Goal: Task Accomplishment & Management: Manage account settings

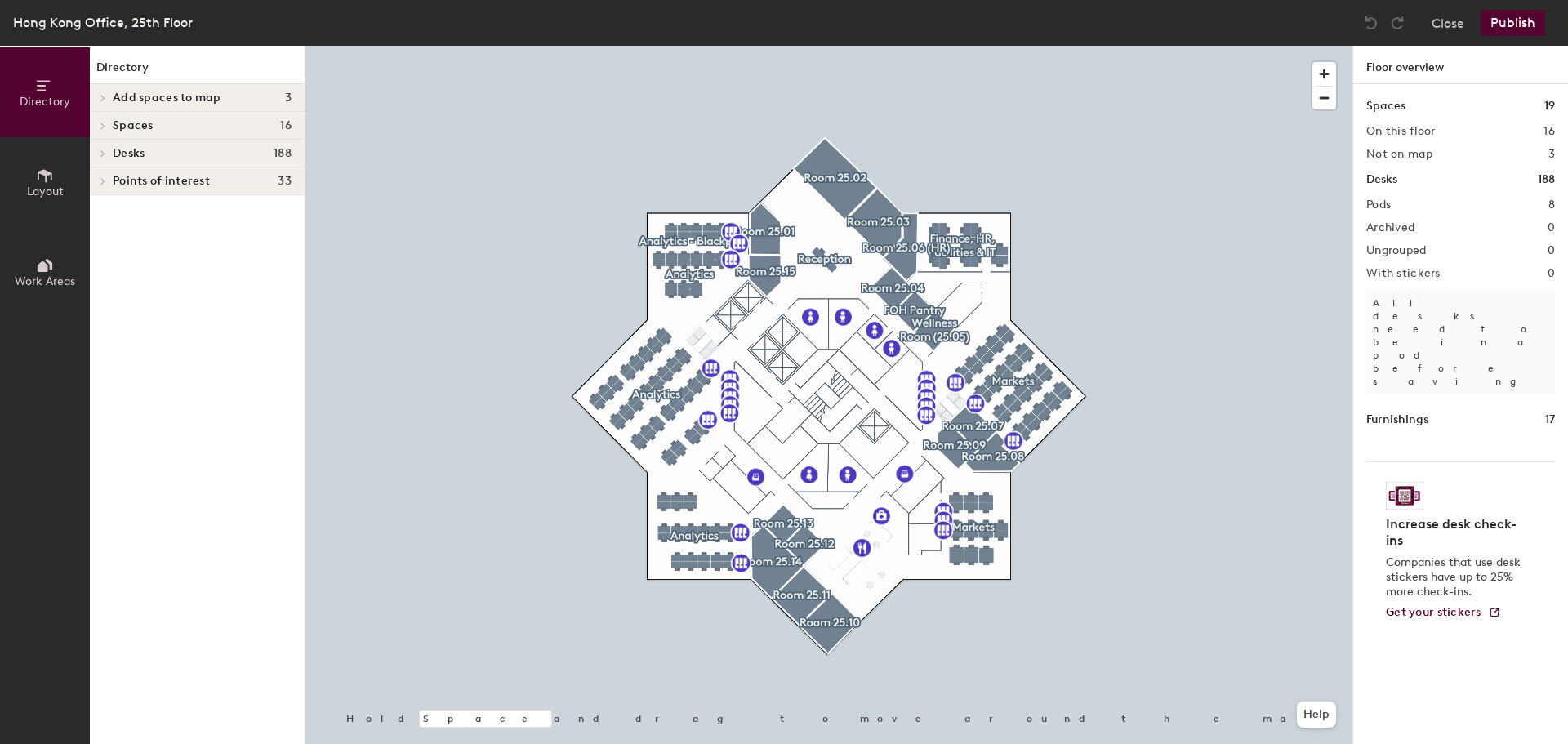
click at [115, 147] on span "Desks" at bounding box center [128, 153] width 32 height 13
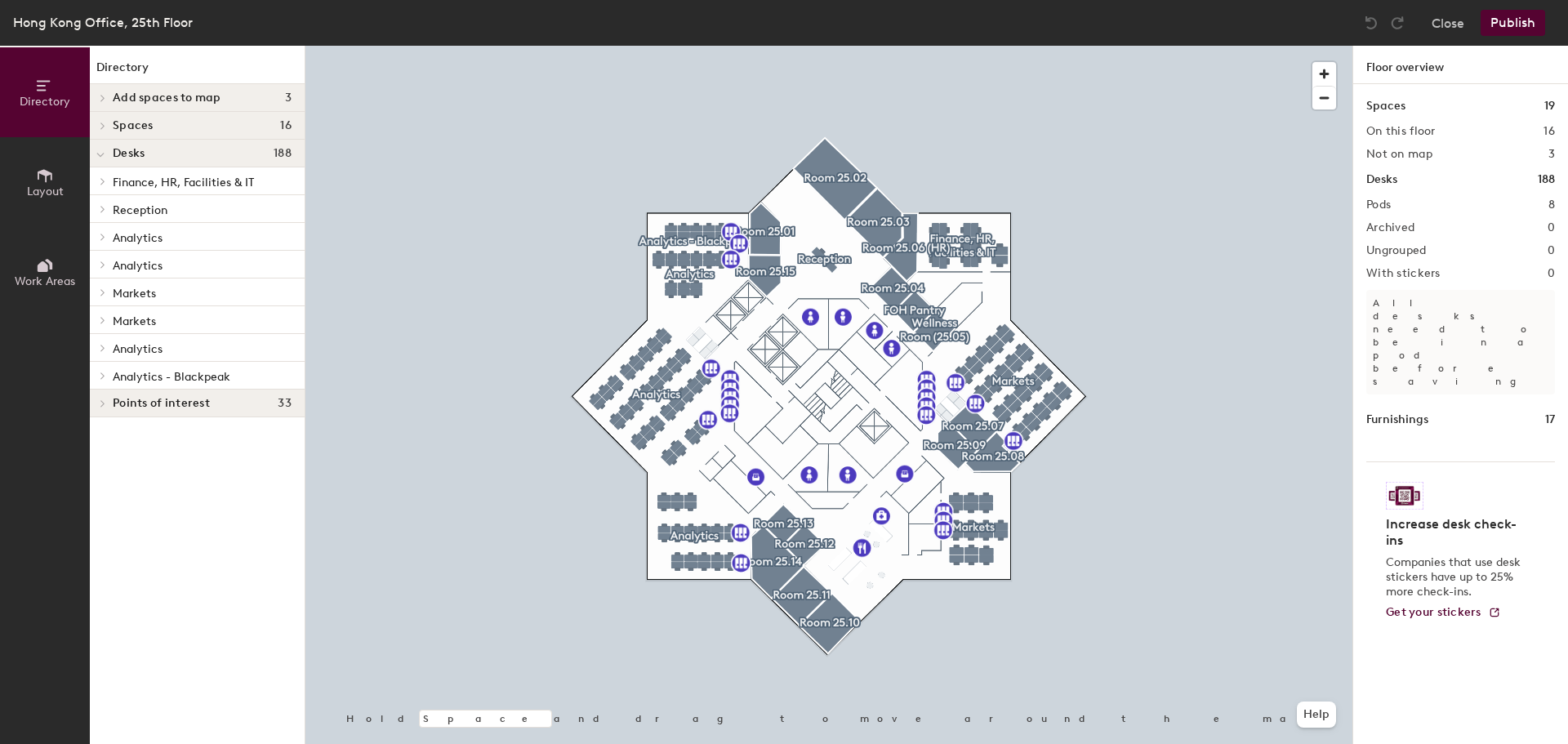
click at [144, 291] on span "Markets" at bounding box center [134, 294] width 44 height 14
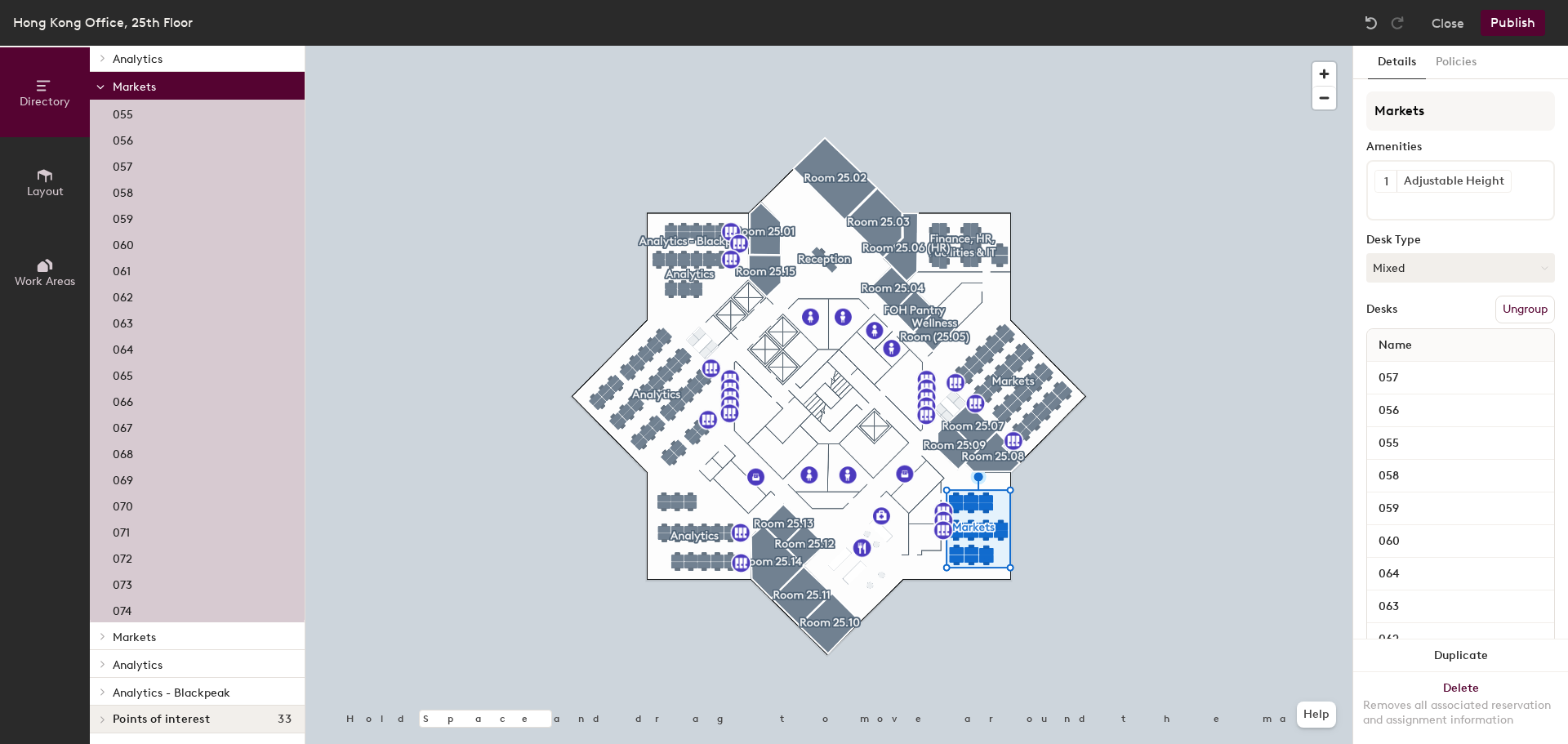
scroll to position [209, 0]
click at [138, 638] on span "Markets" at bounding box center [134, 635] width 44 height 14
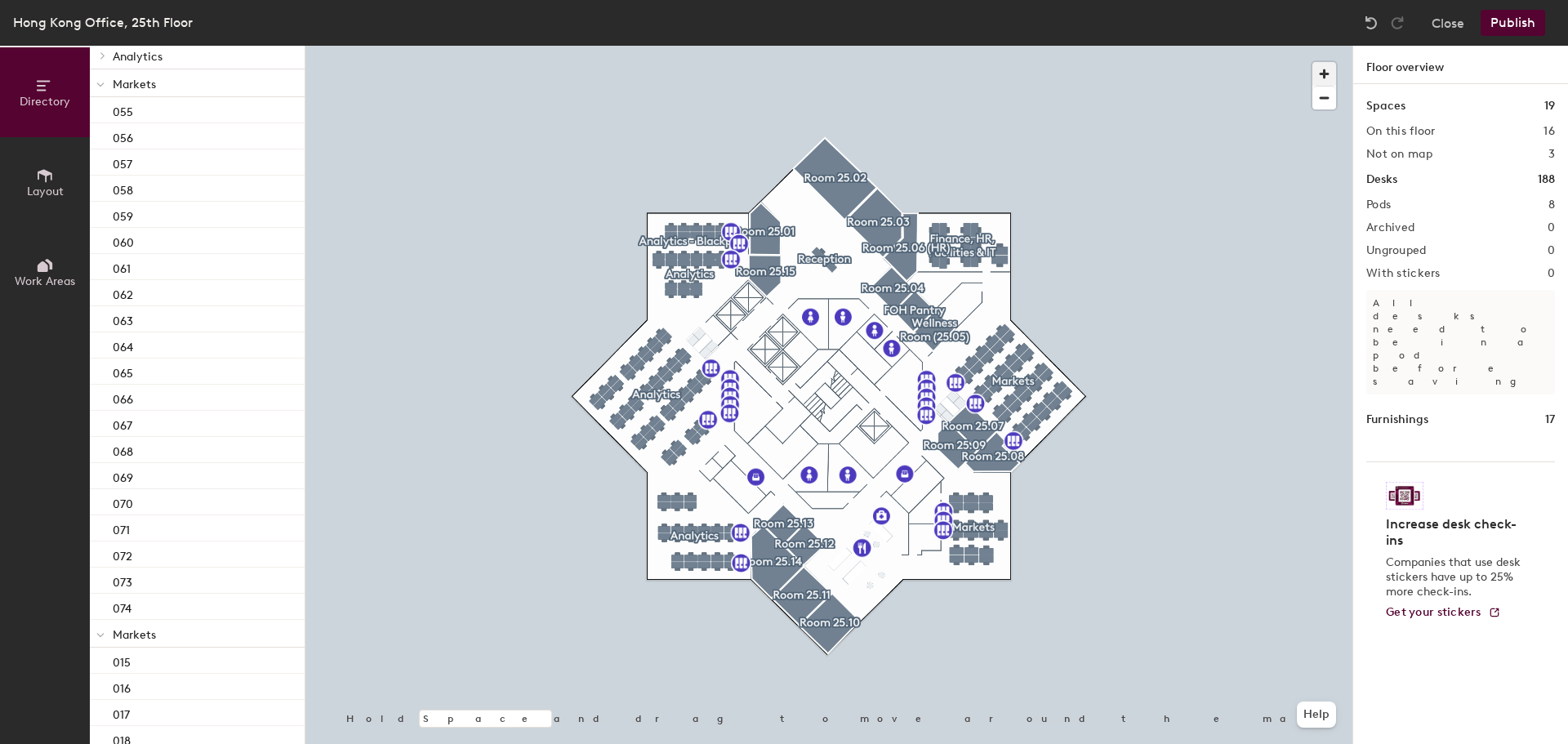
click at [1322, 70] on span "button" at bounding box center [1323, 73] width 24 height 24
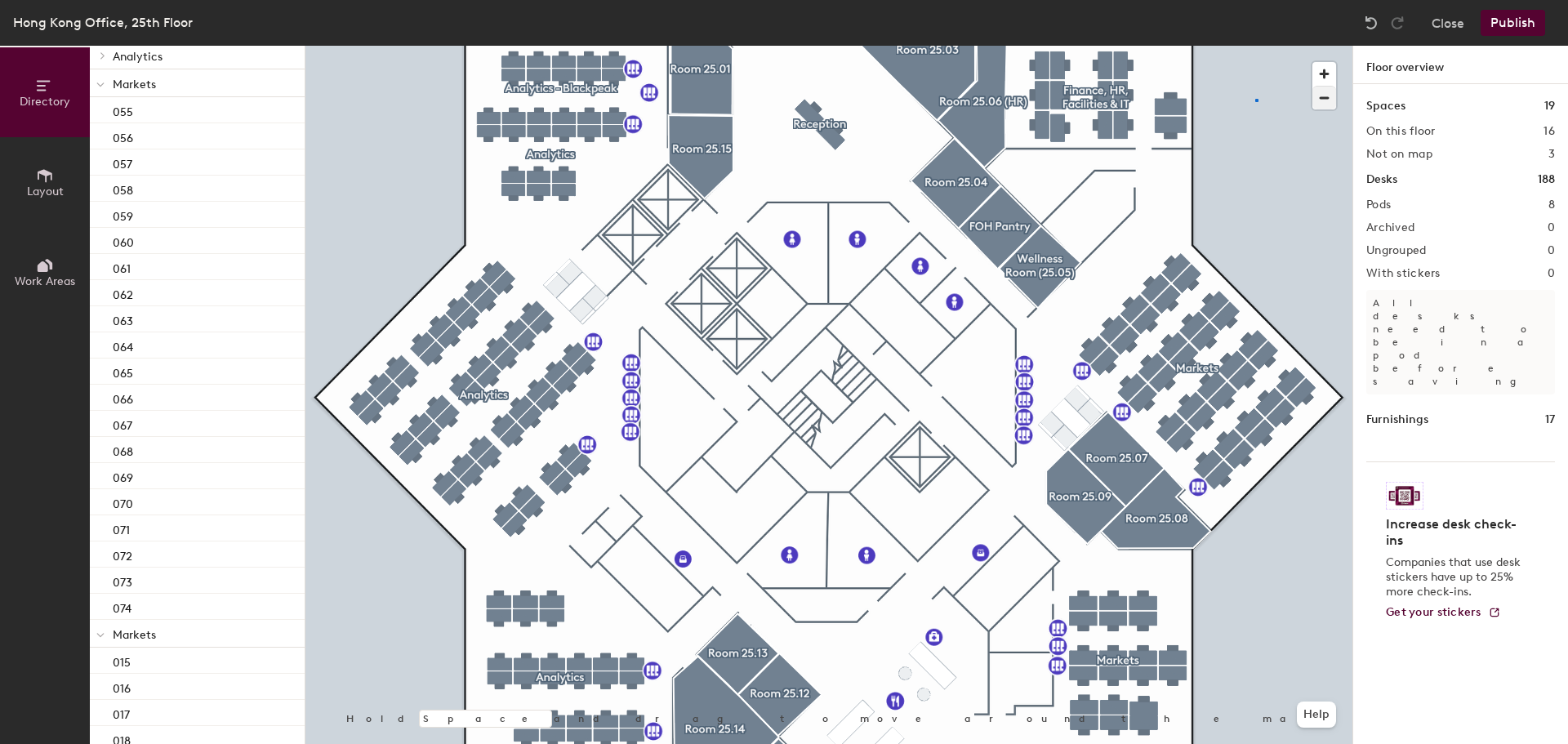
click at [1255, 46] on div at bounding box center [829, 46] width 1046 height 0
click at [1330, 97] on span "button" at bounding box center [1323, 98] width 24 height 23
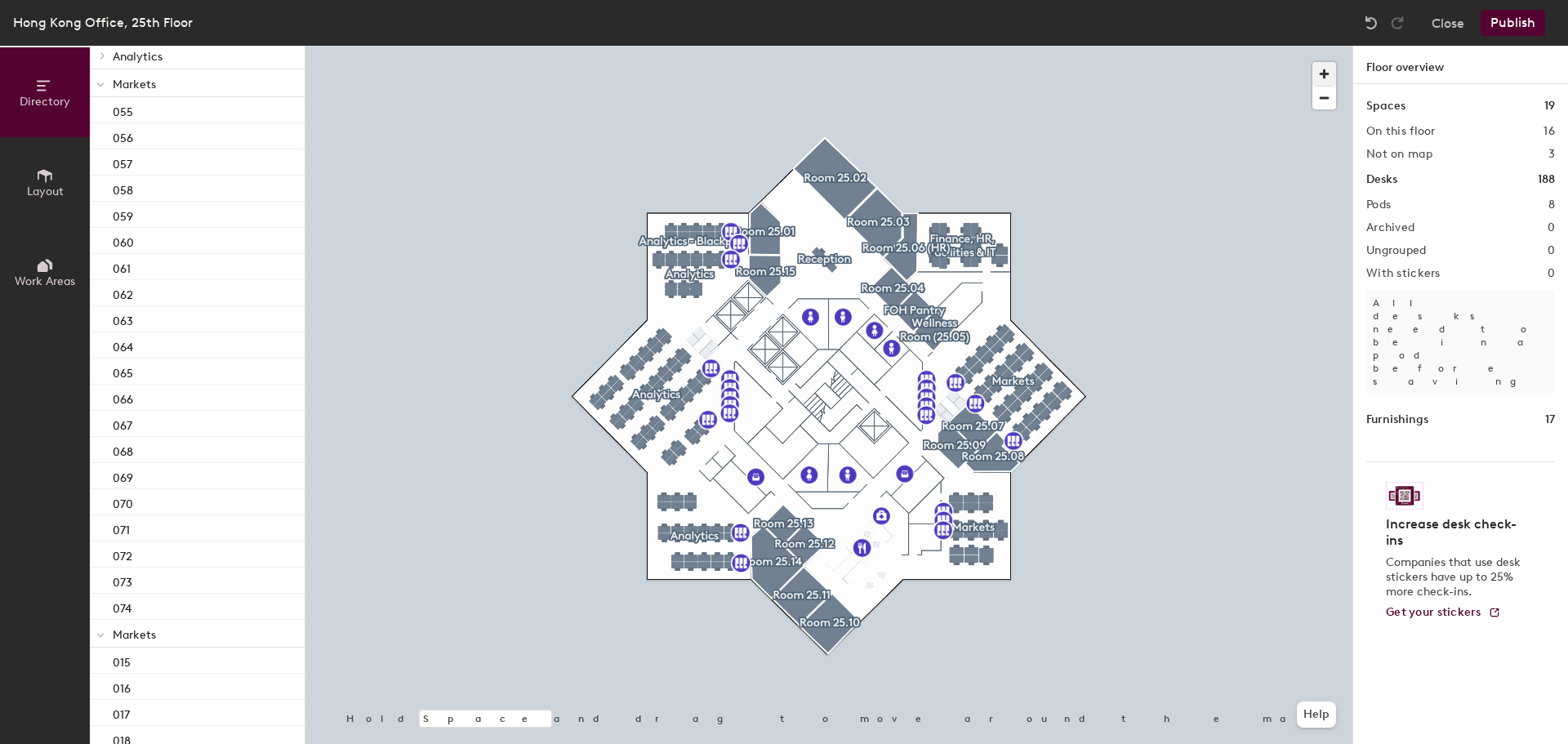
click at [1323, 74] on span "button" at bounding box center [1323, 73] width 24 height 24
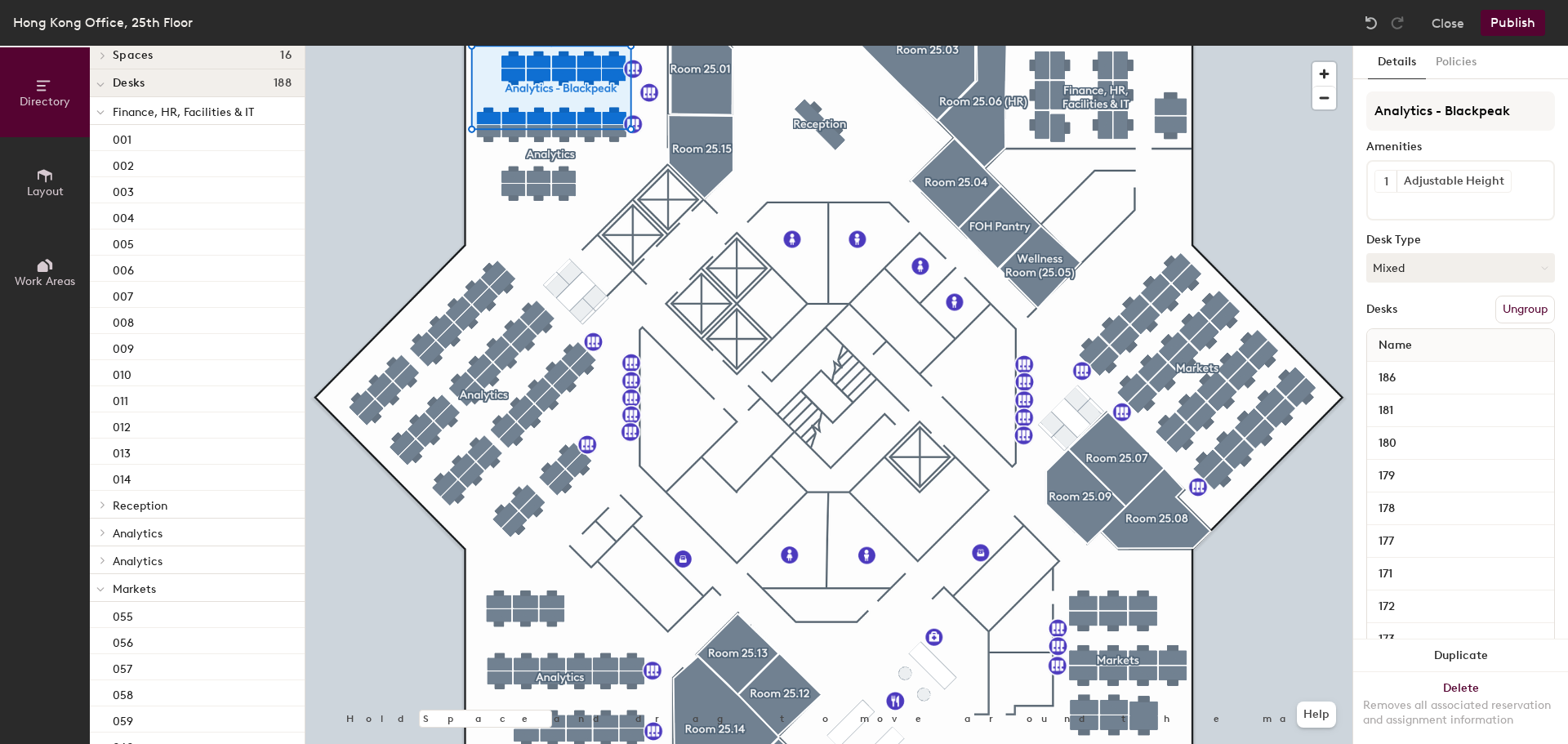
scroll to position [0, 0]
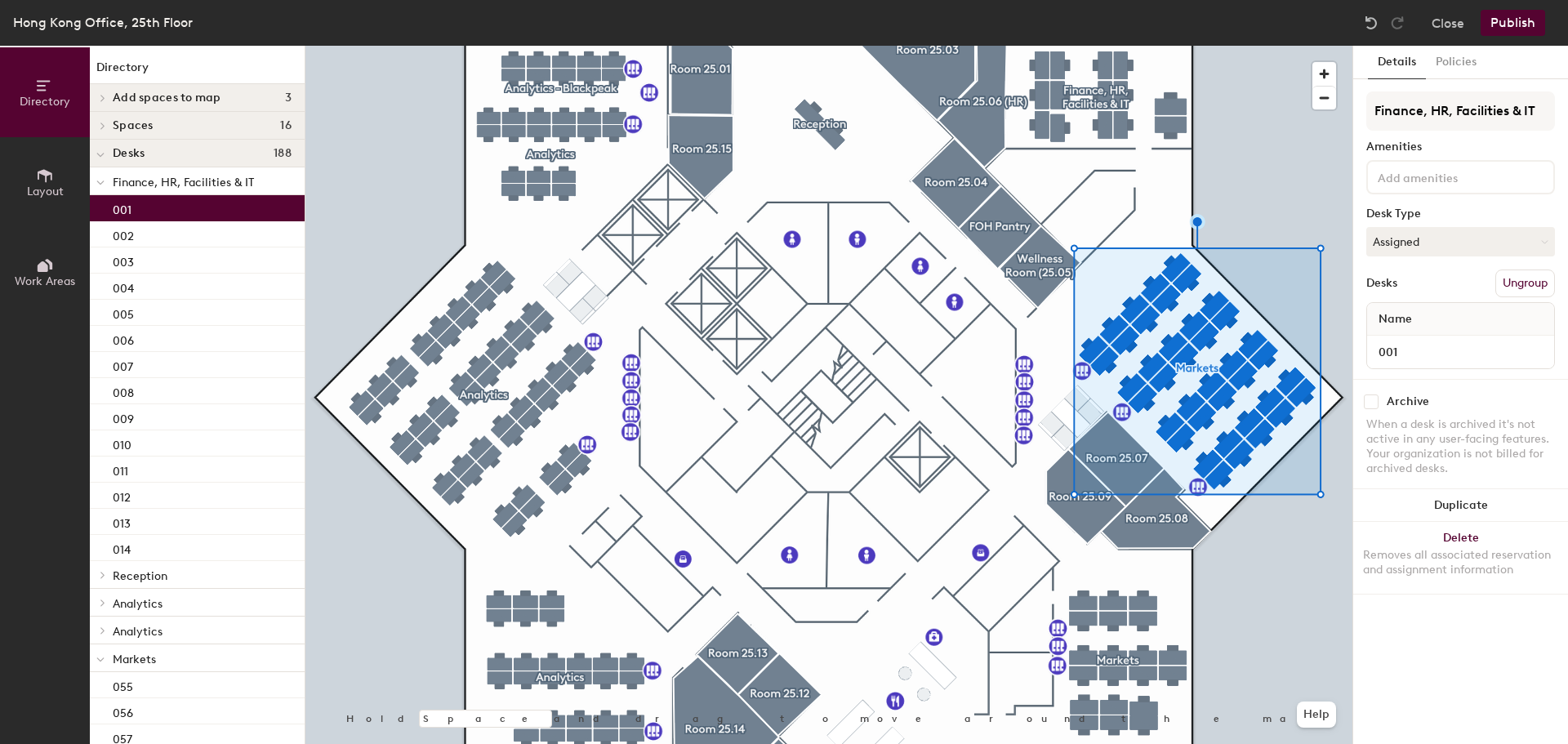
click at [206, 217] on div "001" at bounding box center [197, 208] width 215 height 26
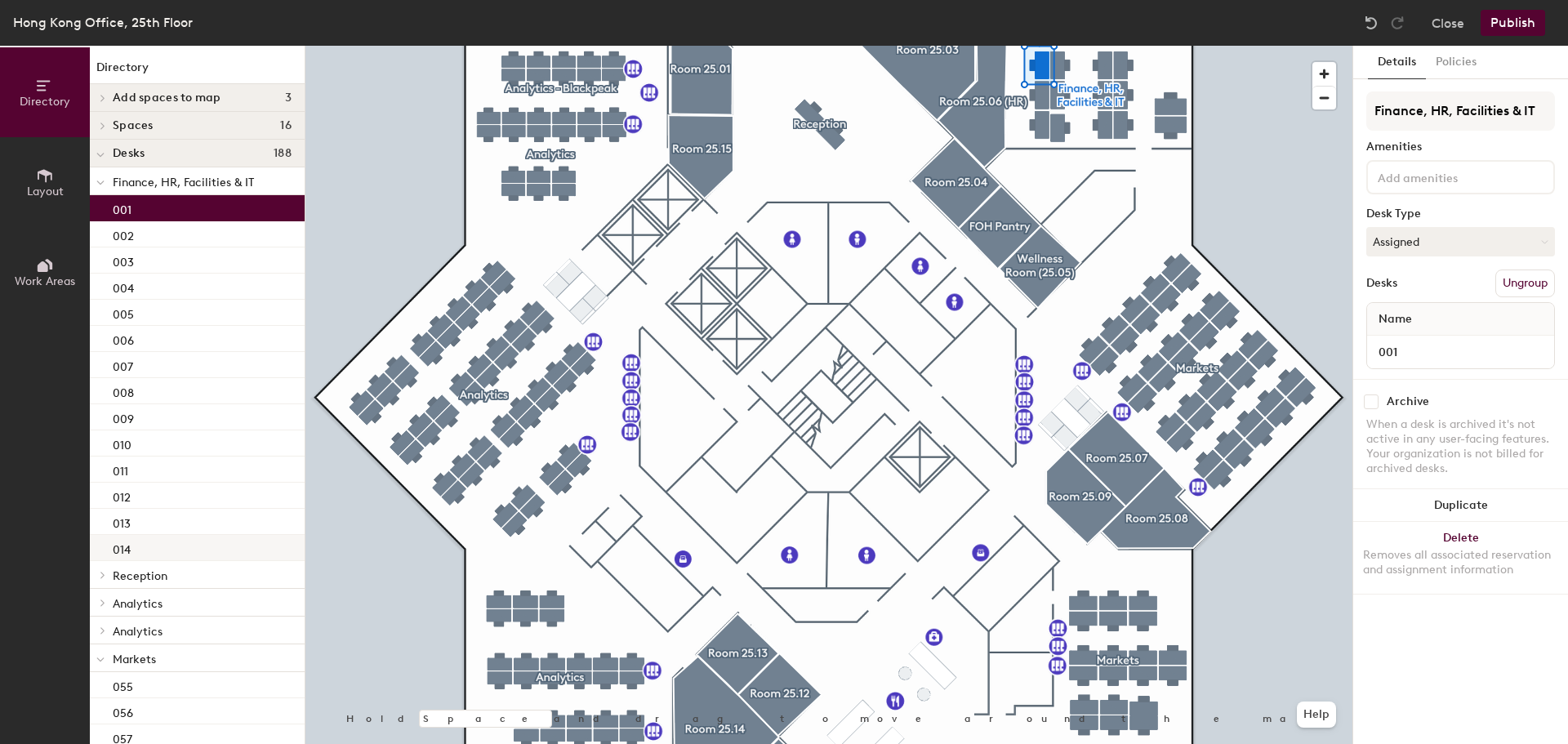
click at [183, 543] on div "014" at bounding box center [197, 548] width 215 height 26
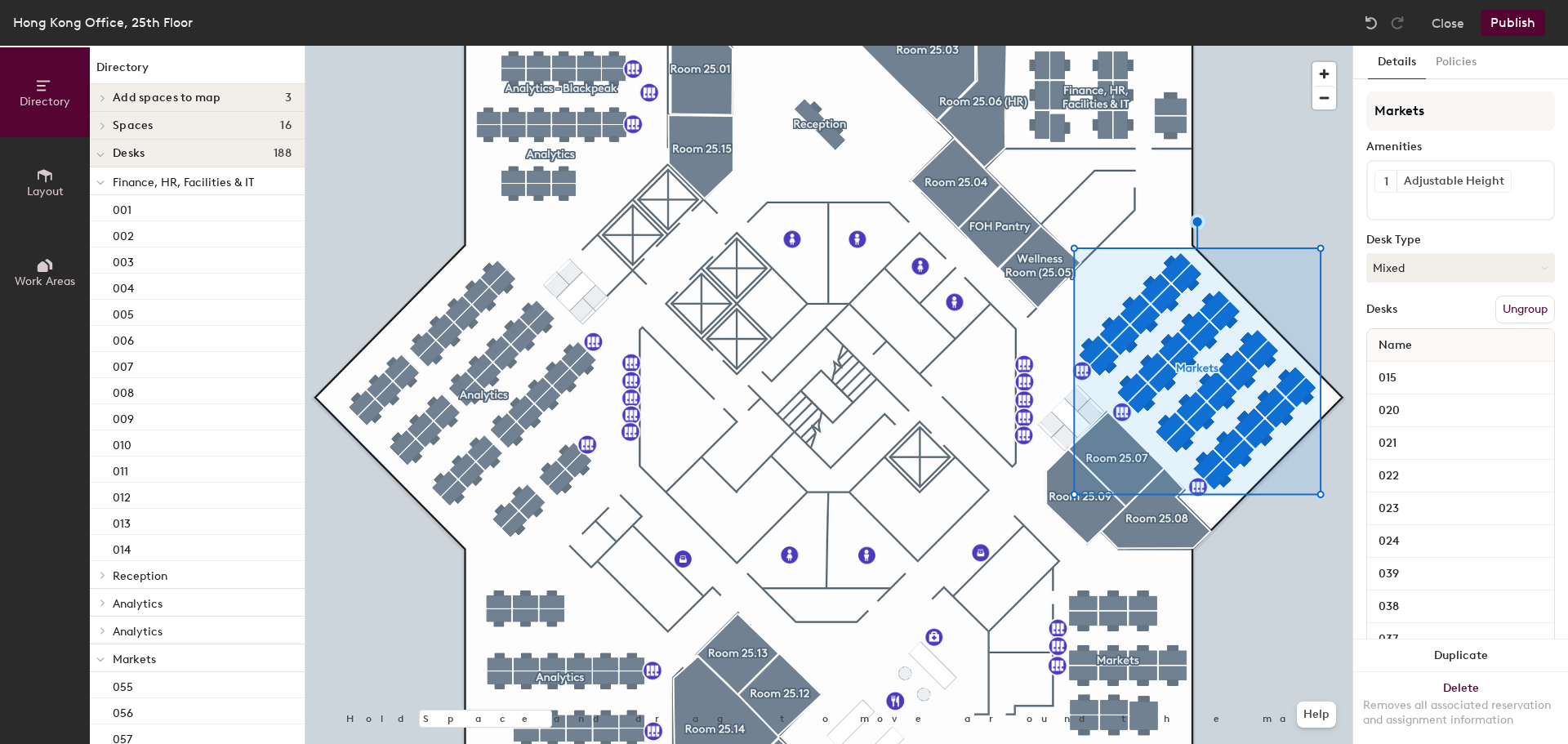
click at [1504, 306] on button "Ungroup" at bounding box center [1524, 310] width 59 height 28
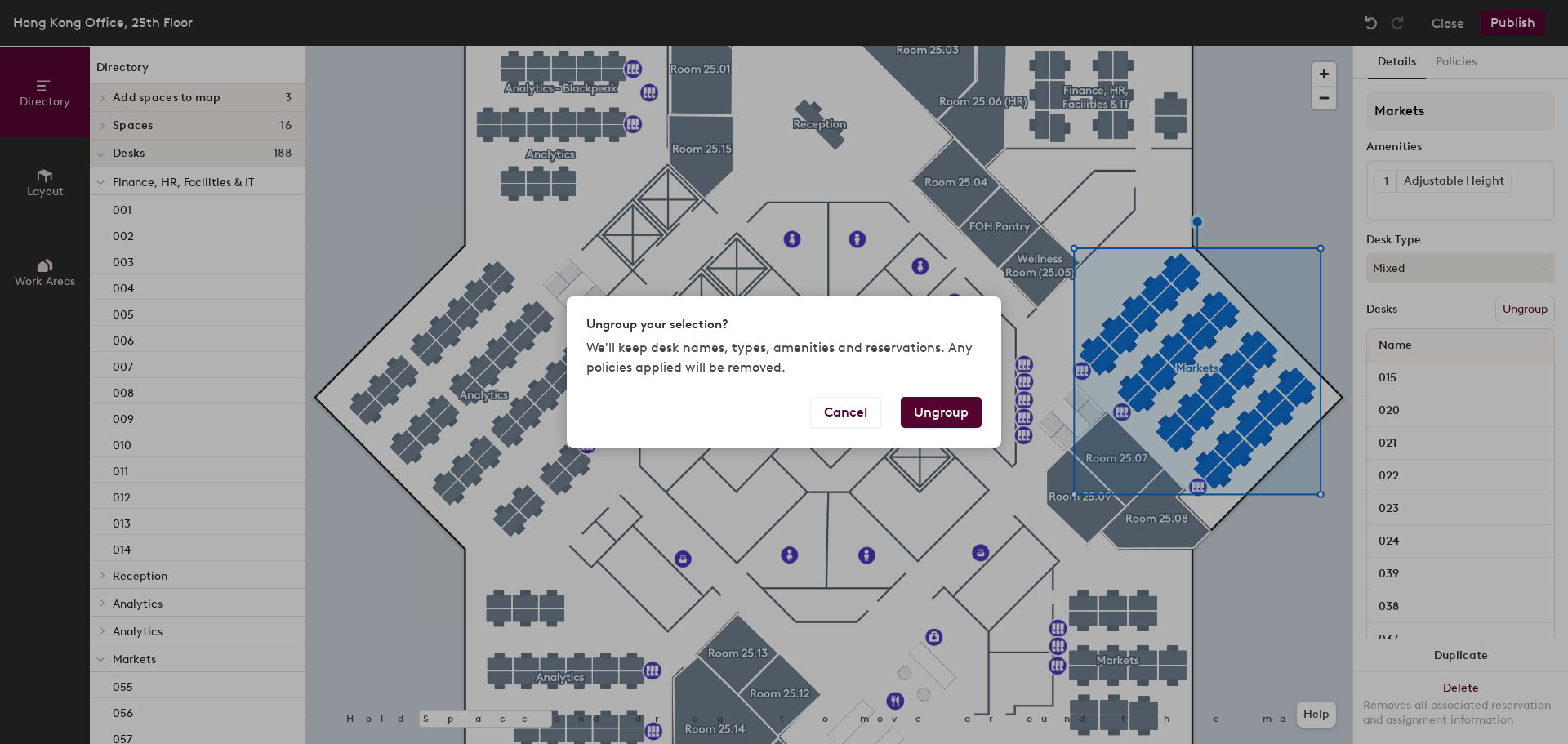
click at [935, 401] on button "Ungroup" at bounding box center [941, 413] width 81 height 31
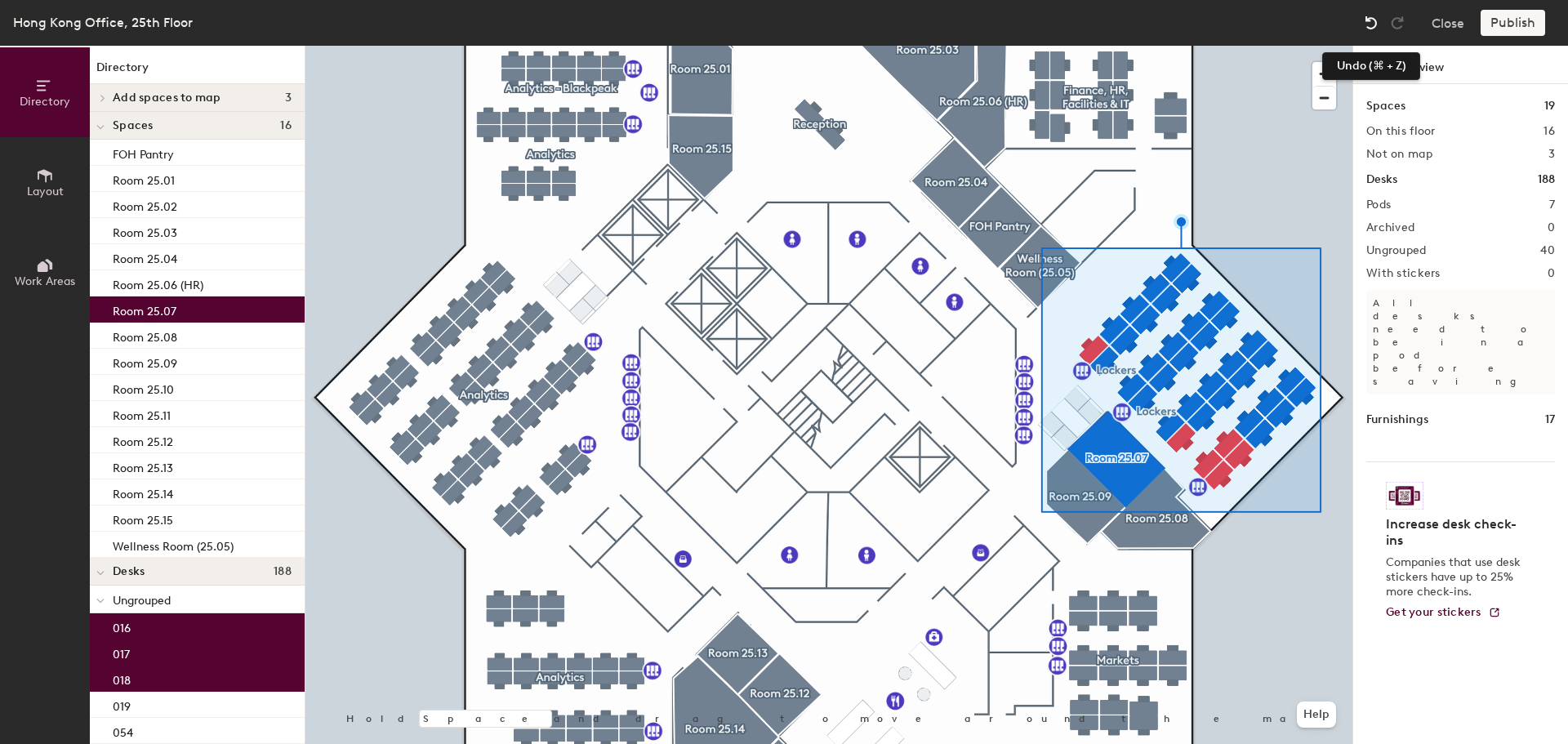
click at [1373, 20] on img at bounding box center [1370, 23] width 17 height 17
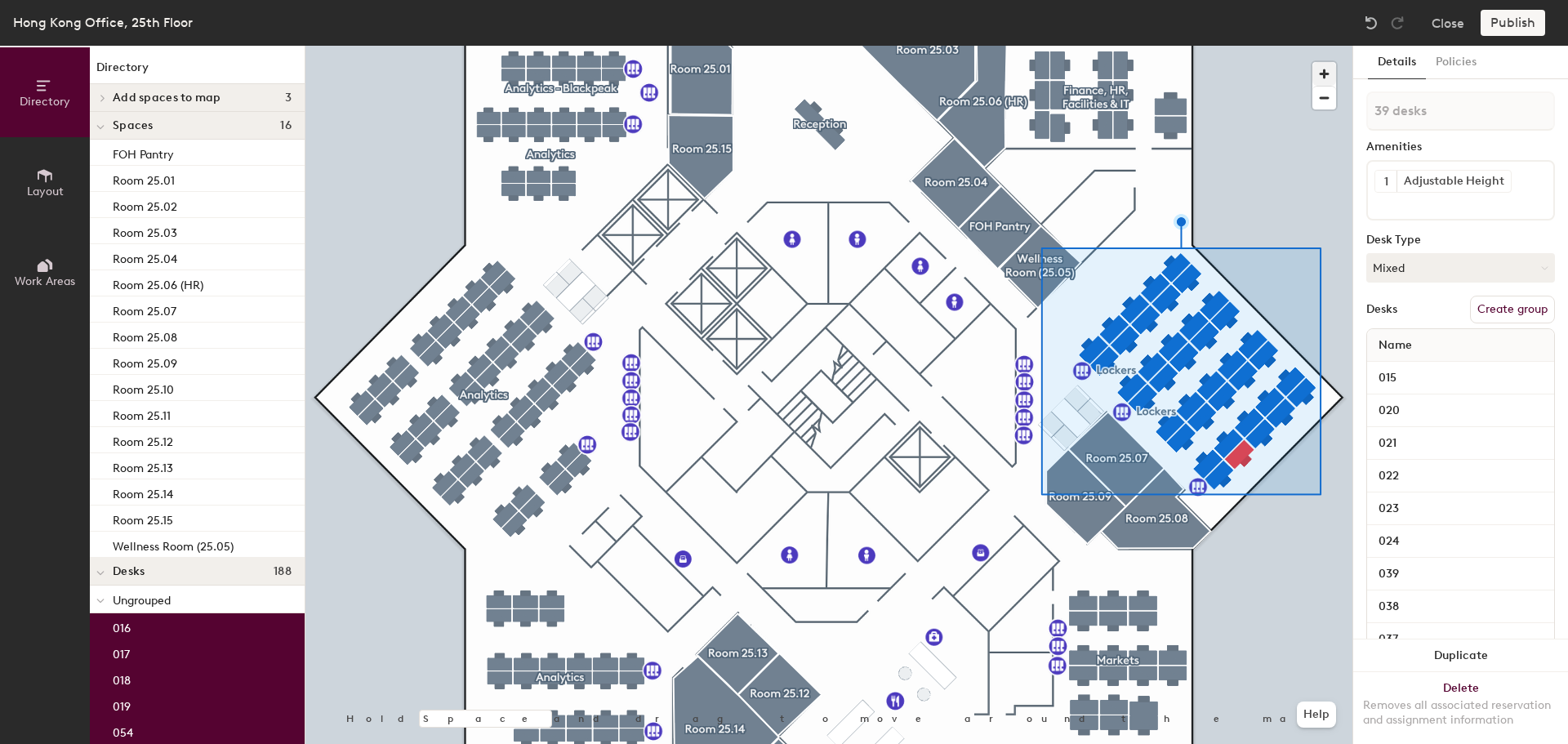
type input "40 desks"
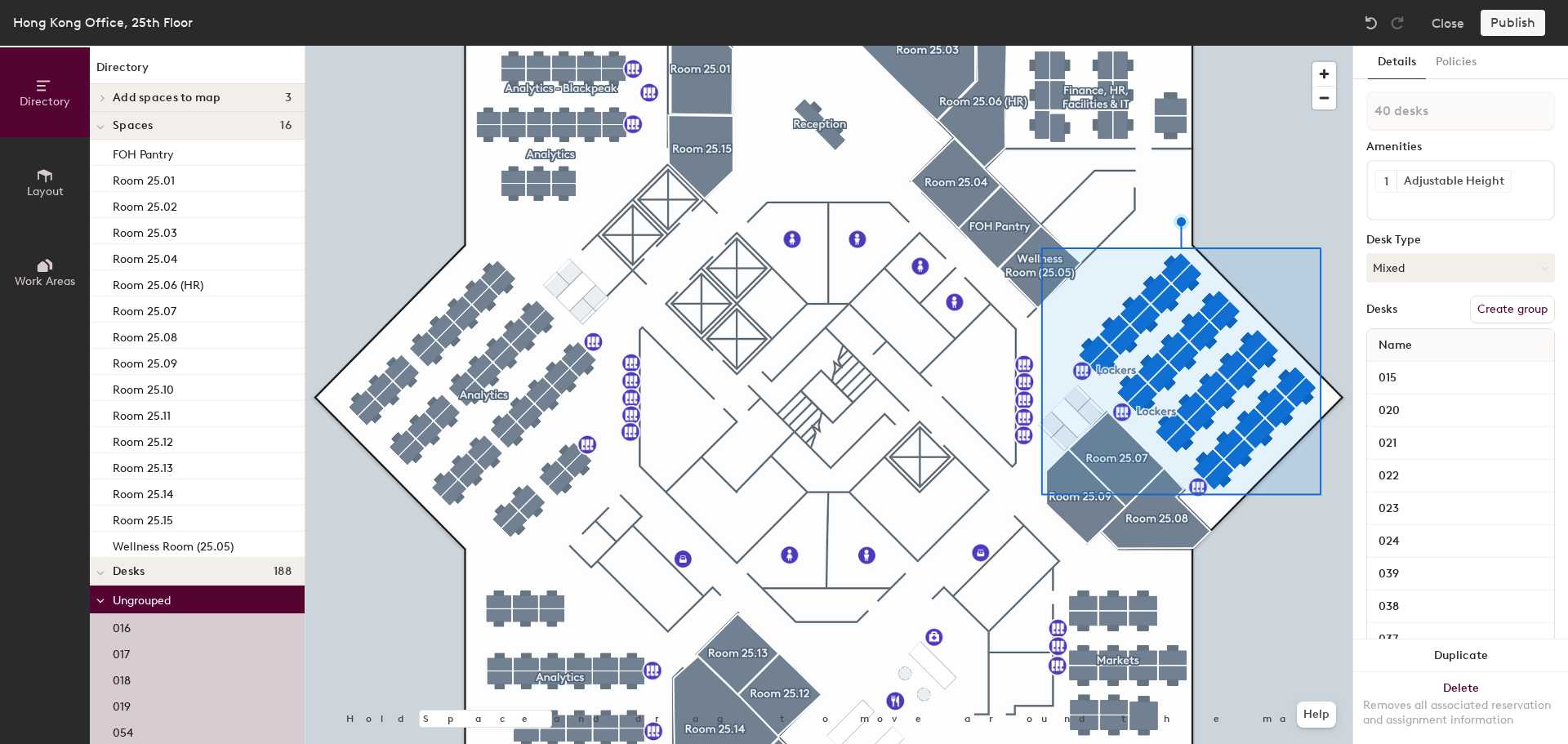
click at [1487, 304] on button "Create group" at bounding box center [1512, 310] width 85 height 28
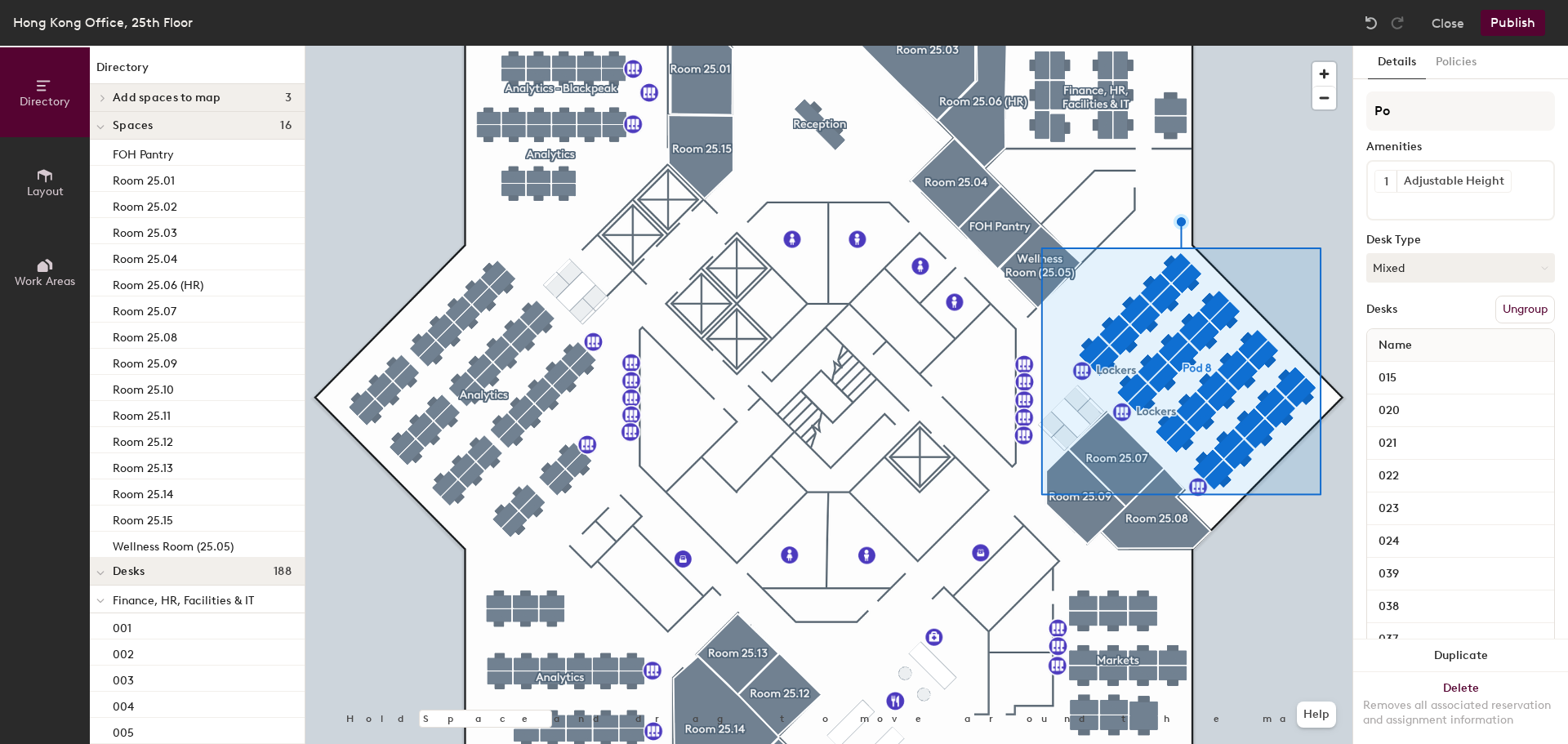
type input "P"
type input "m"
type input "Markets"
click at [1512, 17] on button "Publish" at bounding box center [1512, 23] width 64 height 26
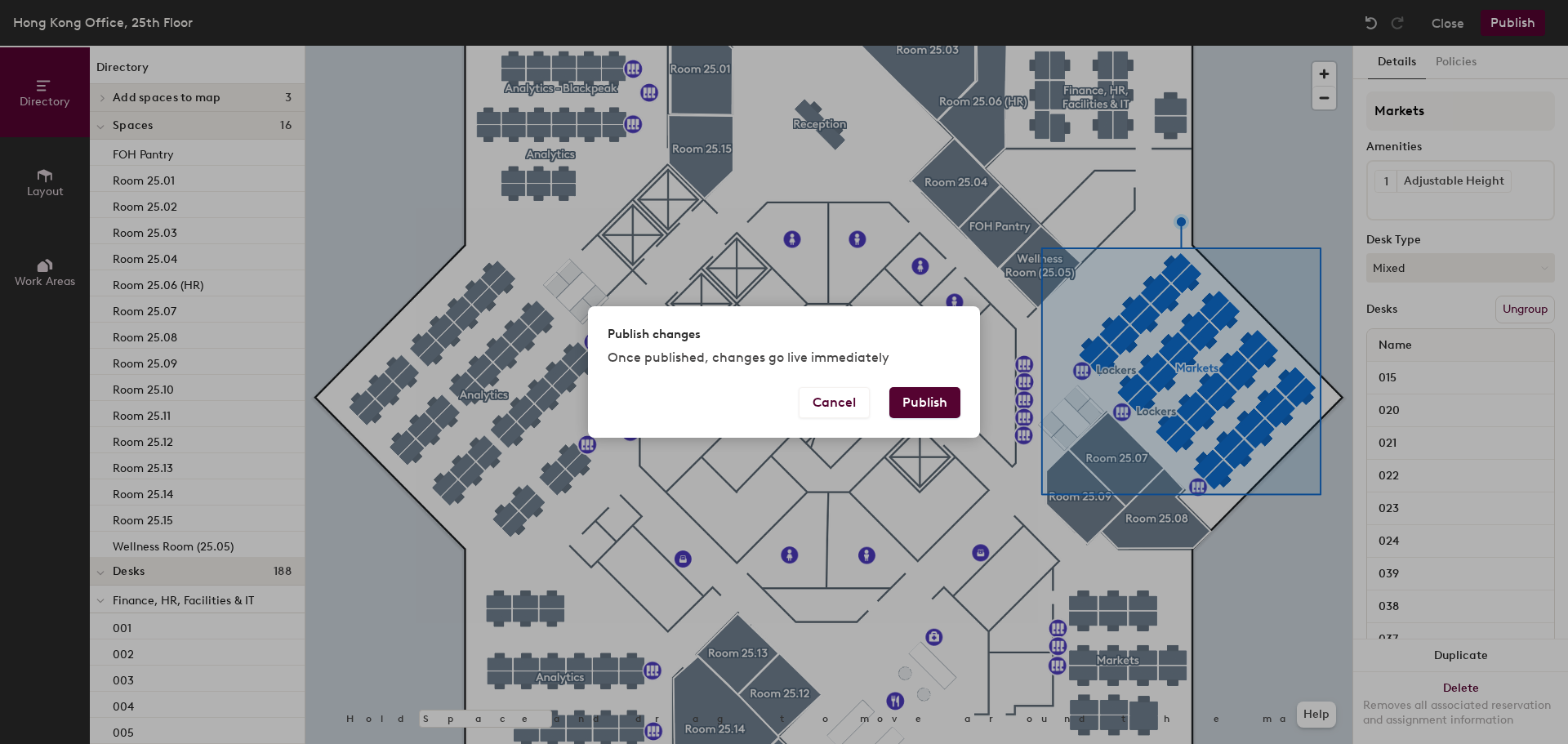
click at [948, 394] on button "Publish" at bounding box center [925, 403] width 71 height 31
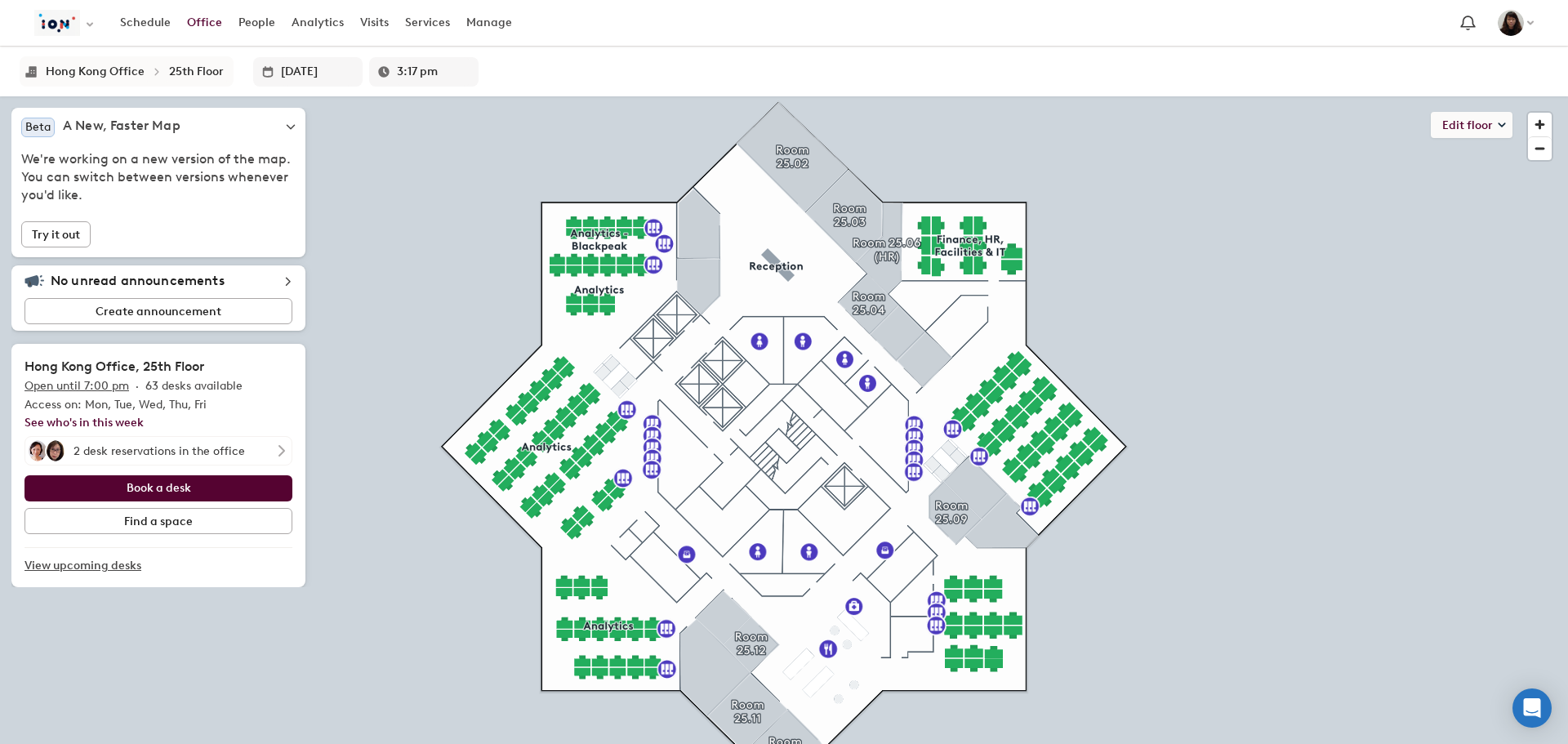
click at [1551, 119] on div at bounding box center [1544, 132] width 32 height 56
click at [1544, 119] on span "button" at bounding box center [1539, 124] width 24 height 24
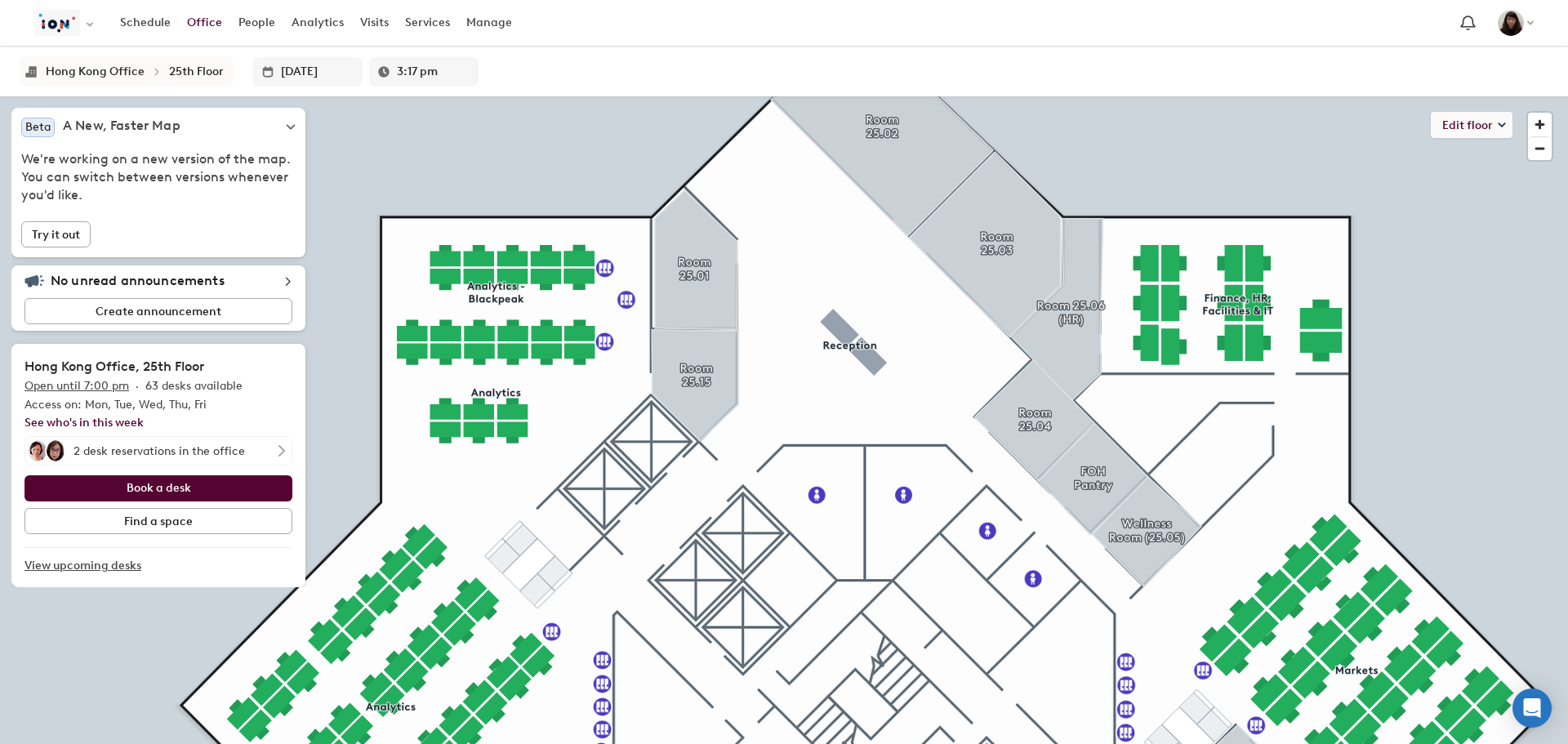
click at [1292, 744] on html "Skip navigation Schedule Office People Analytics Visits Services Manage Hong Ko…" at bounding box center [784, 372] width 1568 height 744
click at [1536, 140] on span "button" at bounding box center [1539, 149] width 24 height 23
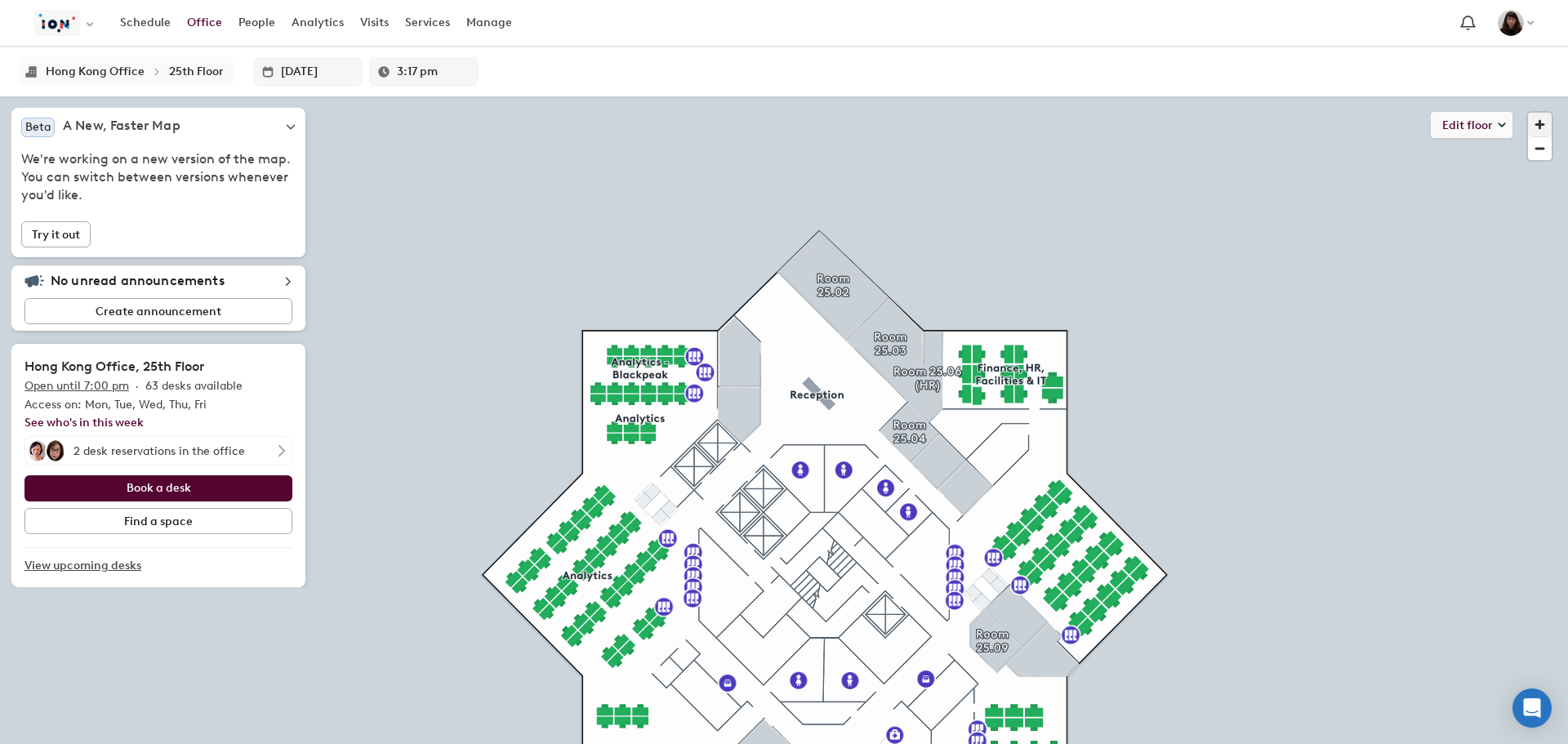
click at [1536, 125] on span "button" at bounding box center [1539, 124] width 24 height 24
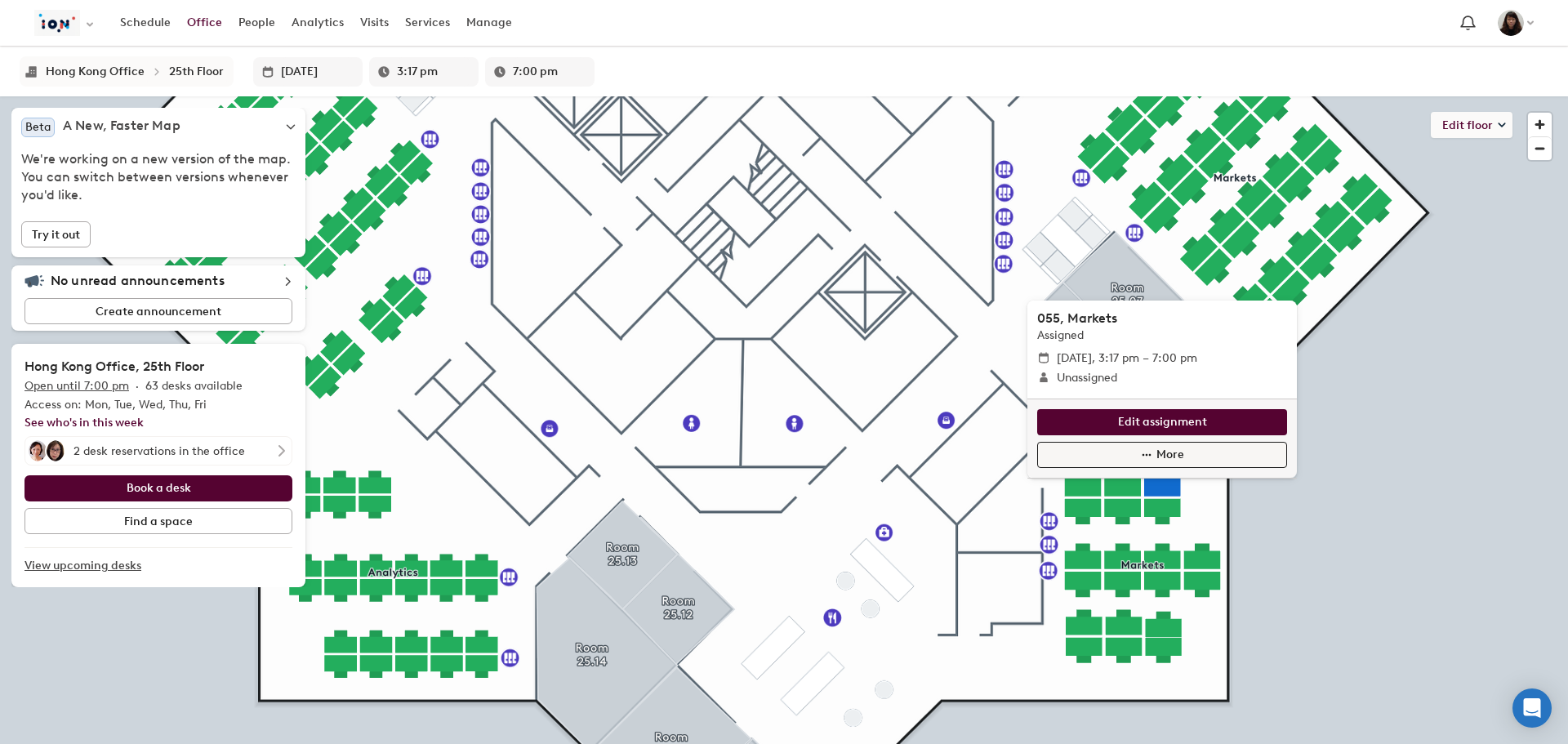
click at [1211, 465] on button "More" at bounding box center [1161, 455] width 250 height 26
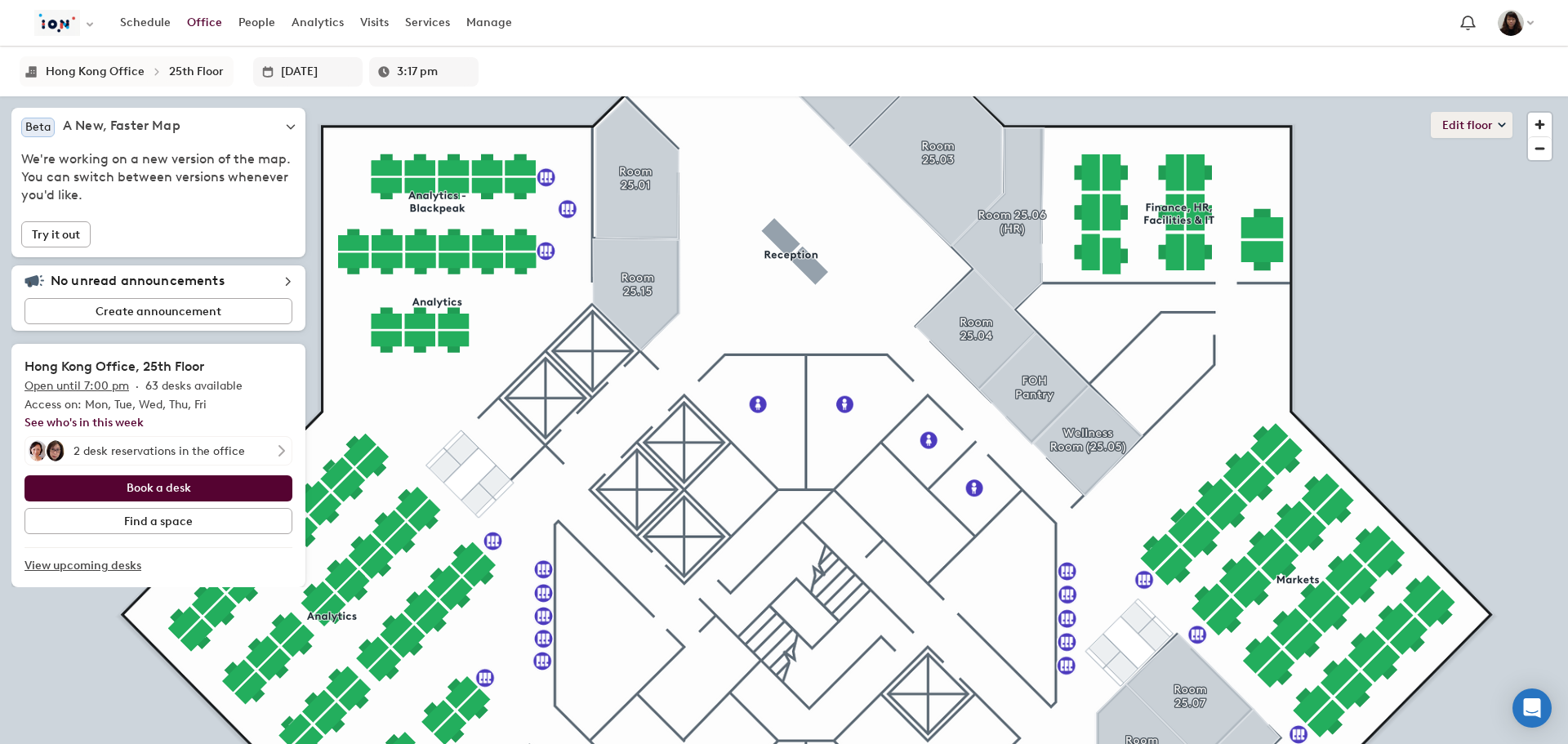
click at [1450, 125] on button "Edit floor" at bounding box center [1471, 125] width 82 height 26
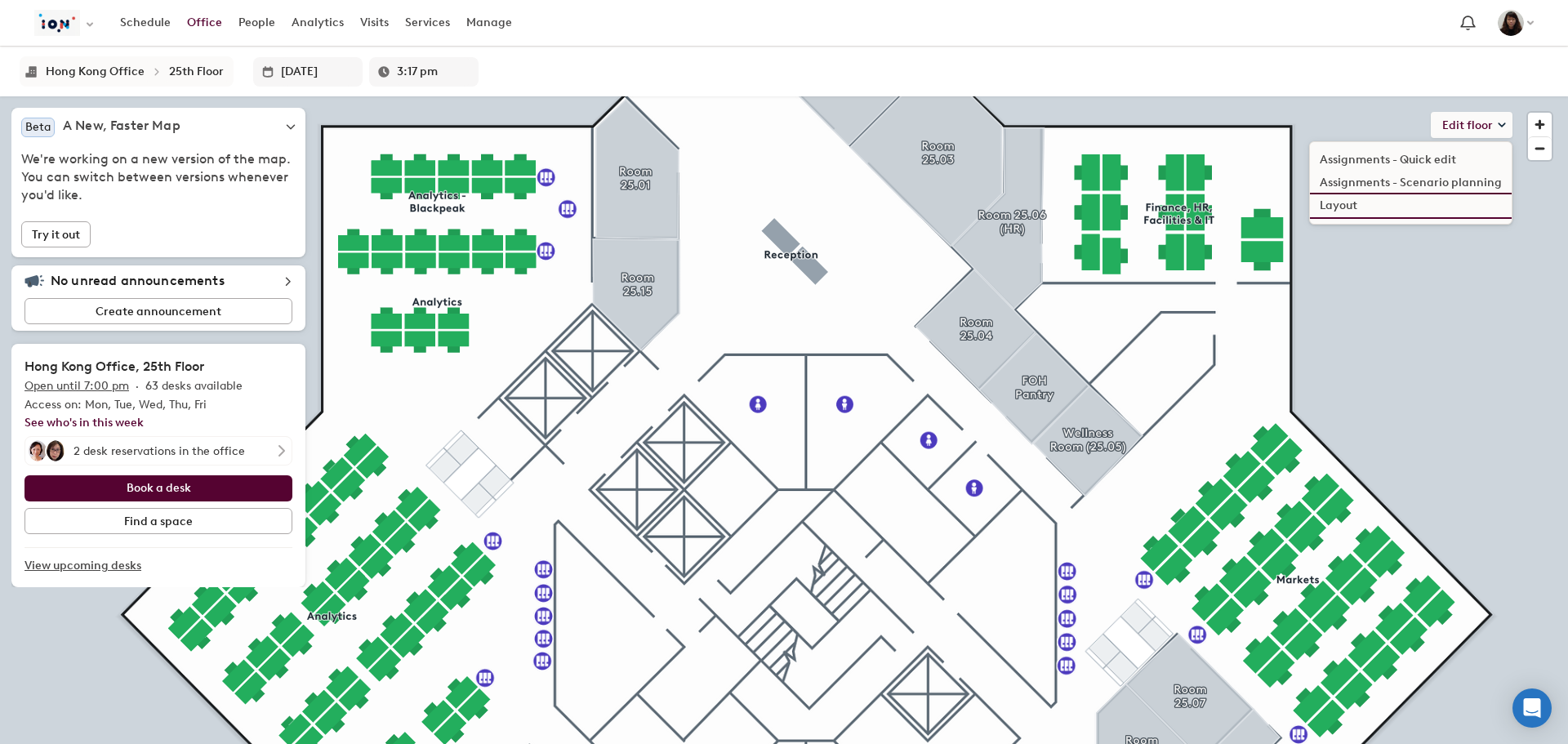
click at [1357, 203] on li "Layout" at bounding box center [1410, 206] width 202 height 23
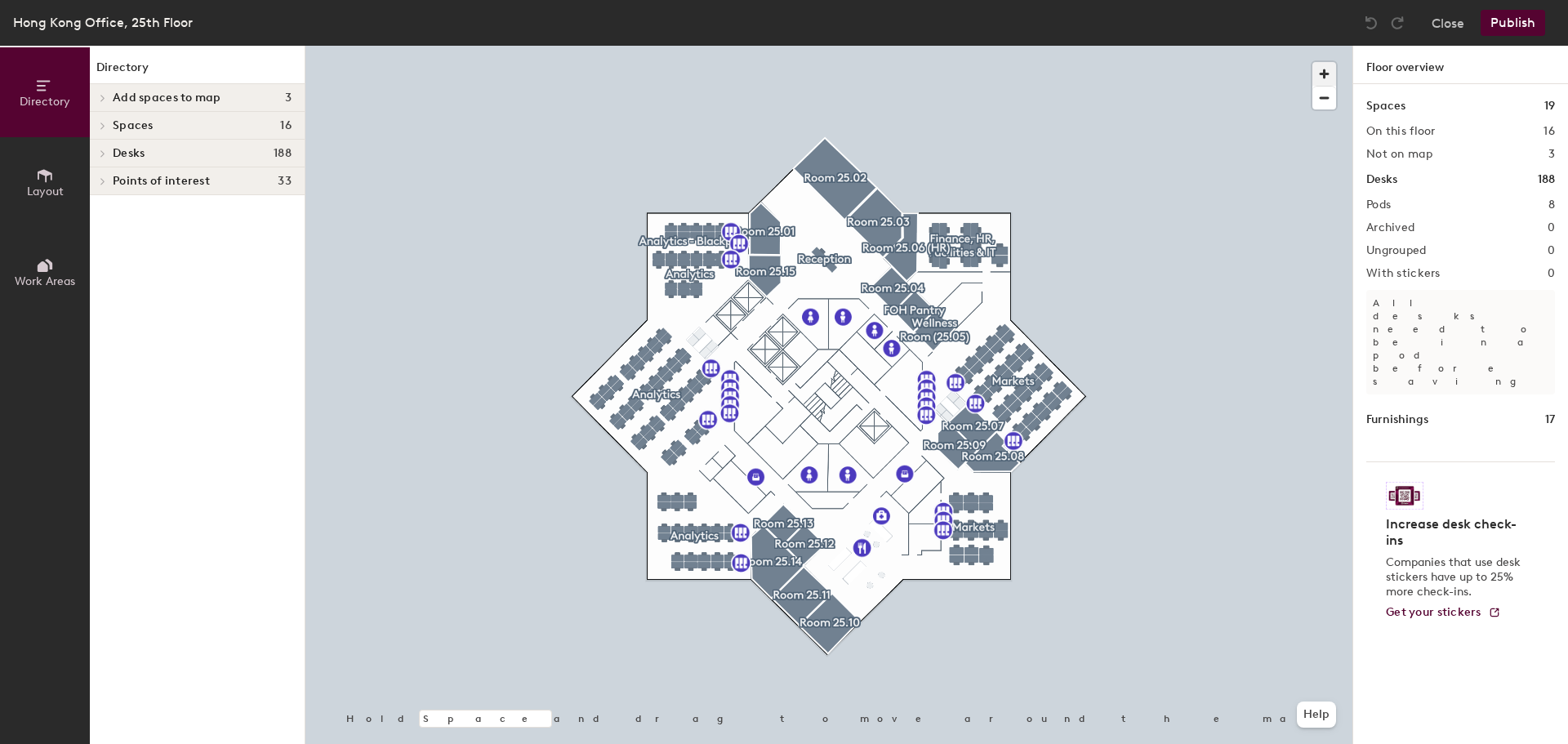
click at [1321, 77] on span "button" at bounding box center [1323, 73] width 24 height 24
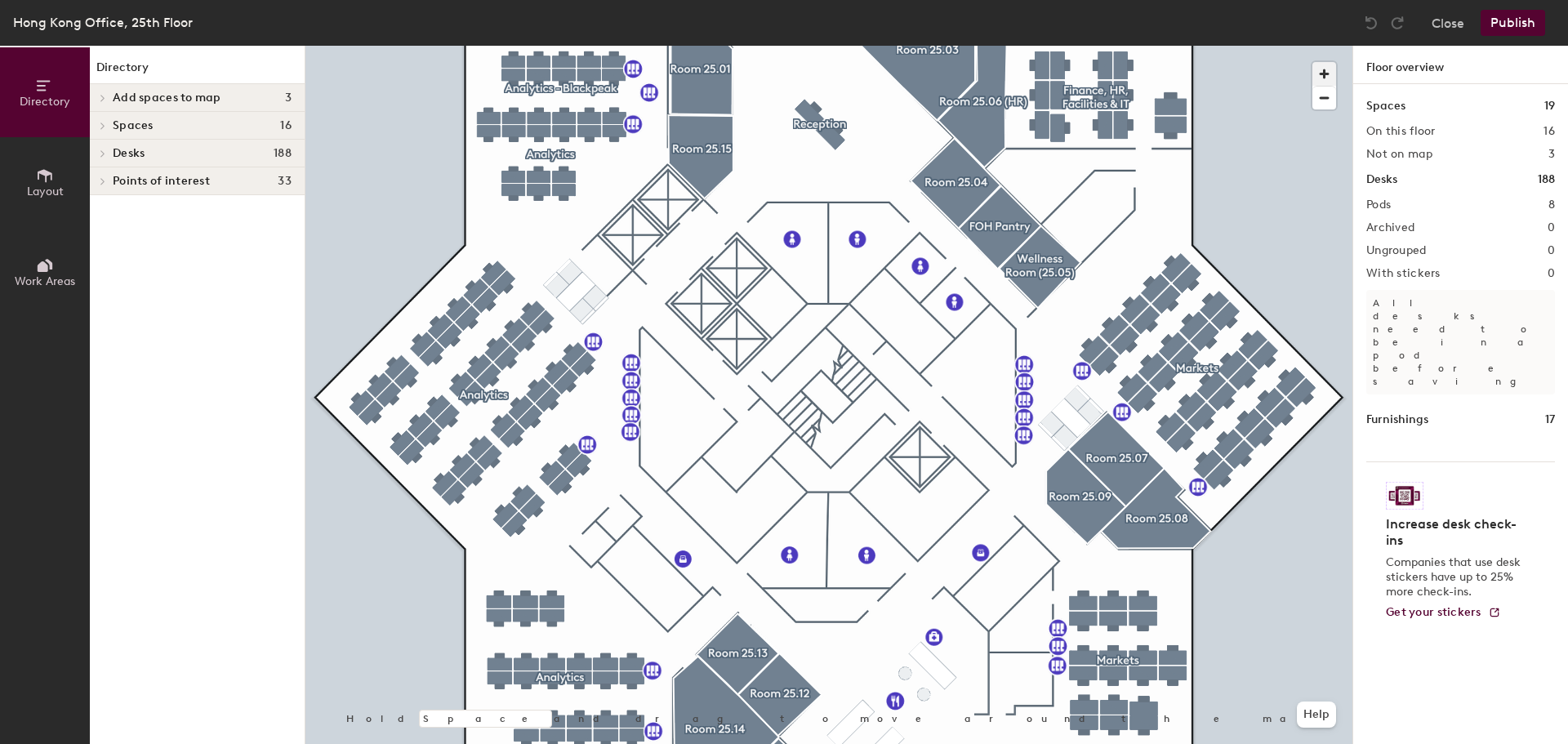
click at [1321, 77] on span "button" at bounding box center [1323, 73] width 24 height 24
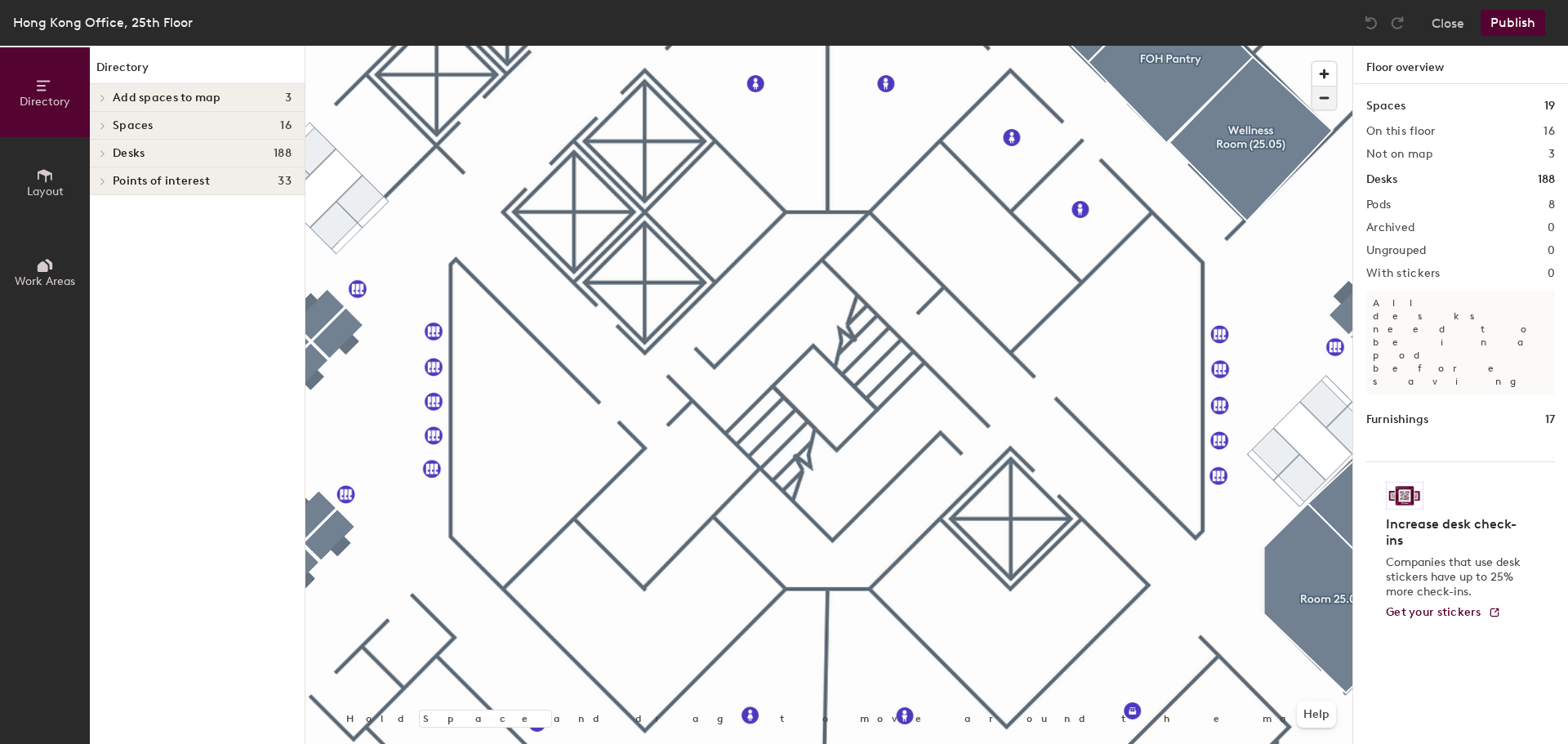
click at [1324, 97] on span "button" at bounding box center [1323, 98] width 24 height 23
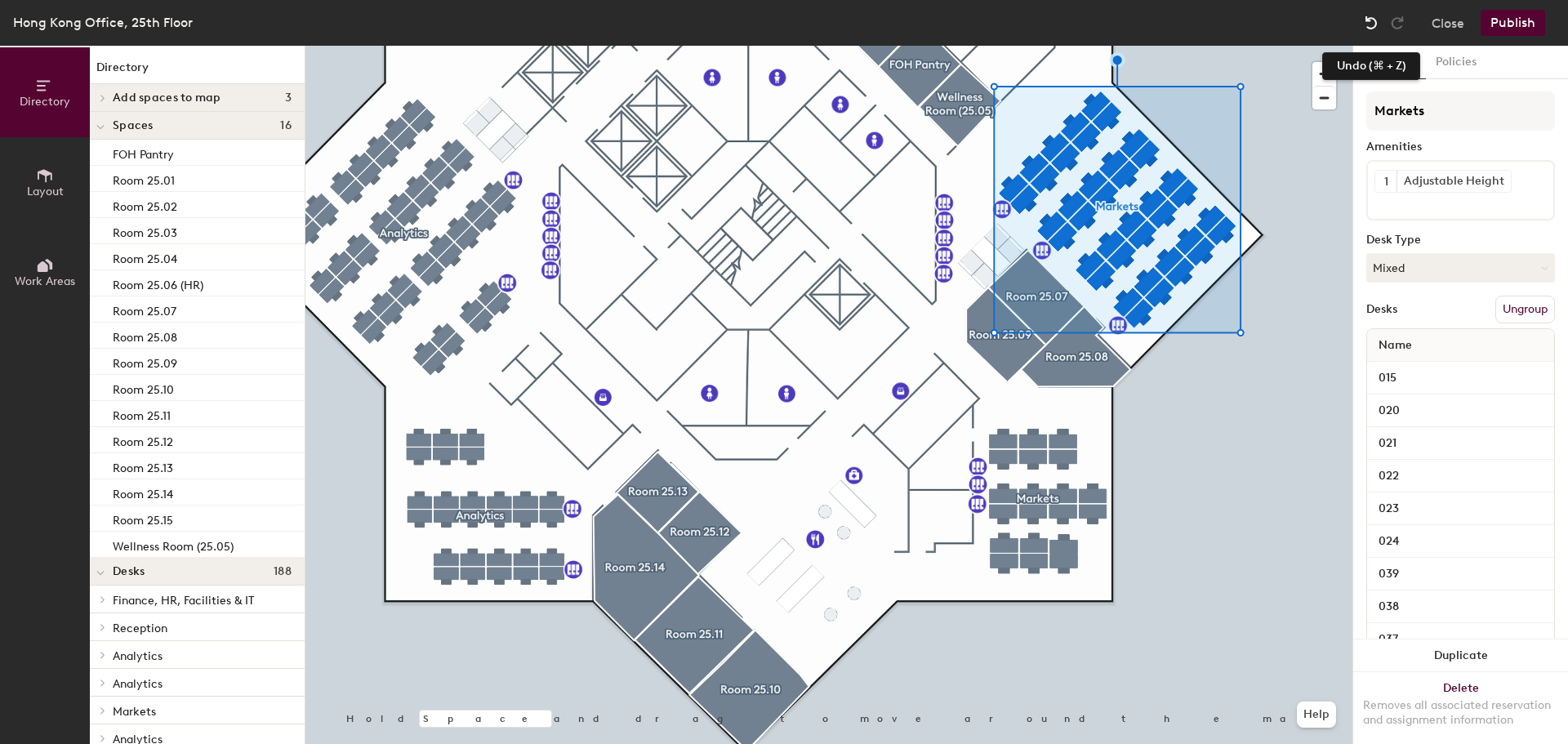
click at [1371, 24] on img at bounding box center [1370, 23] width 17 height 17
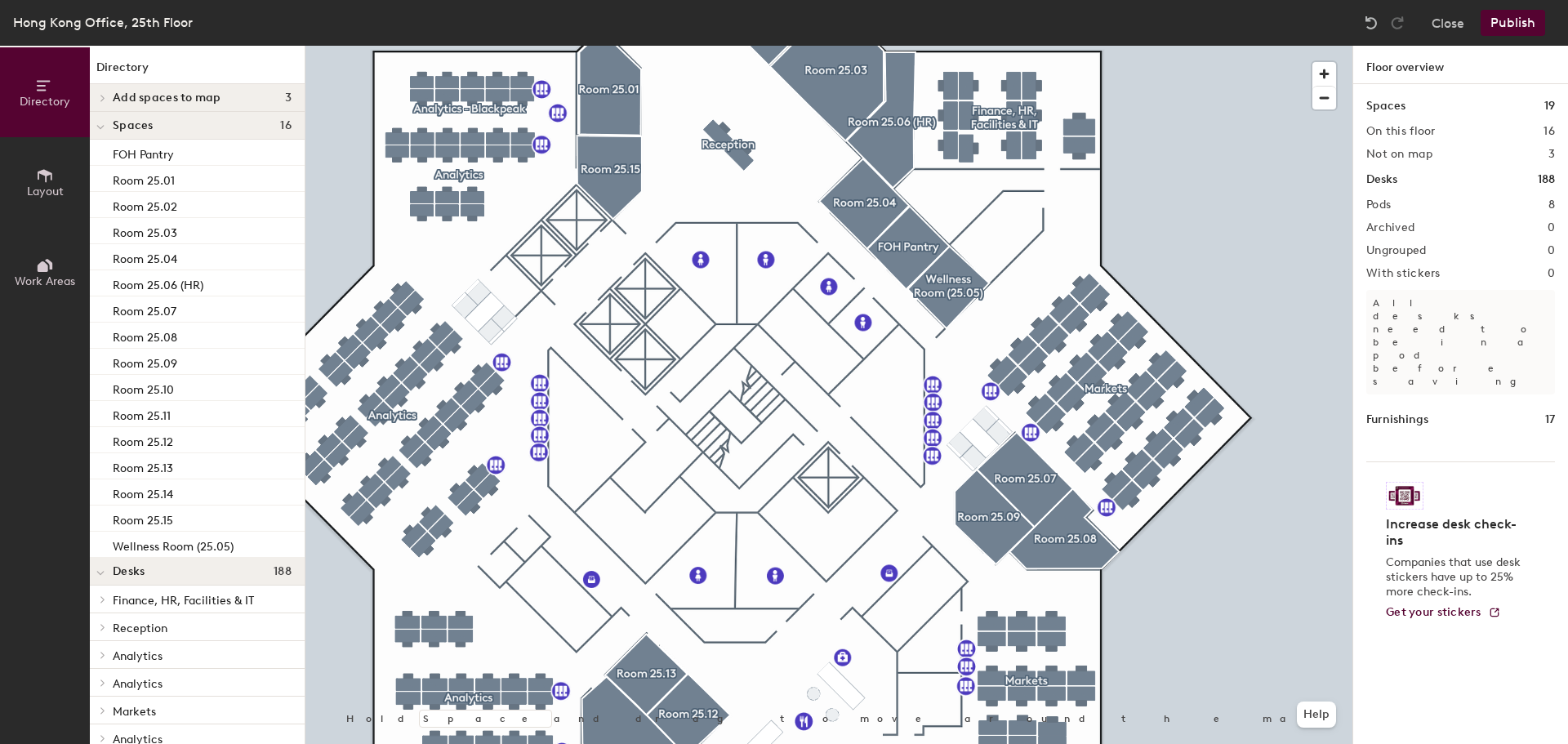
click at [109, 96] on div at bounding box center [102, 98] width 18 height 8
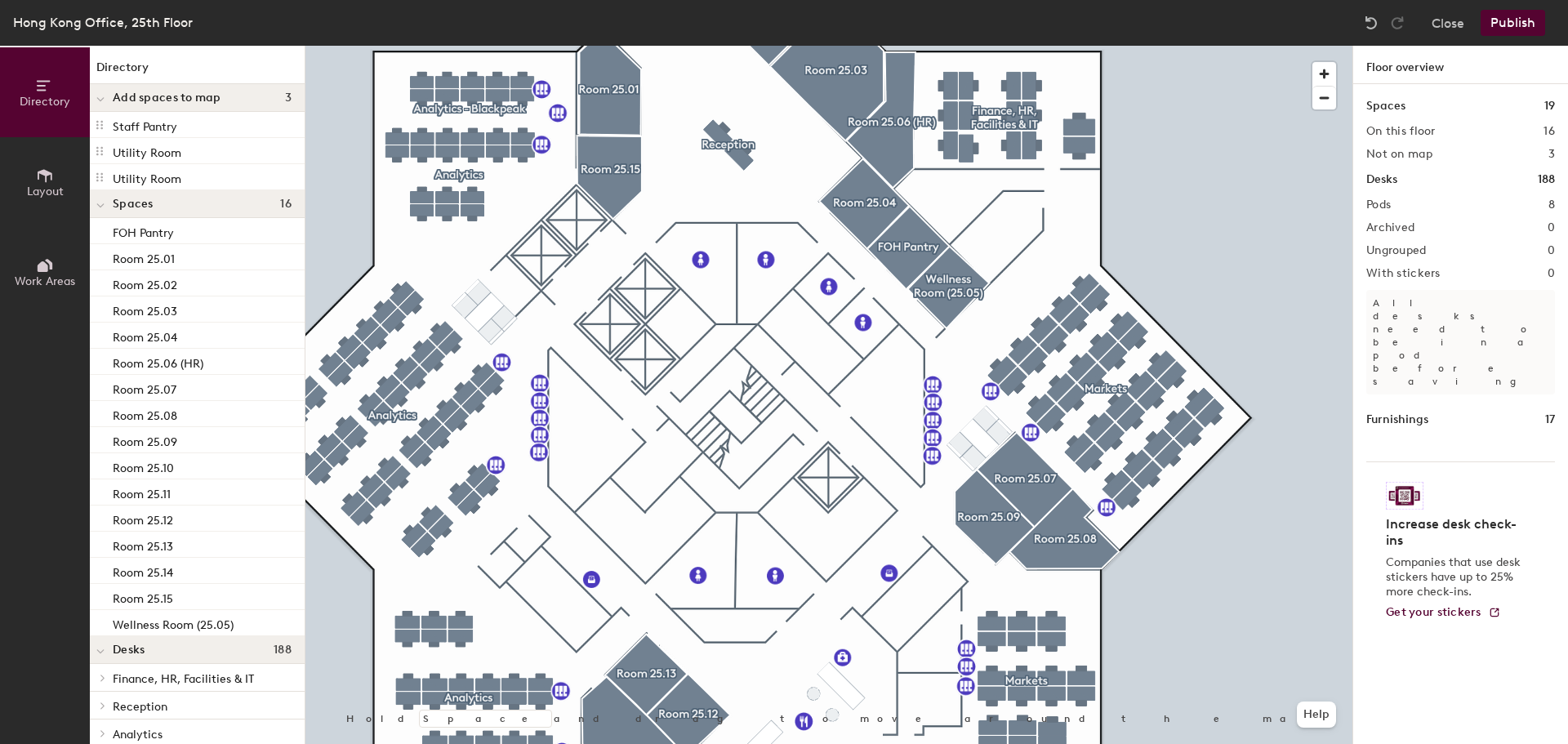
click at [53, 186] on span "Layout" at bounding box center [45, 192] width 37 height 14
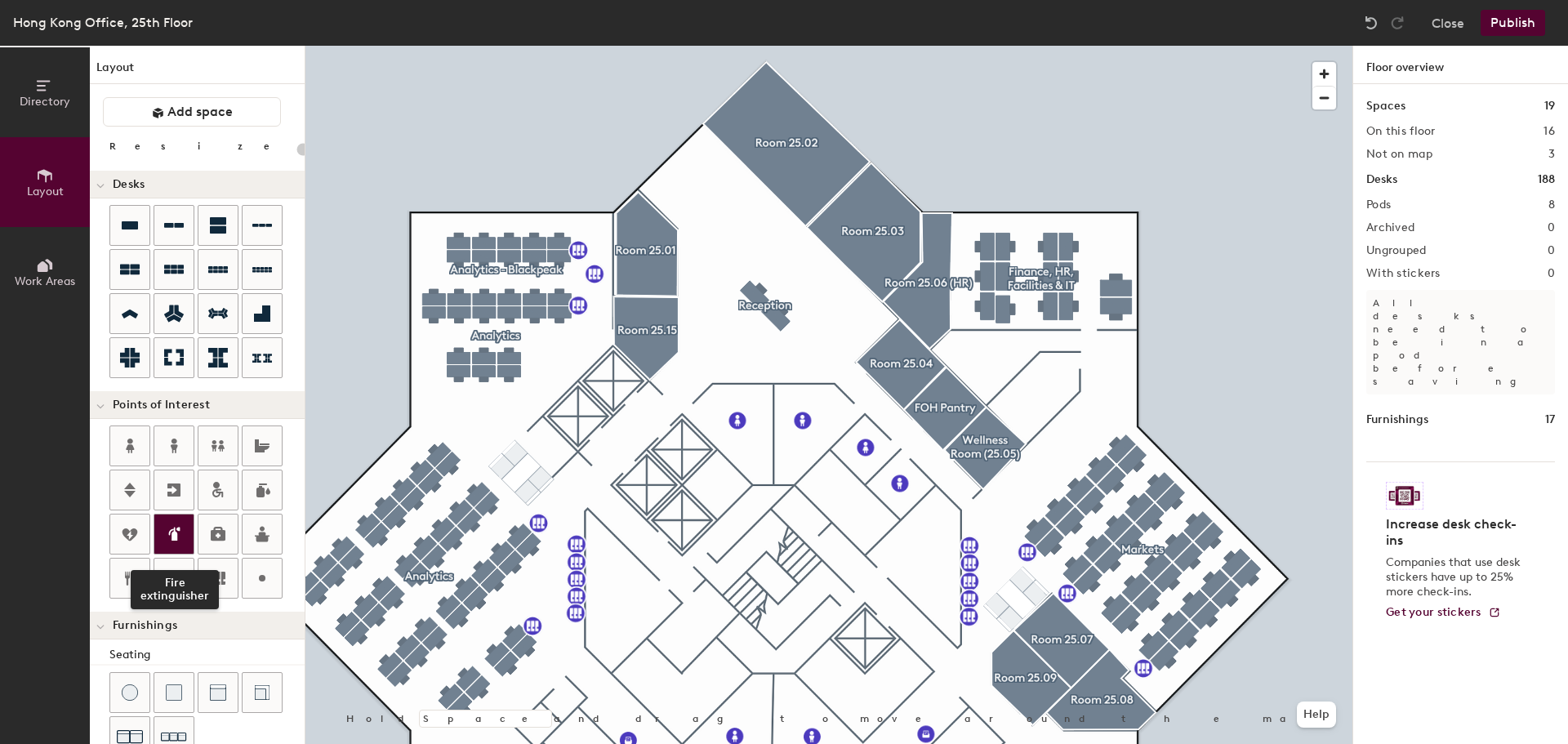
click at [188, 534] on div at bounding box center [173, 534] width 39 height 39
click at [1369, 18] on img at bounding box center [1370, 23] width 17 height 17
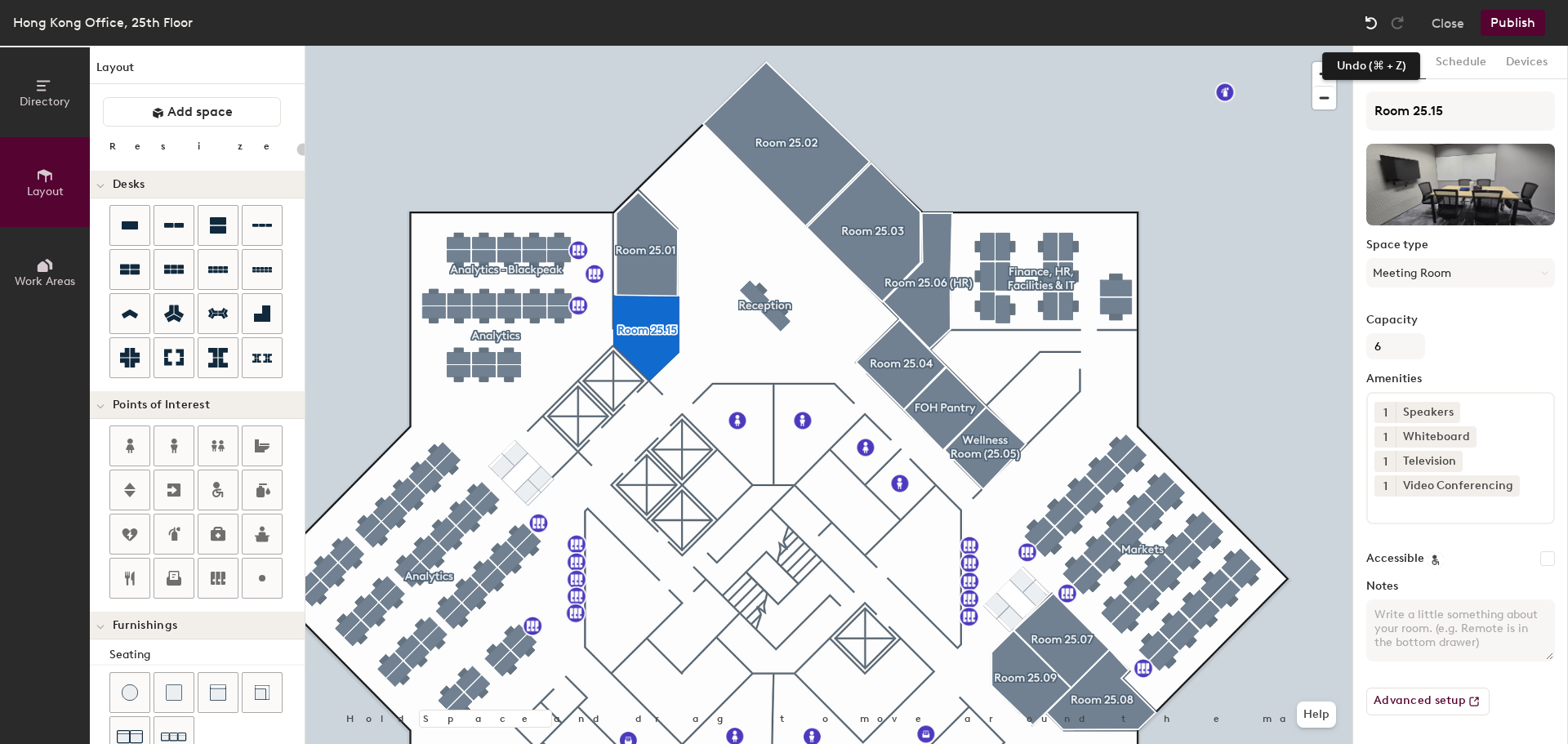
click at [1370, 20] on img at bounding box center [1370, 23] width 17 height 17
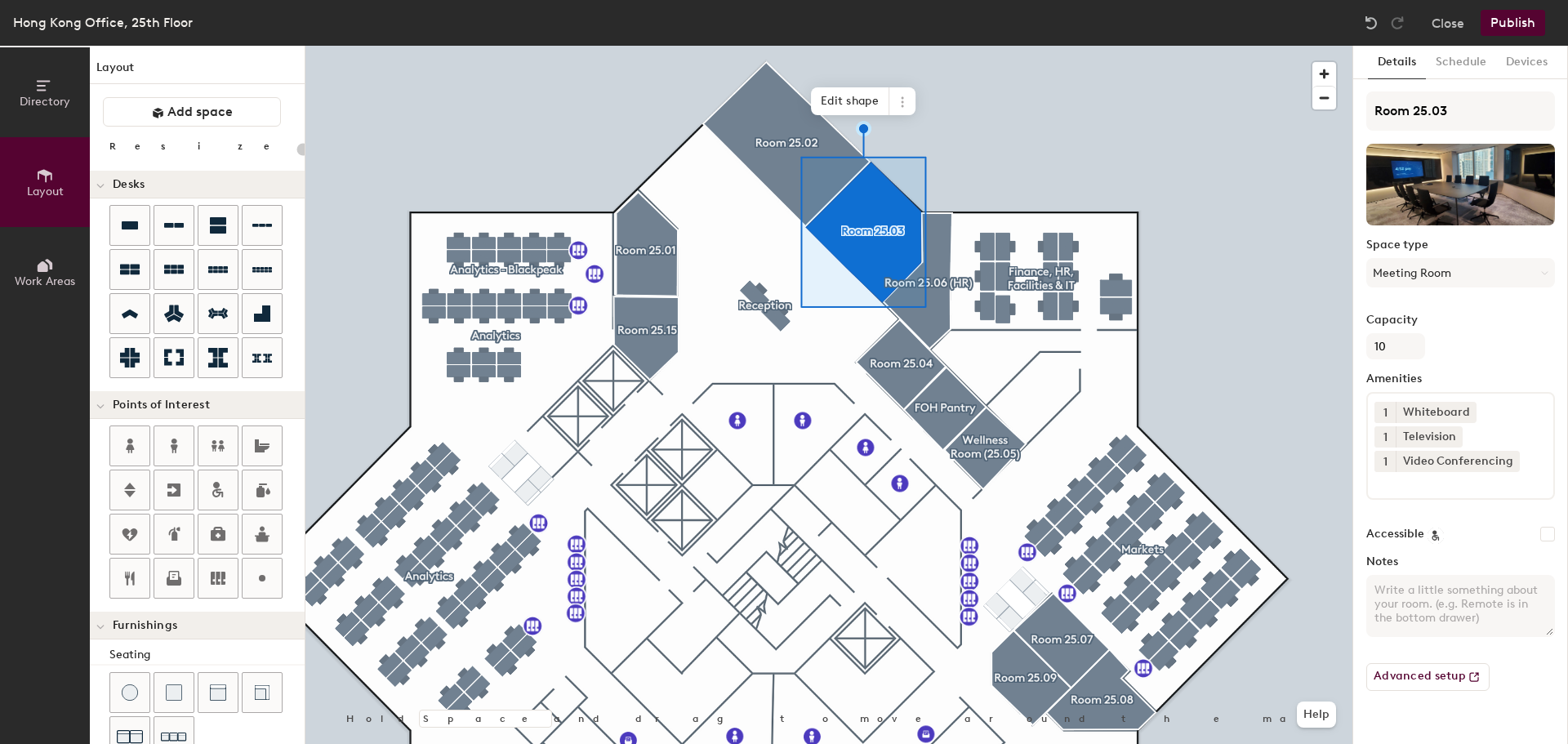
click at [1158, 46] on div at bounding box center [829, 46] width 1046 height 0
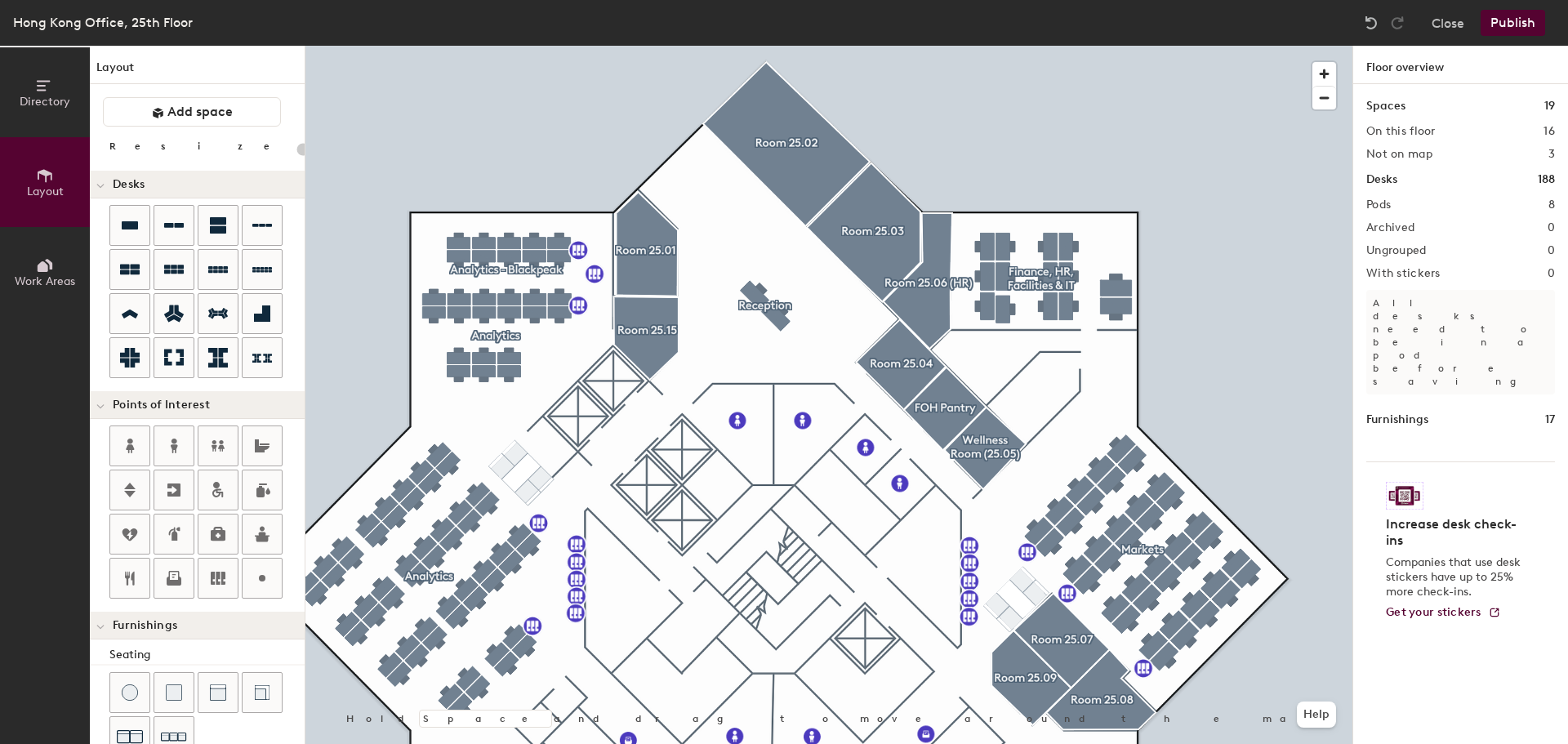
type input "20"
click at [44, 264] on icon at bounding box center [43, 267] width 10 height 10
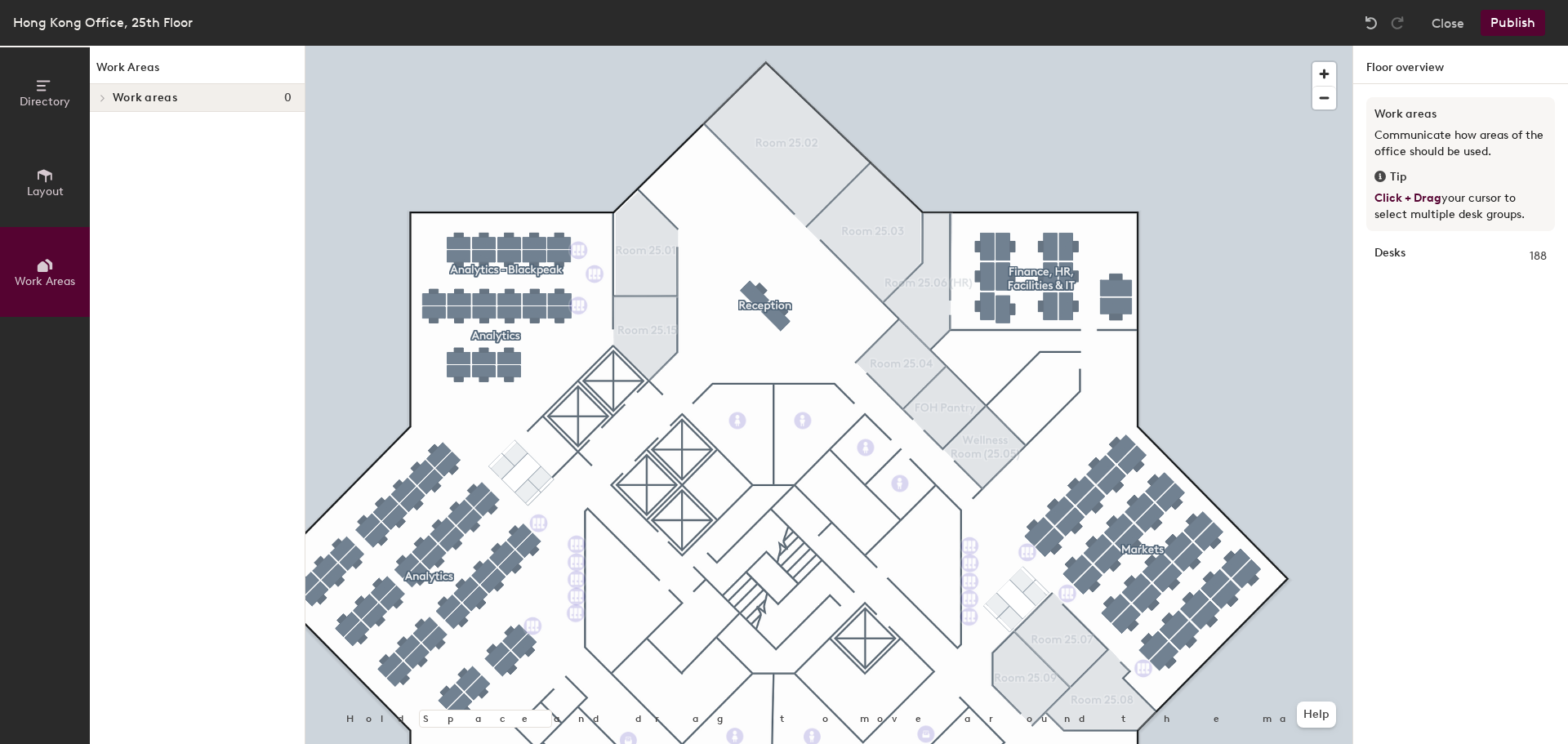
click at [49, 172] on icon at bounding box center [44, 175] width 15 height 13
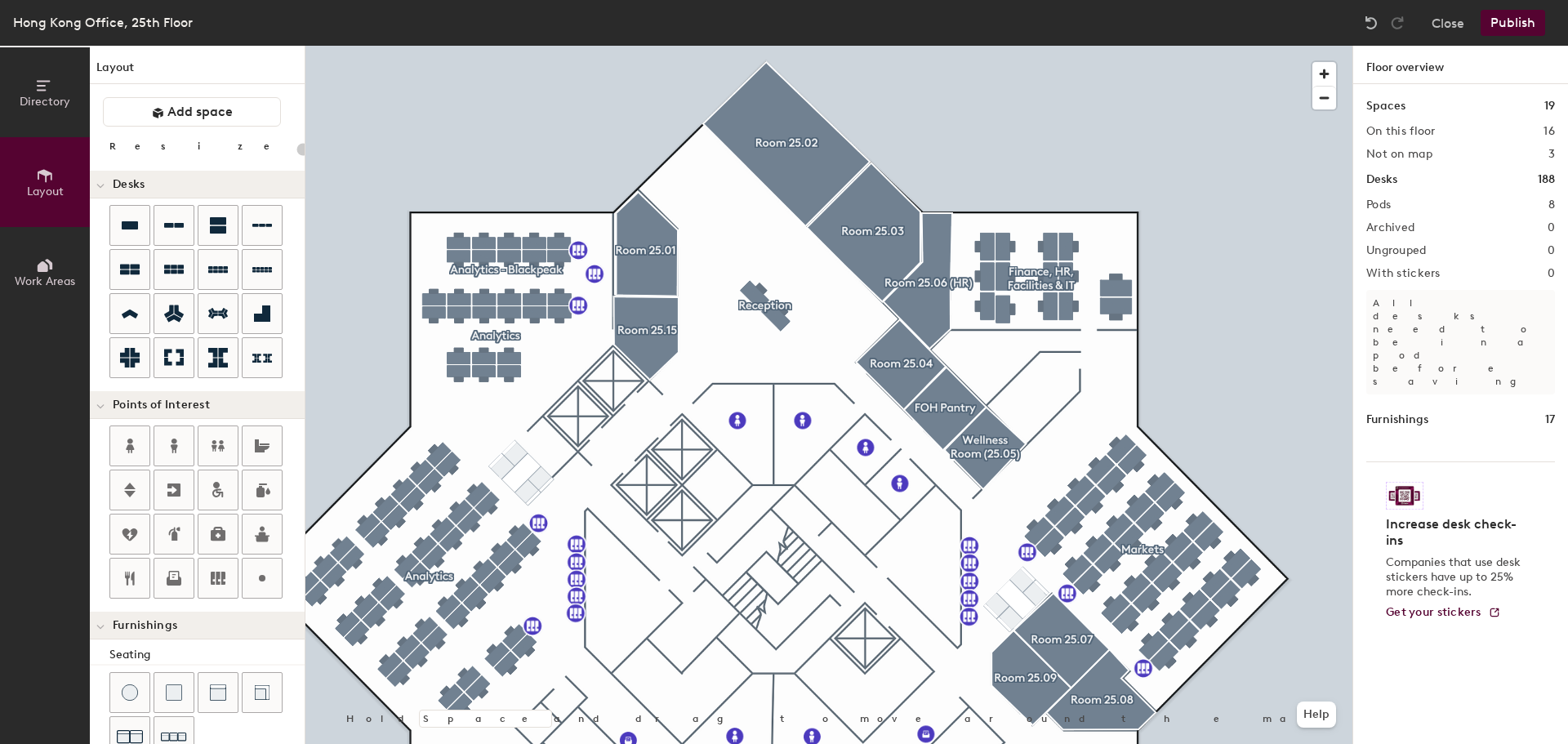
click at [49, 100] on span "Directory" at bounding box center [45, 102] width 50 height 14
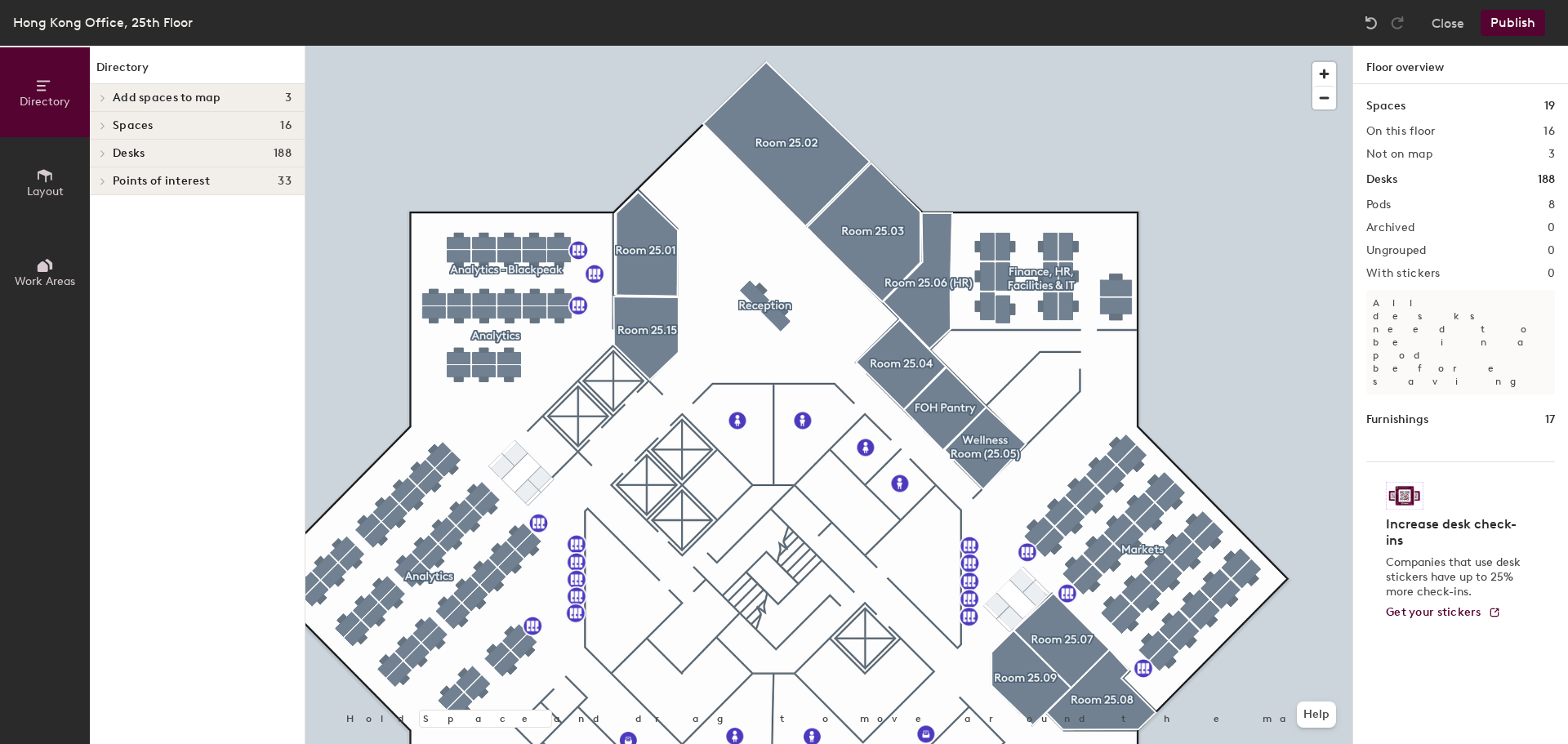
click at [104, 150] on icon at bounding box center [103, 153] width 7 height 8
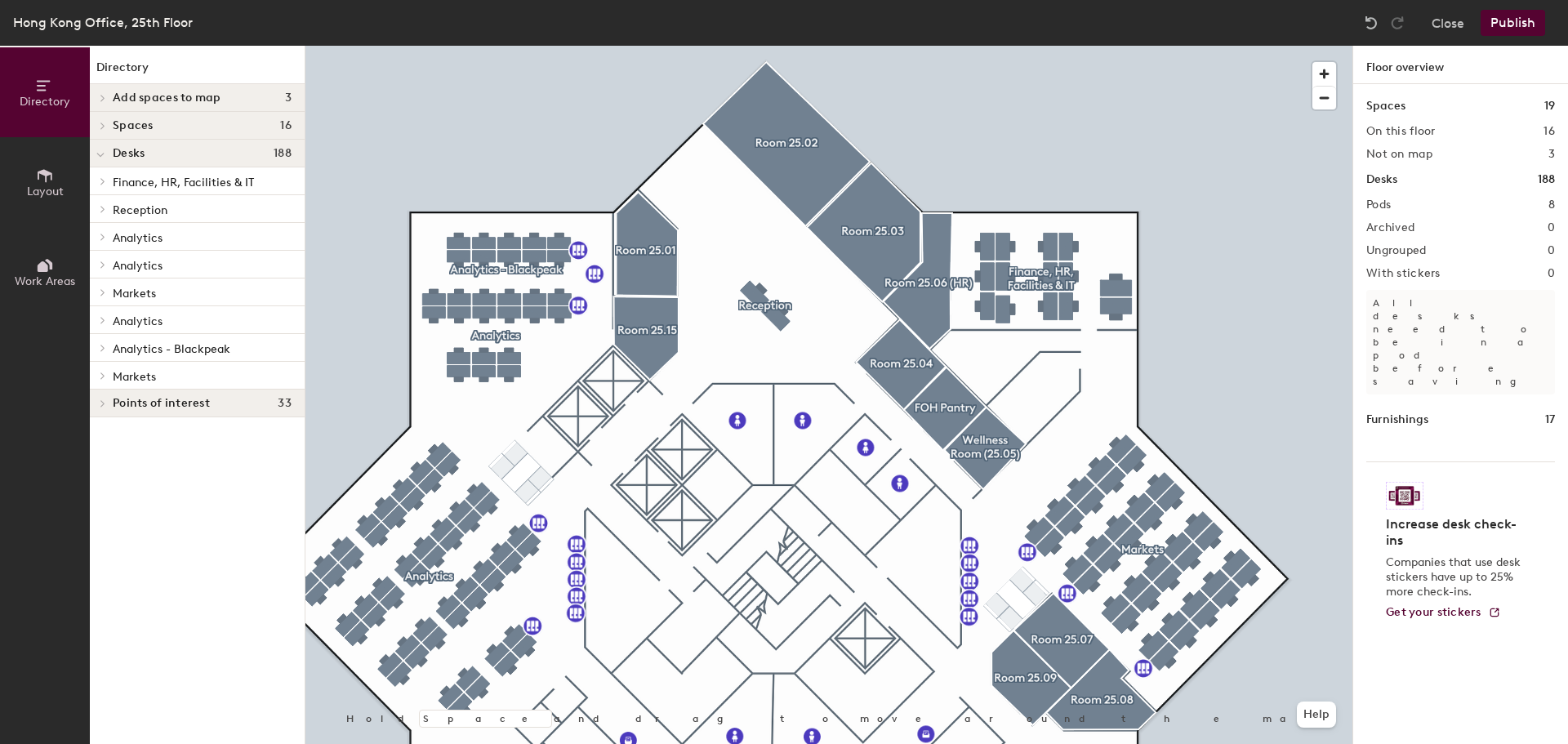
click at [54, 181] on button "Layout" at bounding box center [44, 182] width 90 height 90
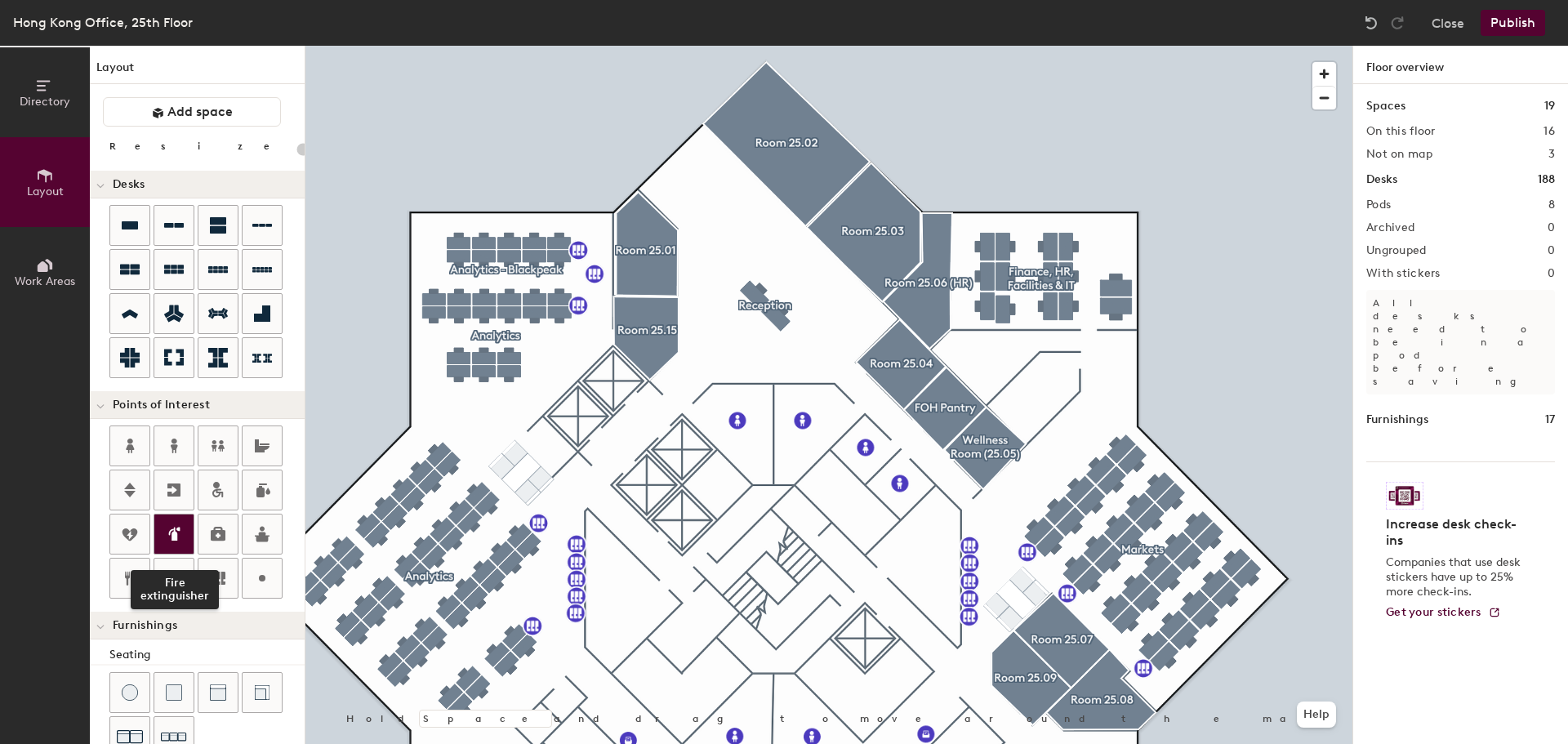
click at [179, 527] on icon at bounding box center [174, 534] width 20 height 20
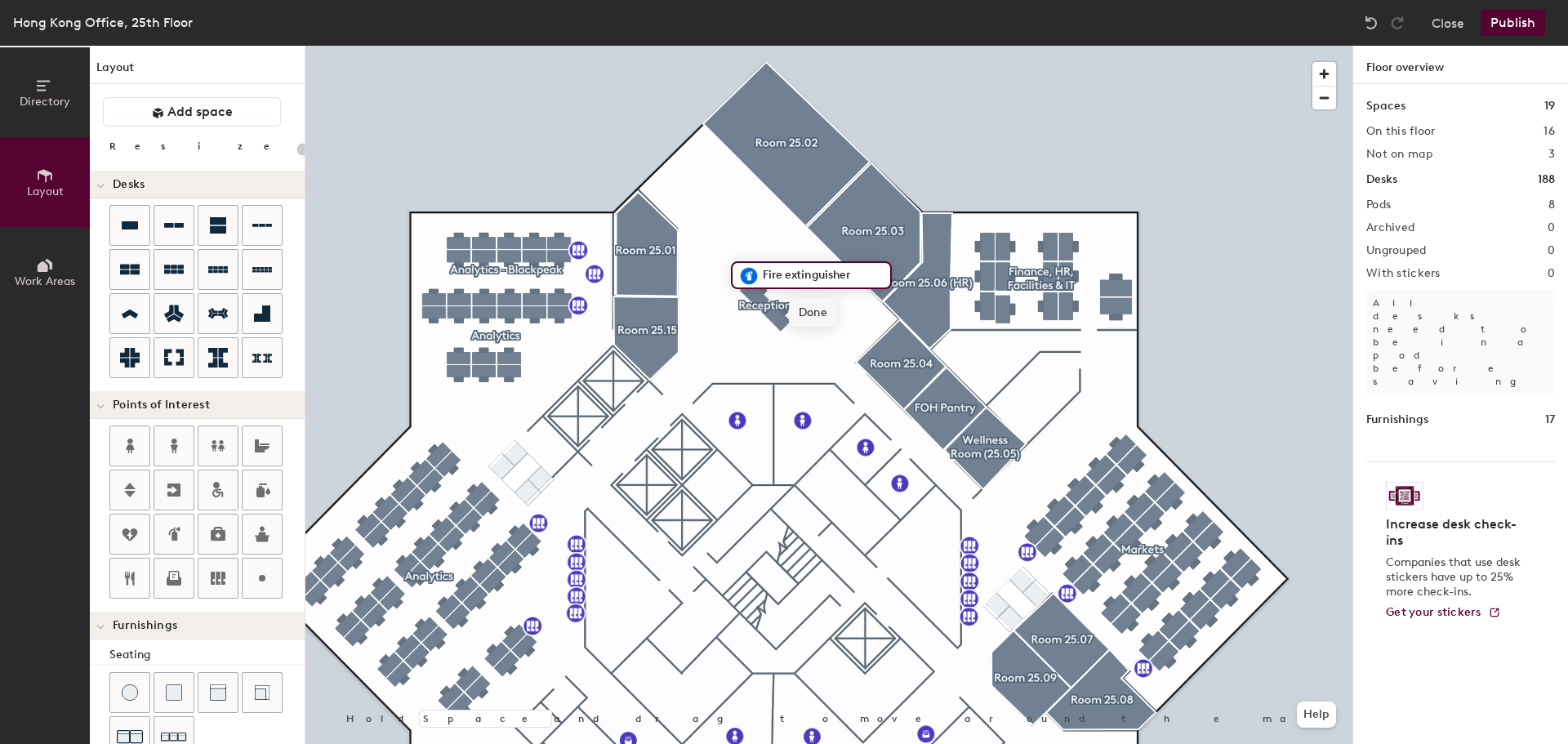
click at [818, 318] on span "Done" at bounding box center [812, 313] width 48 height 28
click at [175, 528] on icon at bounding box center [175, 534] width 8 height 14
click at [1194, 397] on span "Done" at bounding box center [1187, 399] width 48 height 28
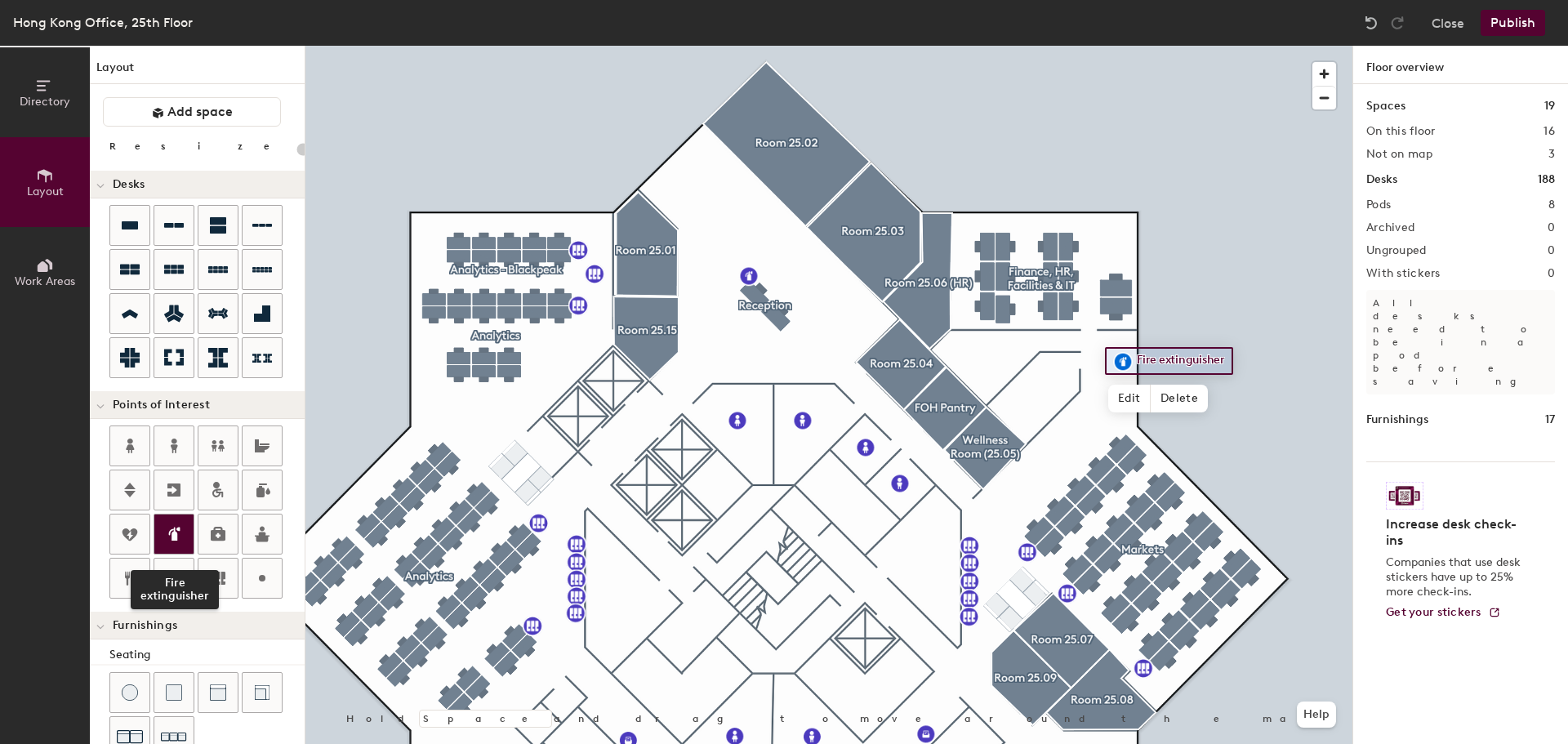
click at [175, 528] on icon at bounding box center [175, 534] width 8 height 14
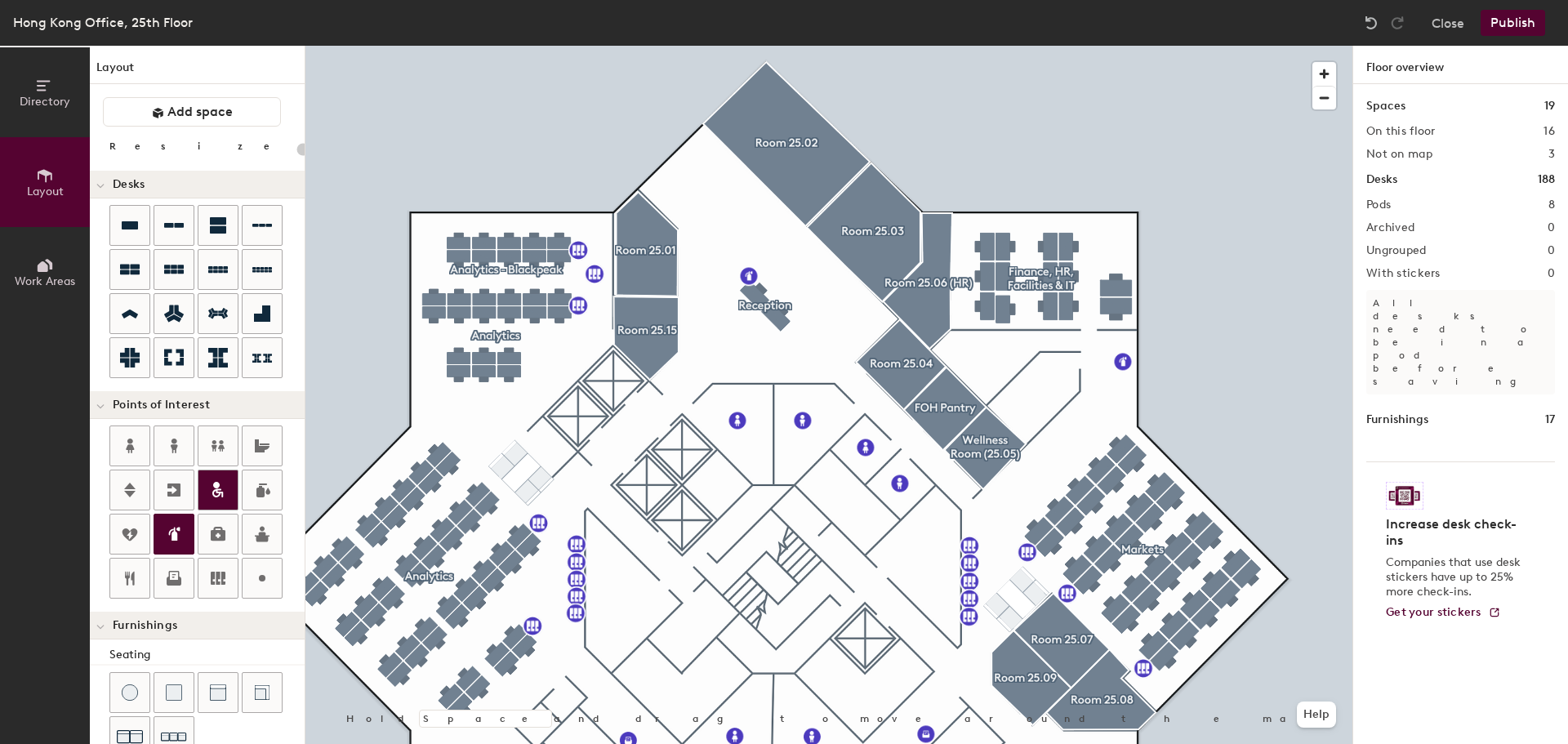
type input "20"
click at [1035, 377] on span "Done" at bounding box center [1035, 377] width 48 height 28
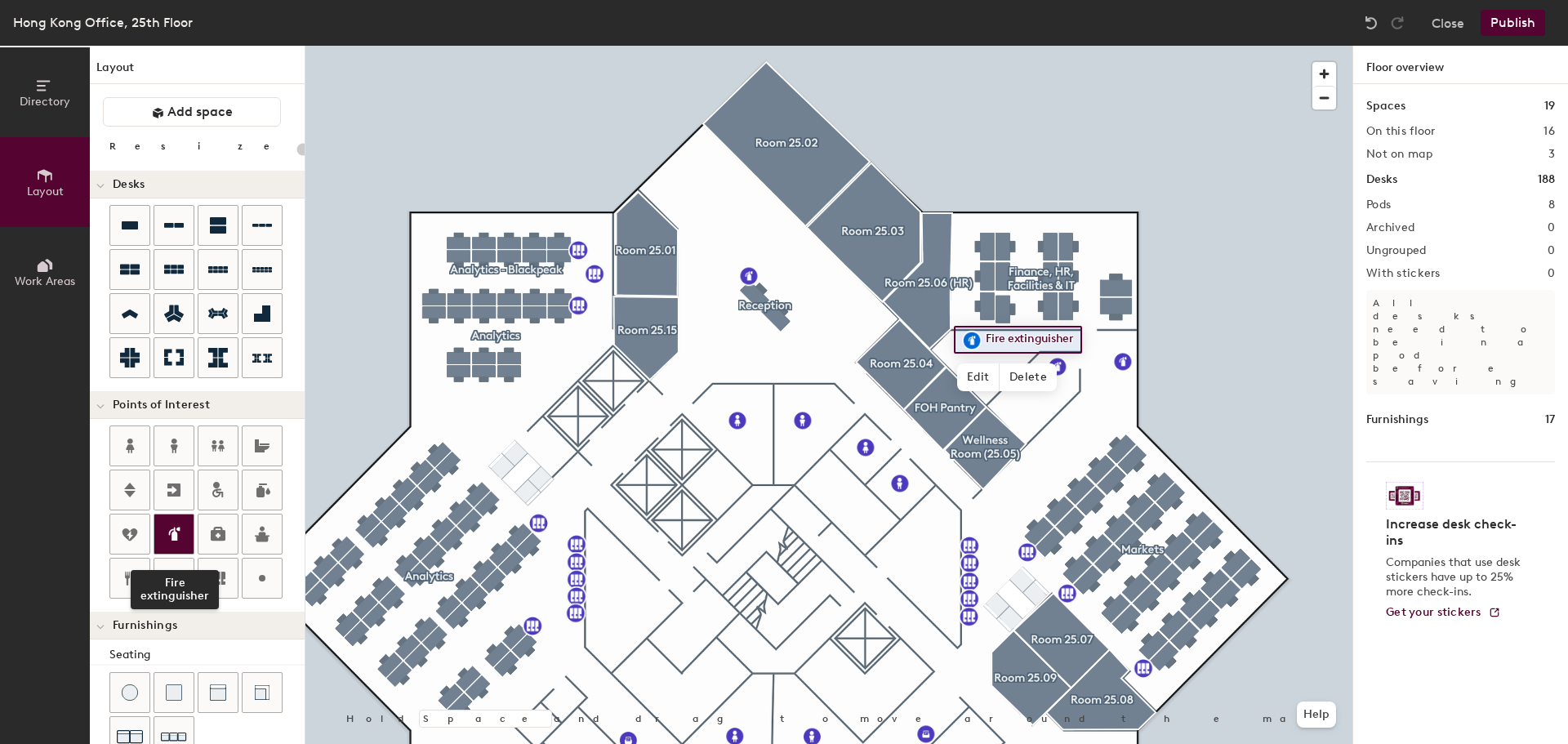
click at [182, 537] on icon at bounding box center [174, 534] width 20 height 20
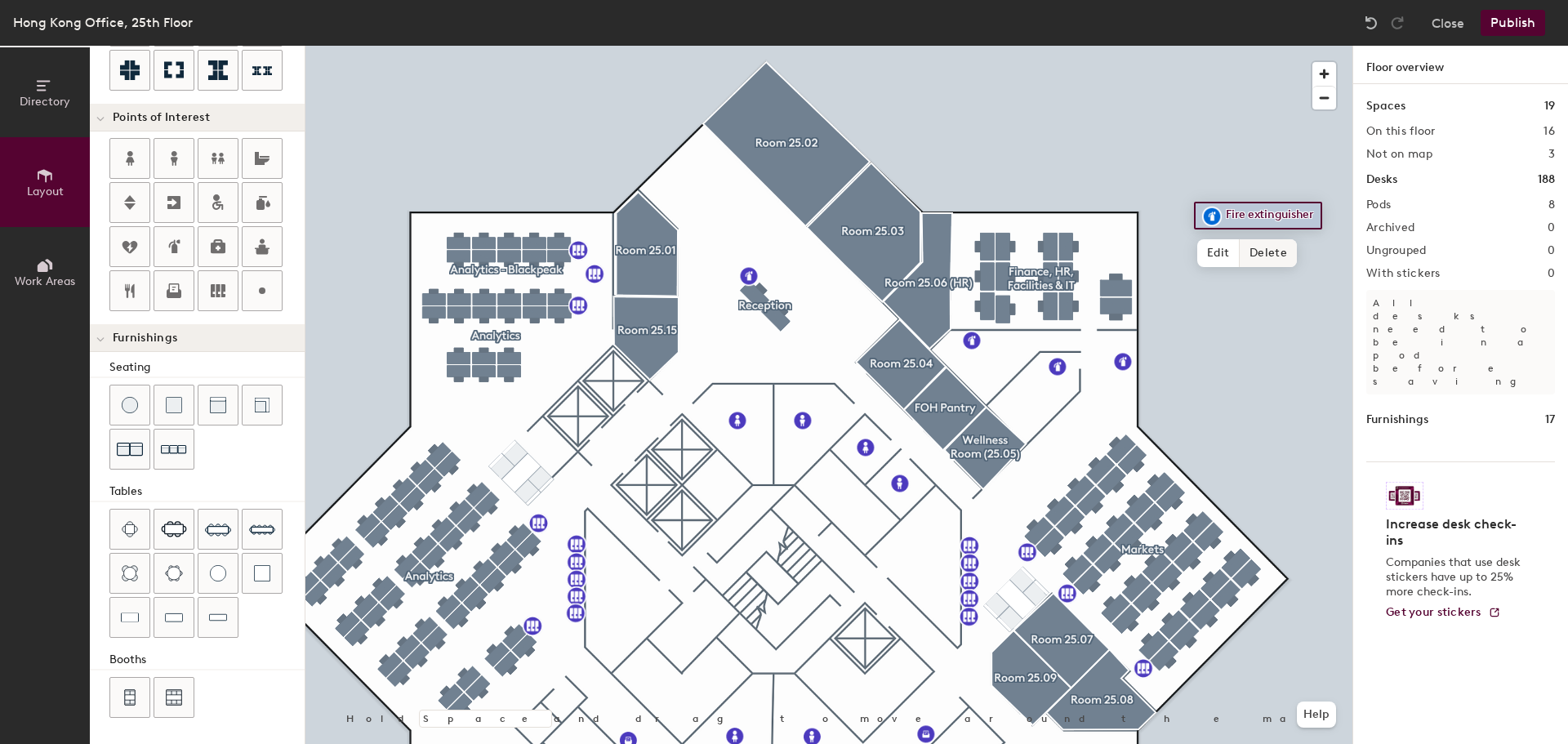
click at [1253, 252] on span "Delete" at bounding box center [1269, 254] width 57 height 28
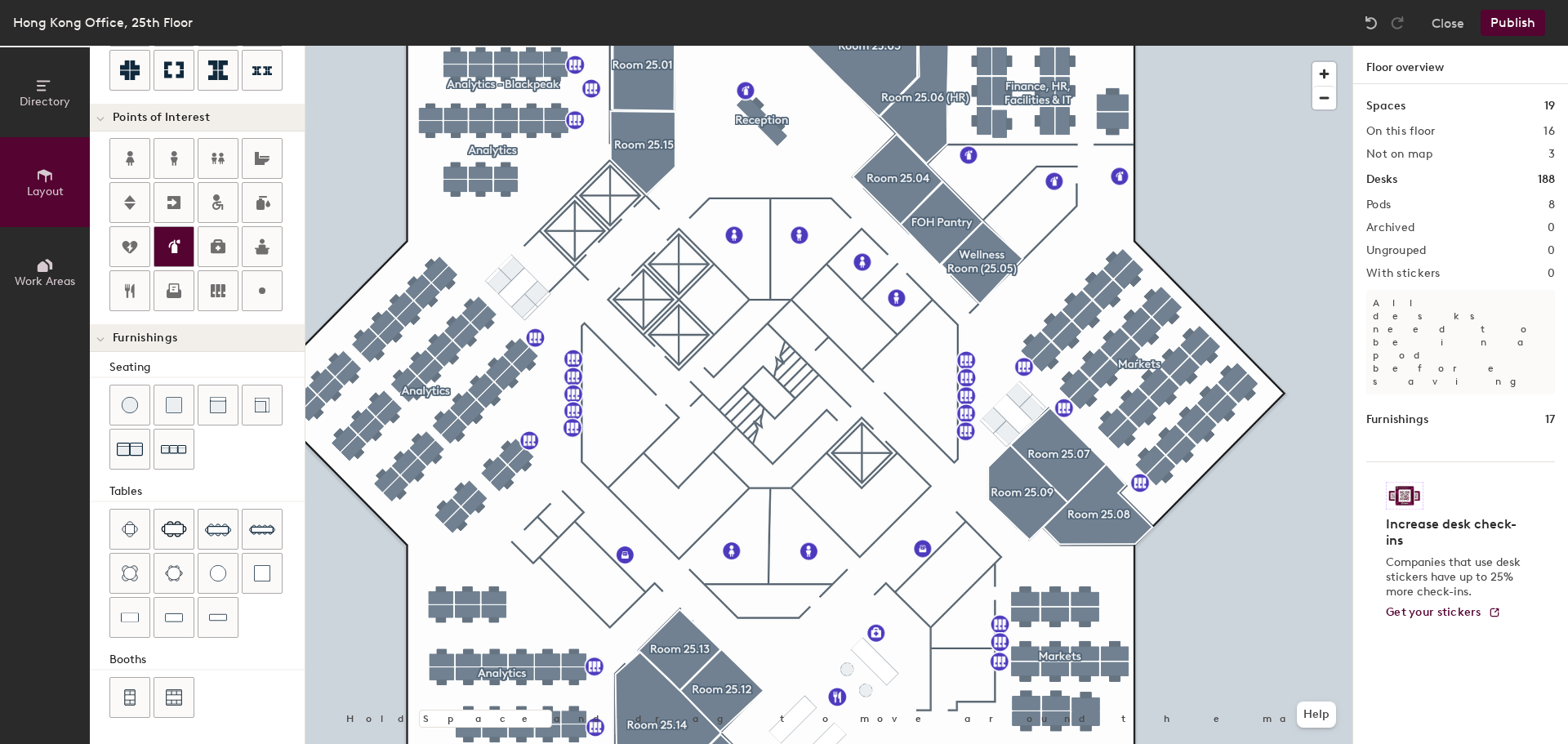
click at [184, 240] on div at bounding box center [173, 247] width 39 height 39
click at [1155, 594] on span "Done" at bounding box center [1155, 596] width 48 height 28
click at [165, 255] on icon at bounding box center [174, 247] width 20 height 20
click at [993, 575] on span "Done" at bounding box center [999, 572] width 48 height 28
type input "20"
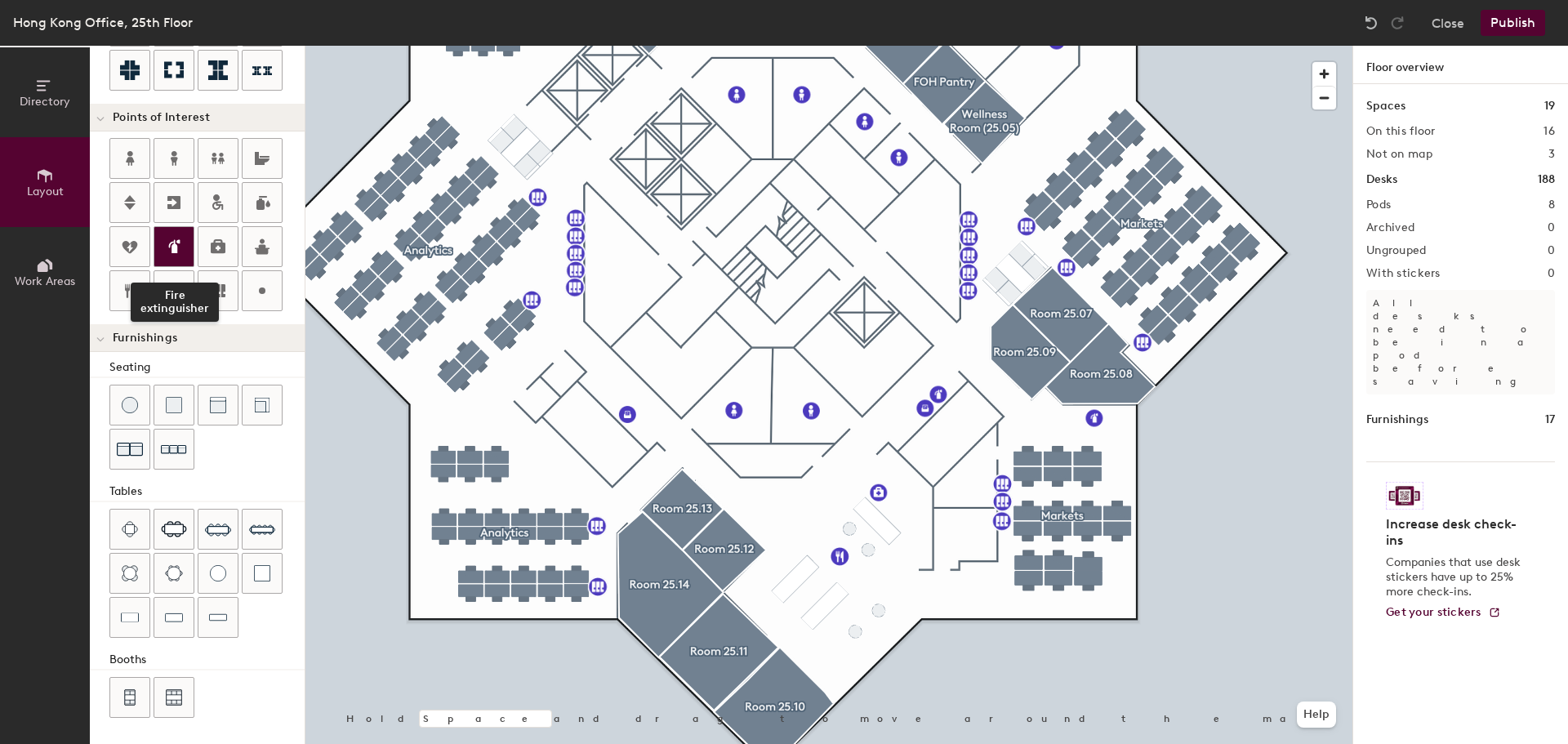
click at [185, 248] on div at bounding box center [173, 247] width 39 height 39
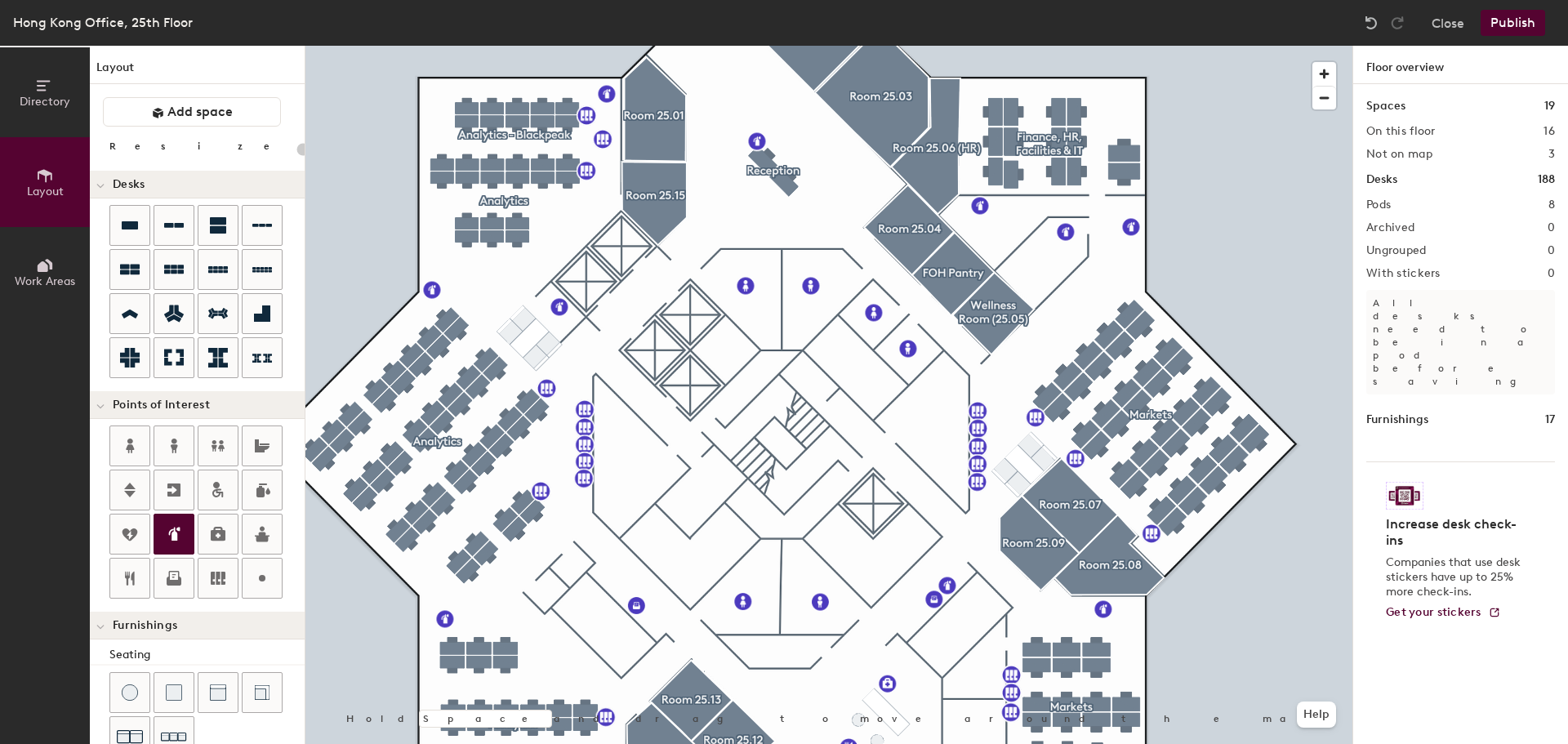
scroll to position [287, 0]
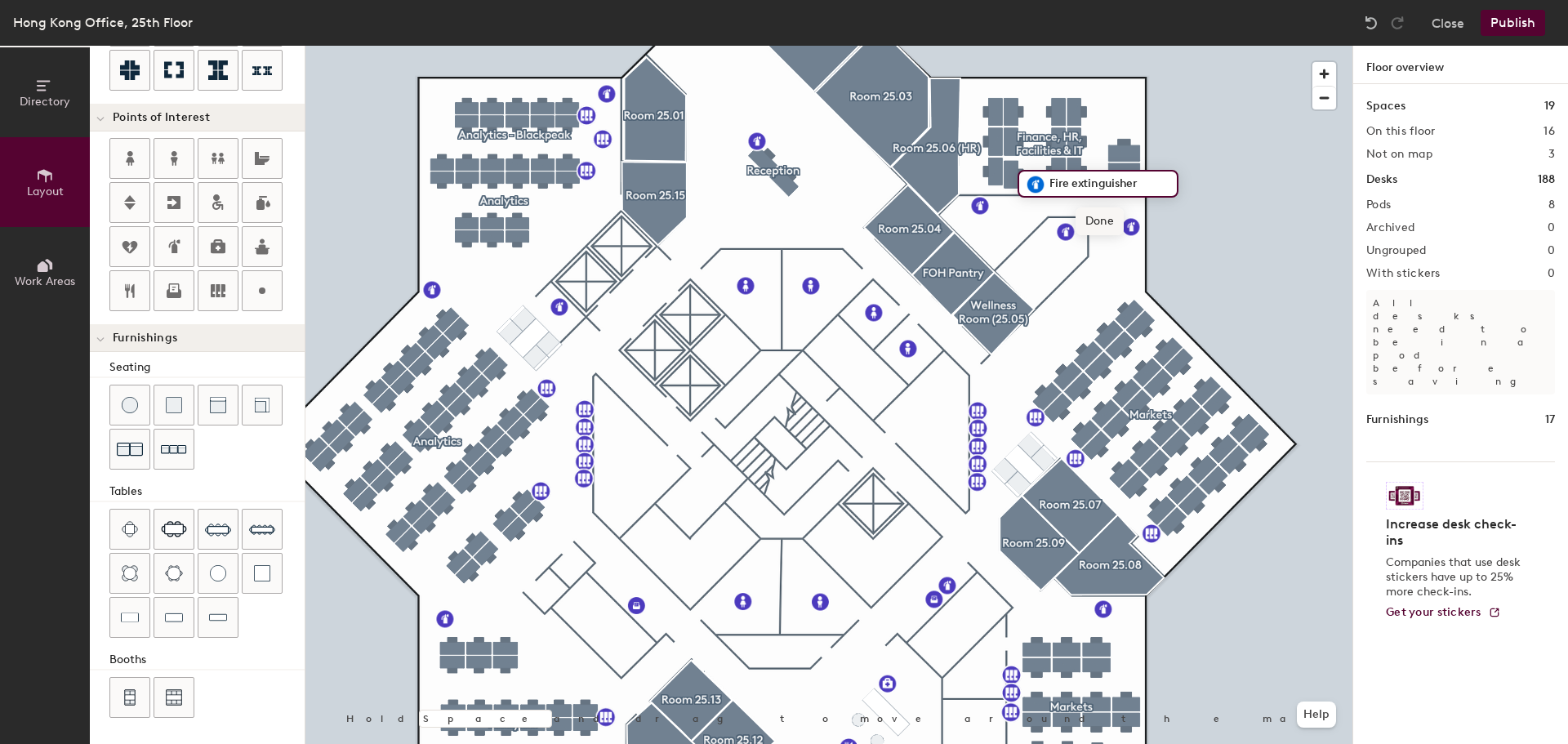
click at [1098, 216] on span "Done" at bounding box center [1099, 221] width 48 height 28
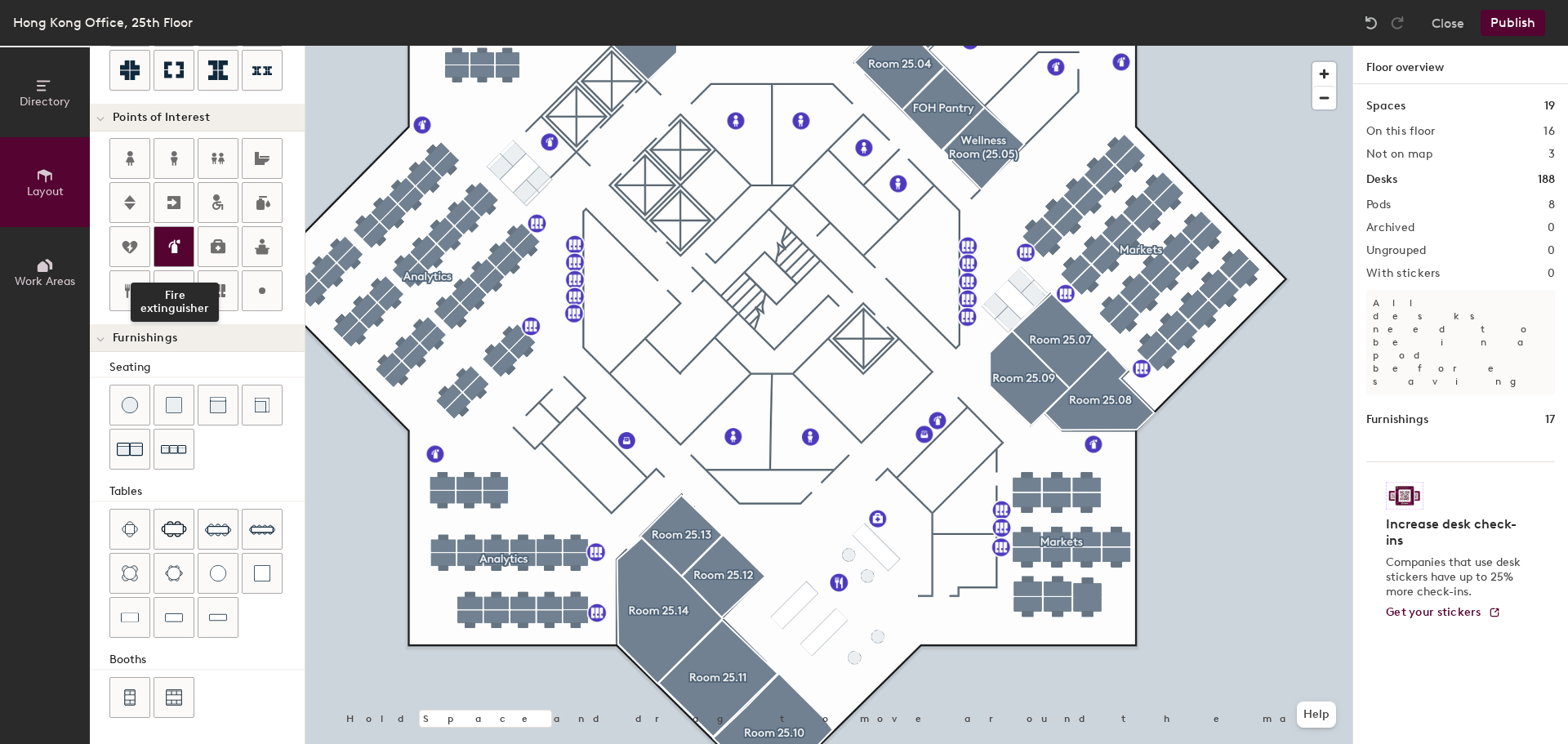
click at [177, 249] on icon at bounding box center [175, 247] width 8 height 14
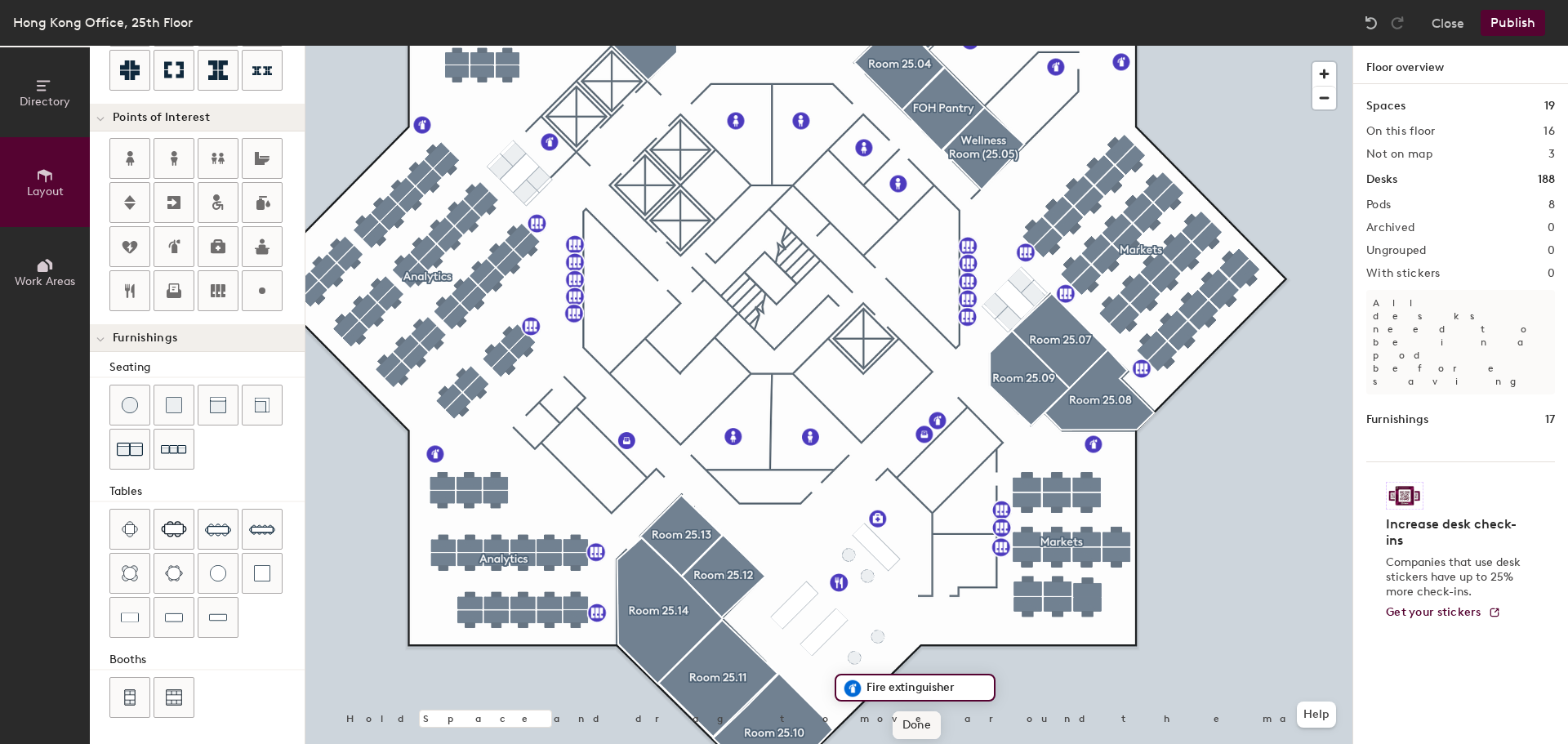
click at [928, 736] on span "Done" at bounding box center [916, 726] width 48 height 28
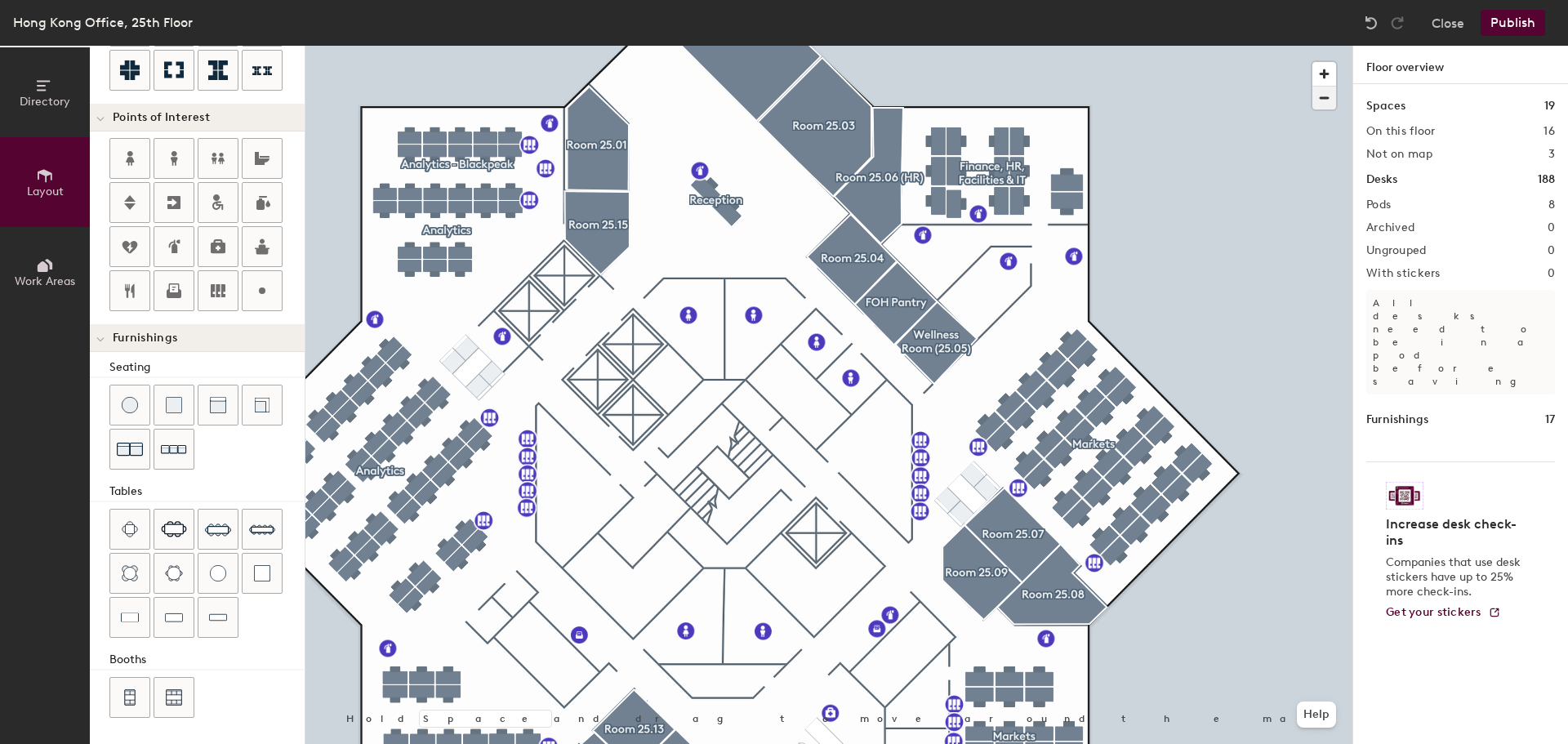
click at [1333, 101] on span "button" at bounding box center [1323, 98] width 24 height 23
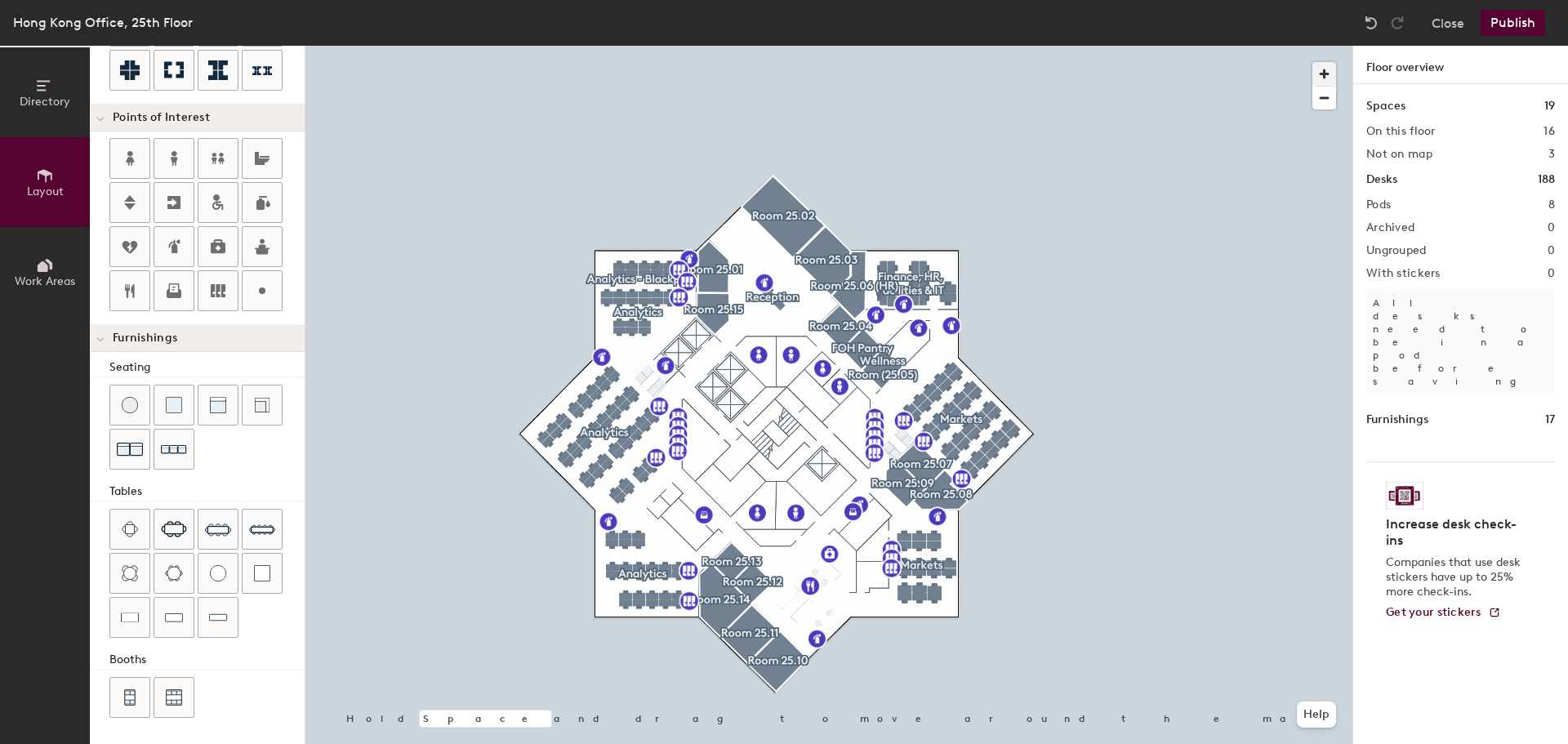
click at [1322, 75] on span "button" at bounding box center [1323, 73] width 24 height 24
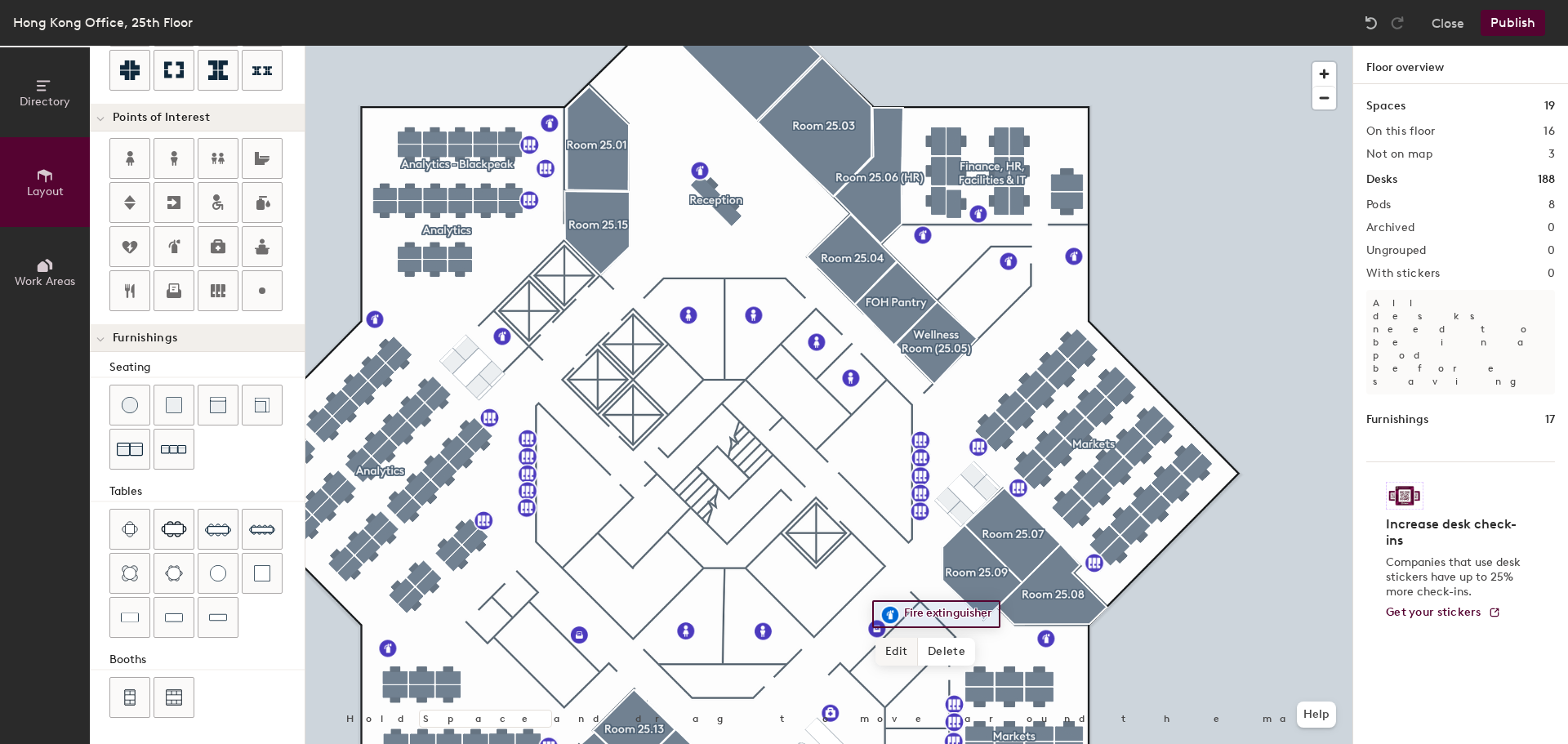
click at [892, 646] on span "Edit" at bounding box center [896, 653] width 43 height 28
click at [954, 649] on span "Delete" at bounding box center [946, 653] width 57 height 28
type input "20"
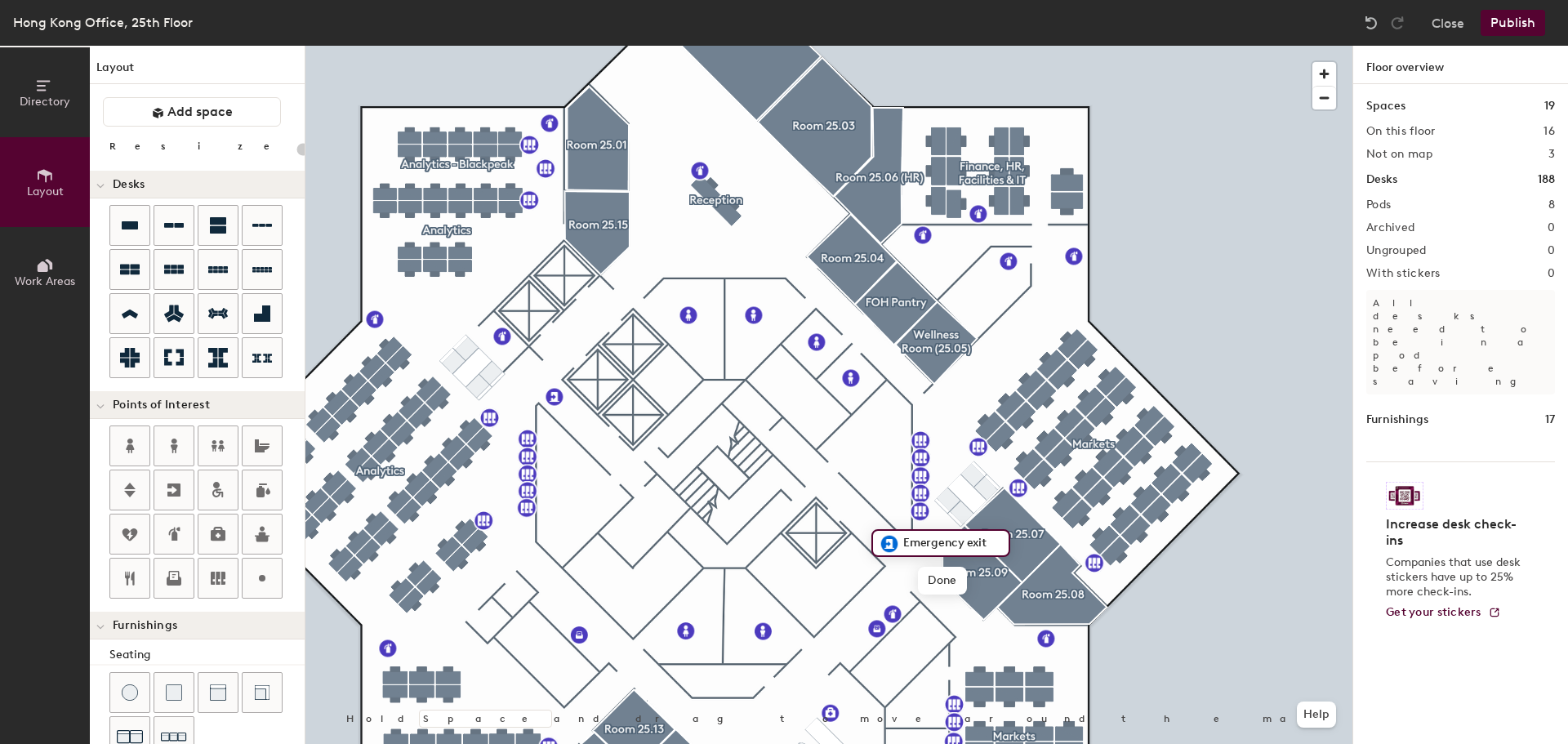
scroll to position [287, 0]
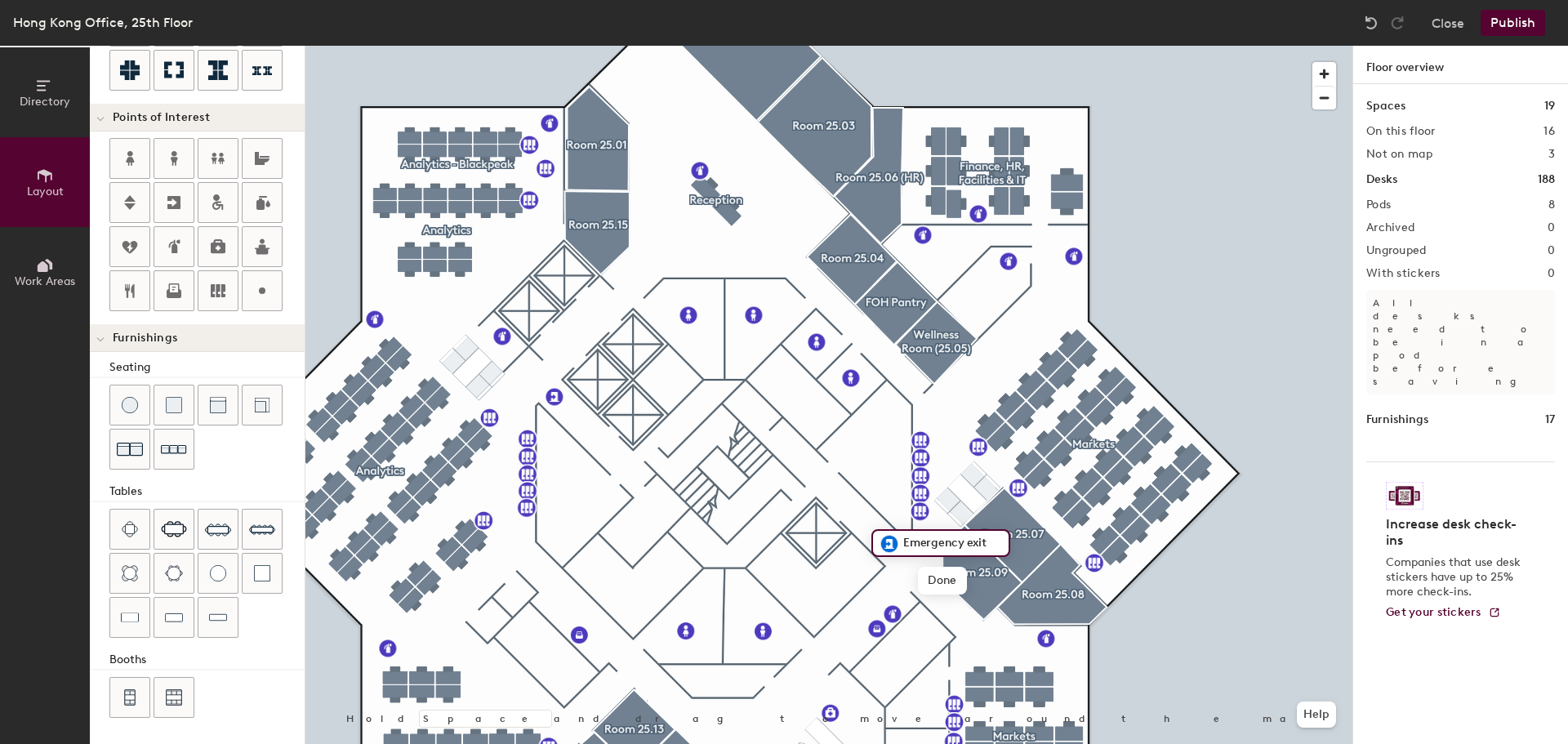
click at [939, 579] on span "Done" at bounding box center [941, 581] width 48 height 28
click at [178, 210] on icon at bounding box center [174, 202] width 20 height 20
click at [677, 507] on span "Done" at bounding box center [683, 516] width 48 height 28
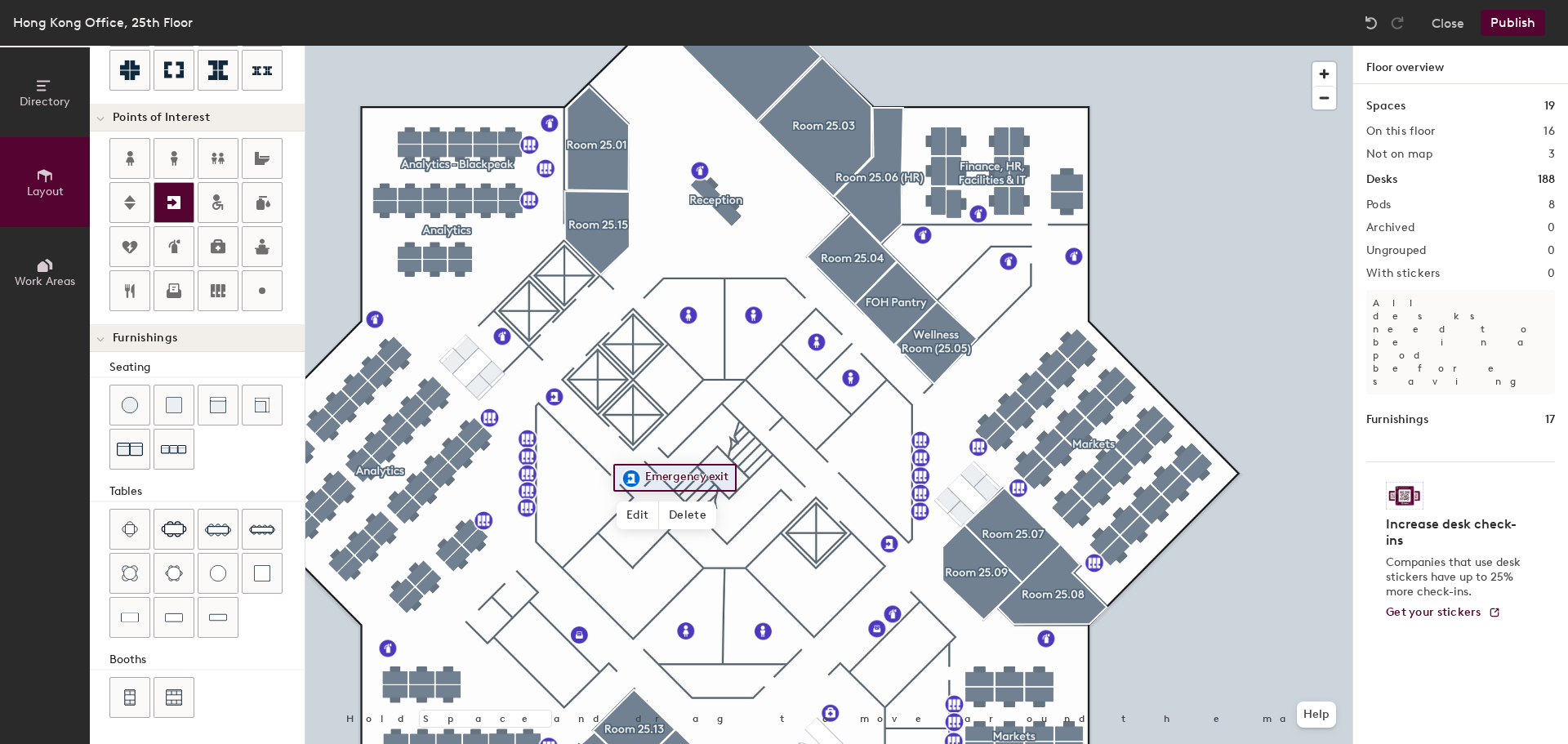
click at [168, 205] on icon at bounding box center [173, 202] width 13 height 13
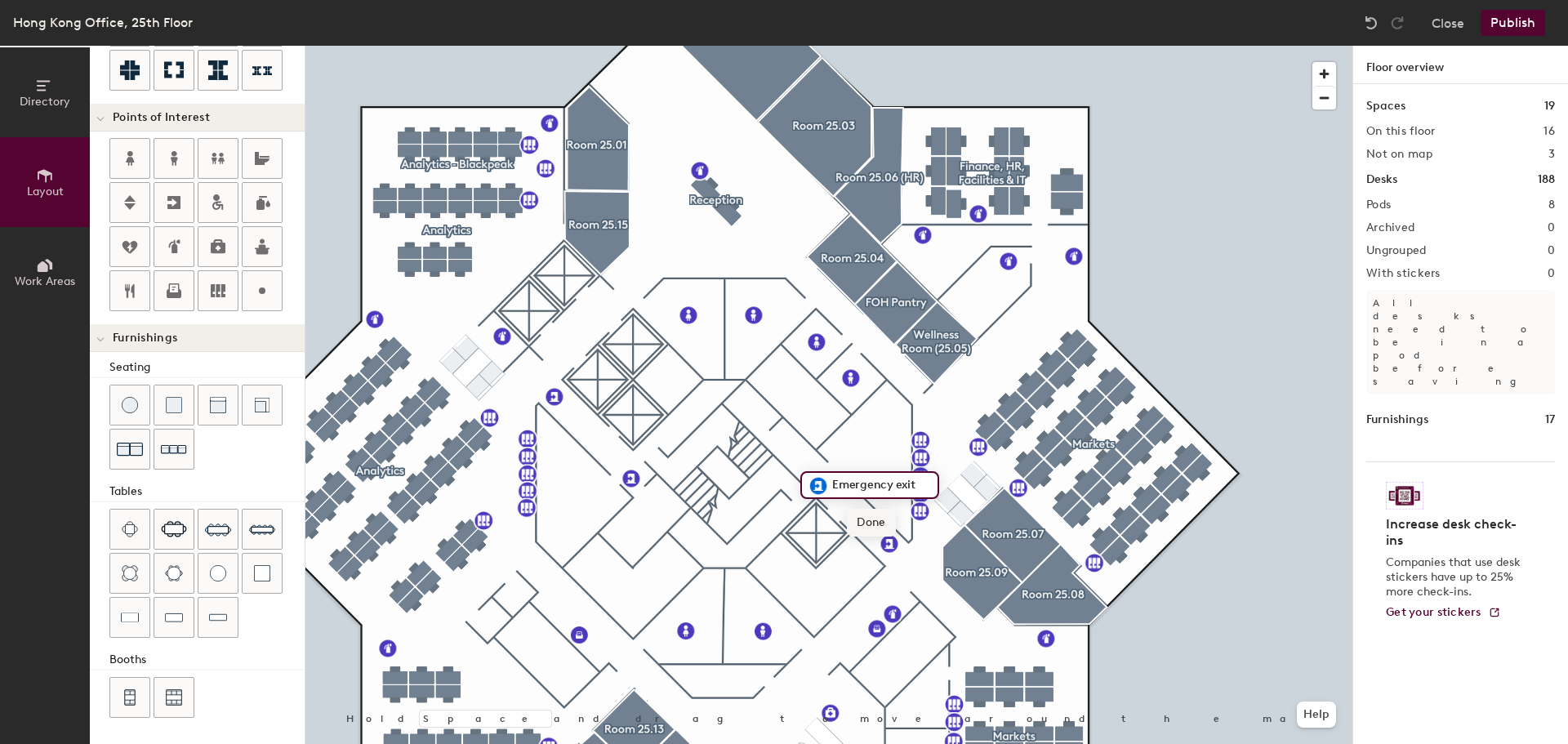
click at [867, 518] on span "Done" at bounding box center [871, 523] width 48 height 28
click at [852, 521] on span "Delete" at bounding box center [875, 523] width 57 height 28
click at [688, 510] on span "Delete" at bounding box center [688, 516] width 57 height 28
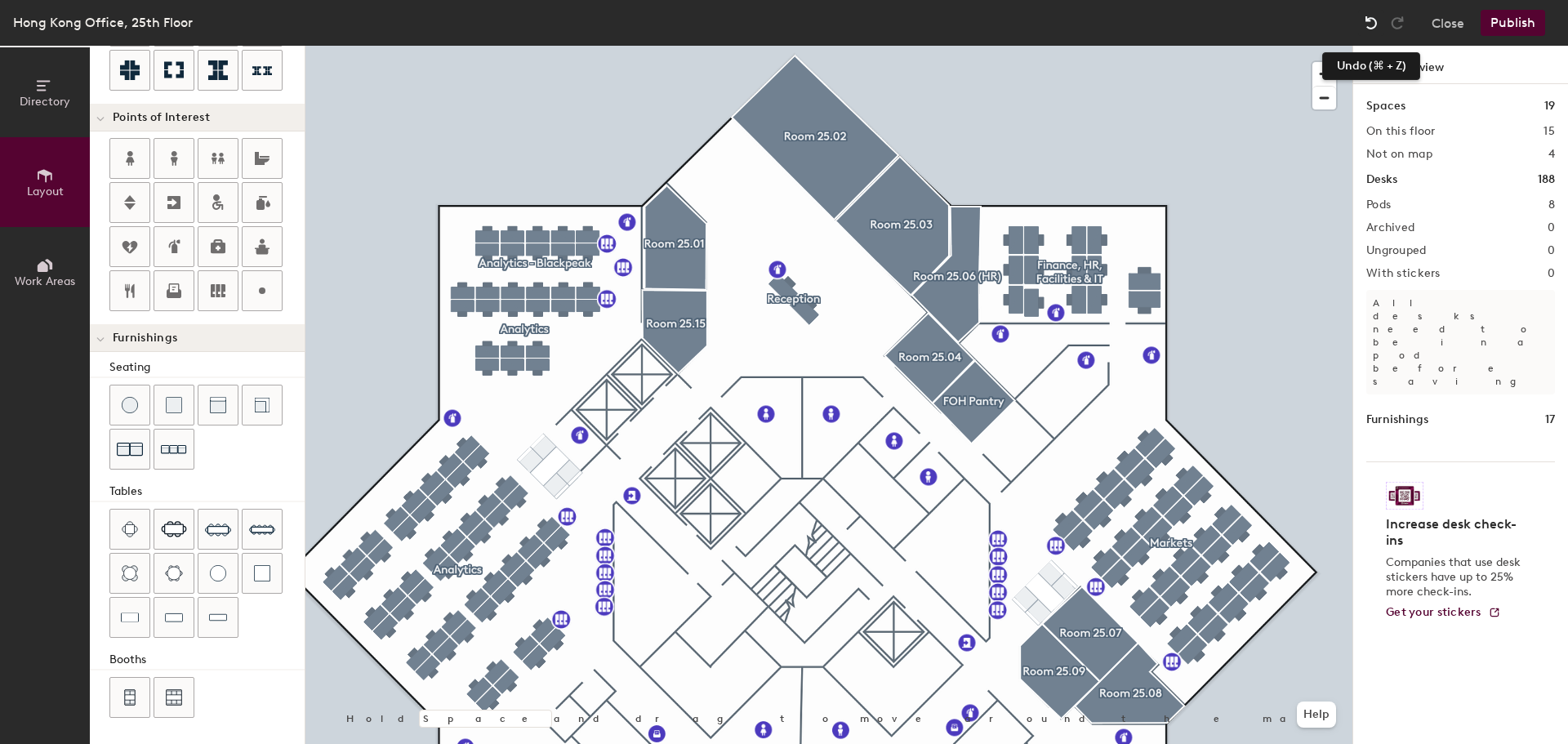
click at [1372, 24] on img at bounding box center [1370, 23] width 17 height 17
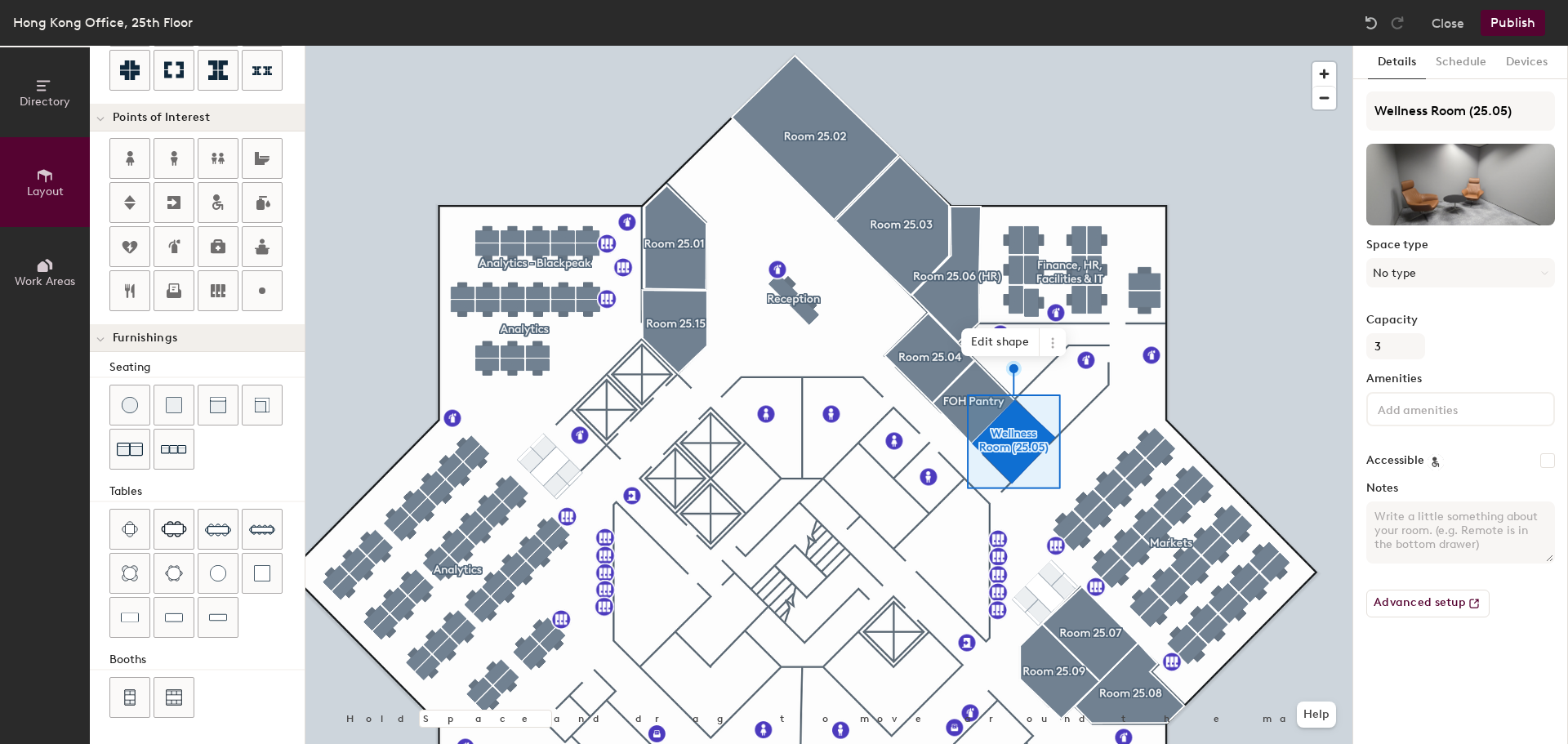
type input "20"
click at [1470, 114] on input "Wellness Room (25.05)" at bounding box center [1460, 111] width 189 height 39
type input "Wellness Room(25.05)"
type input "20"
type input "Wellnes(25.05)"
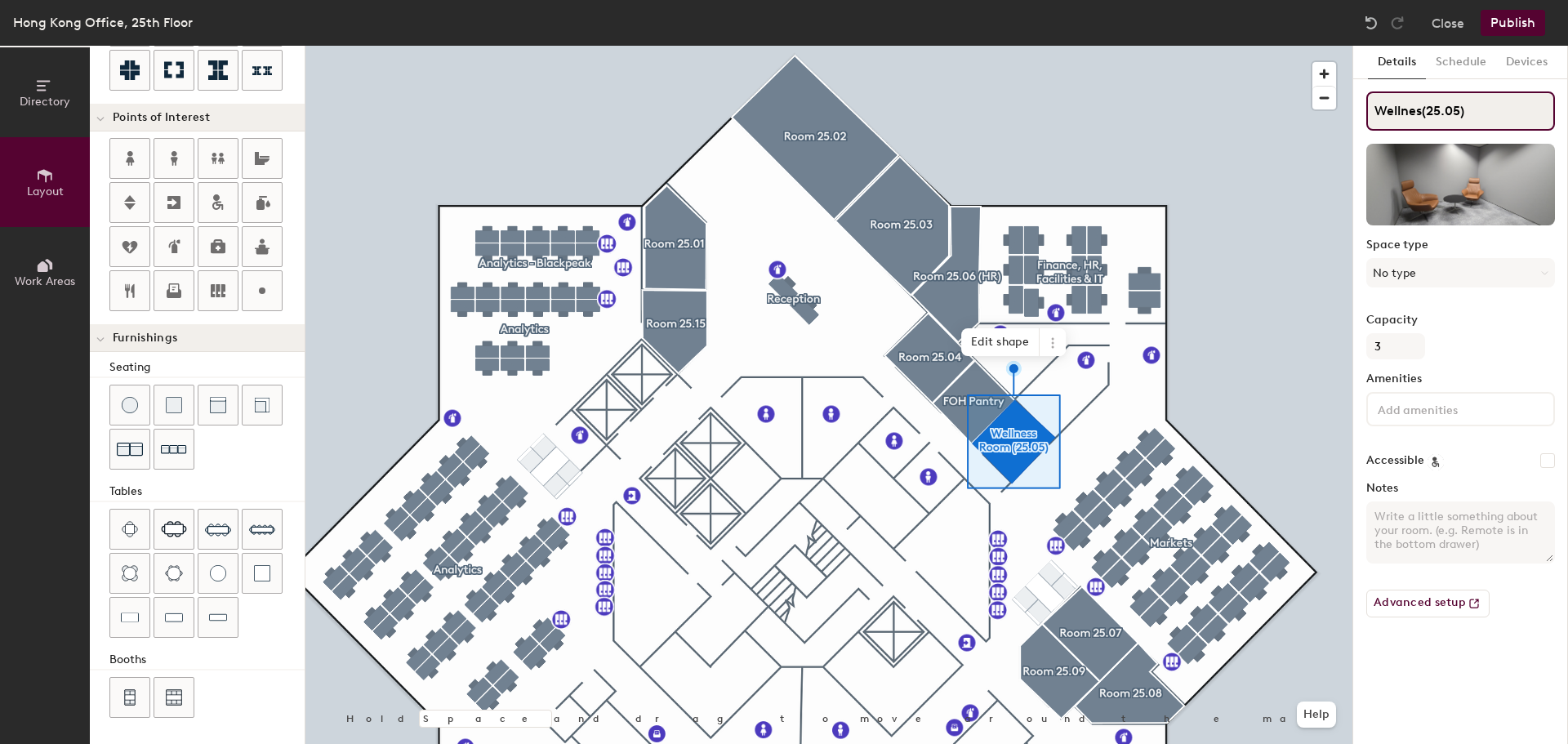
type input "20"
type input "(25.05)"
type input "20"
type input "r(25.05)"
type input "20"
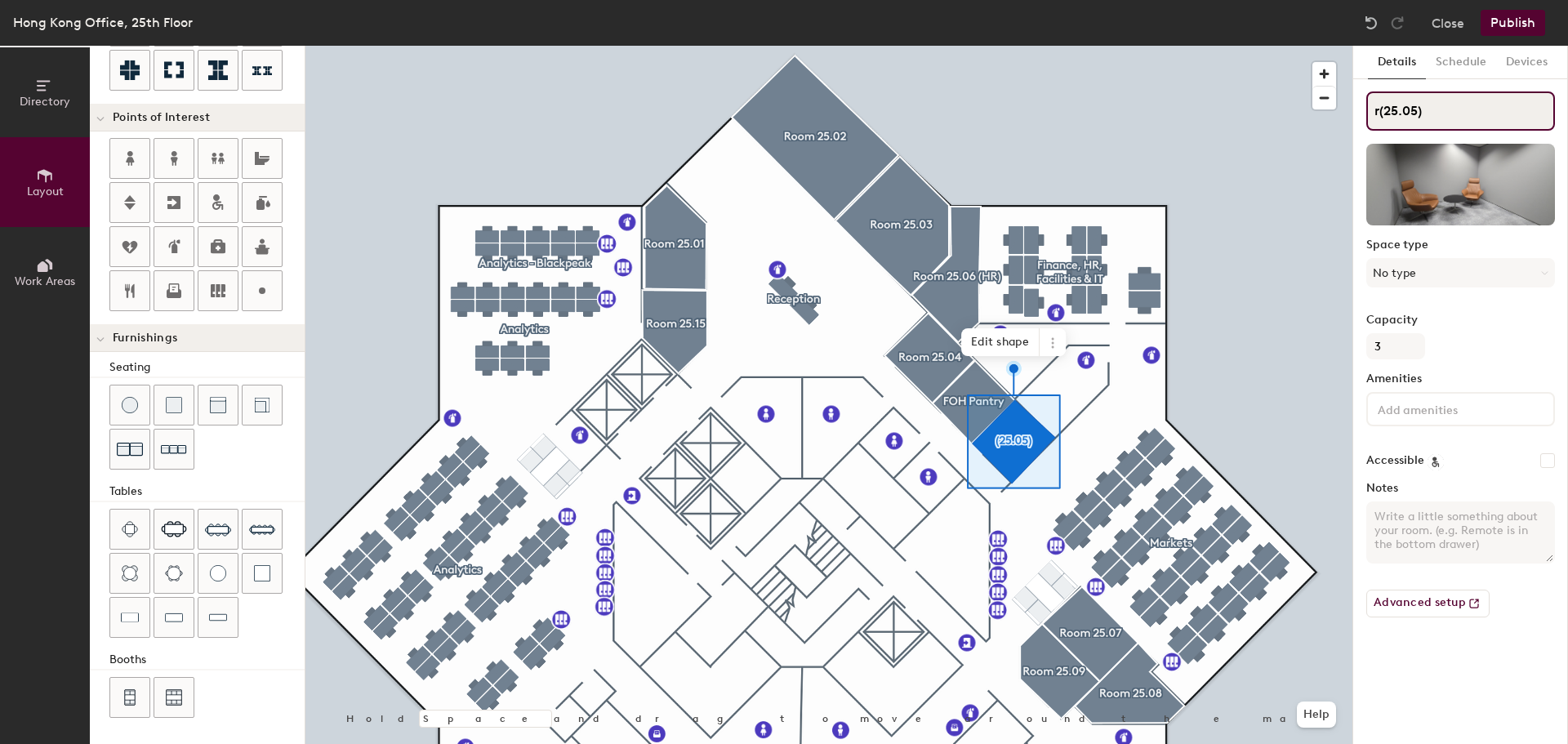
type input "(25.05)"
type input "20"
type input "r(25.05)"
type input "20"
type input "rO(25.05)"
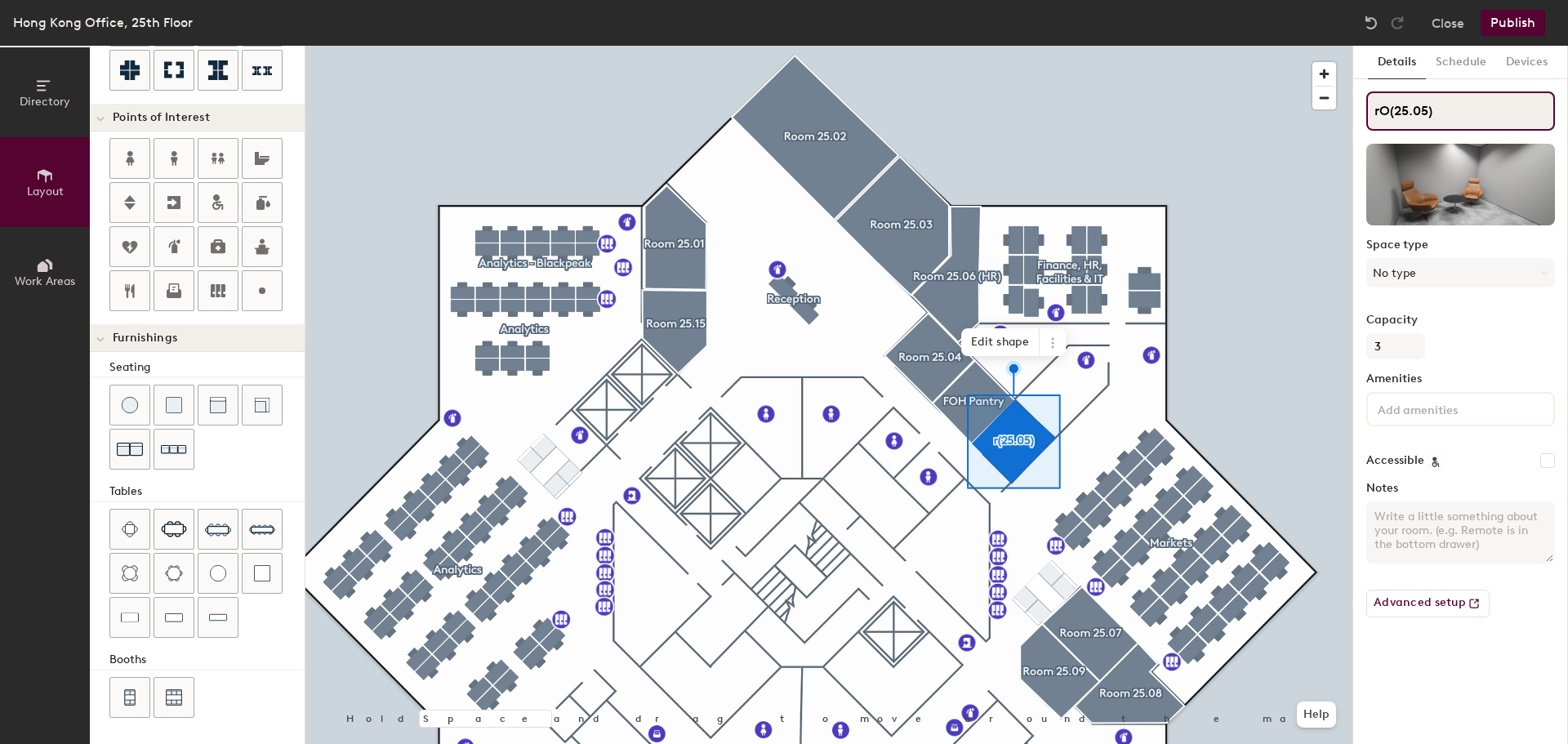
type input "20"
type input "rOO(25.05)"
type input "20"
type input "rOOM(25.05)"
type input "20"
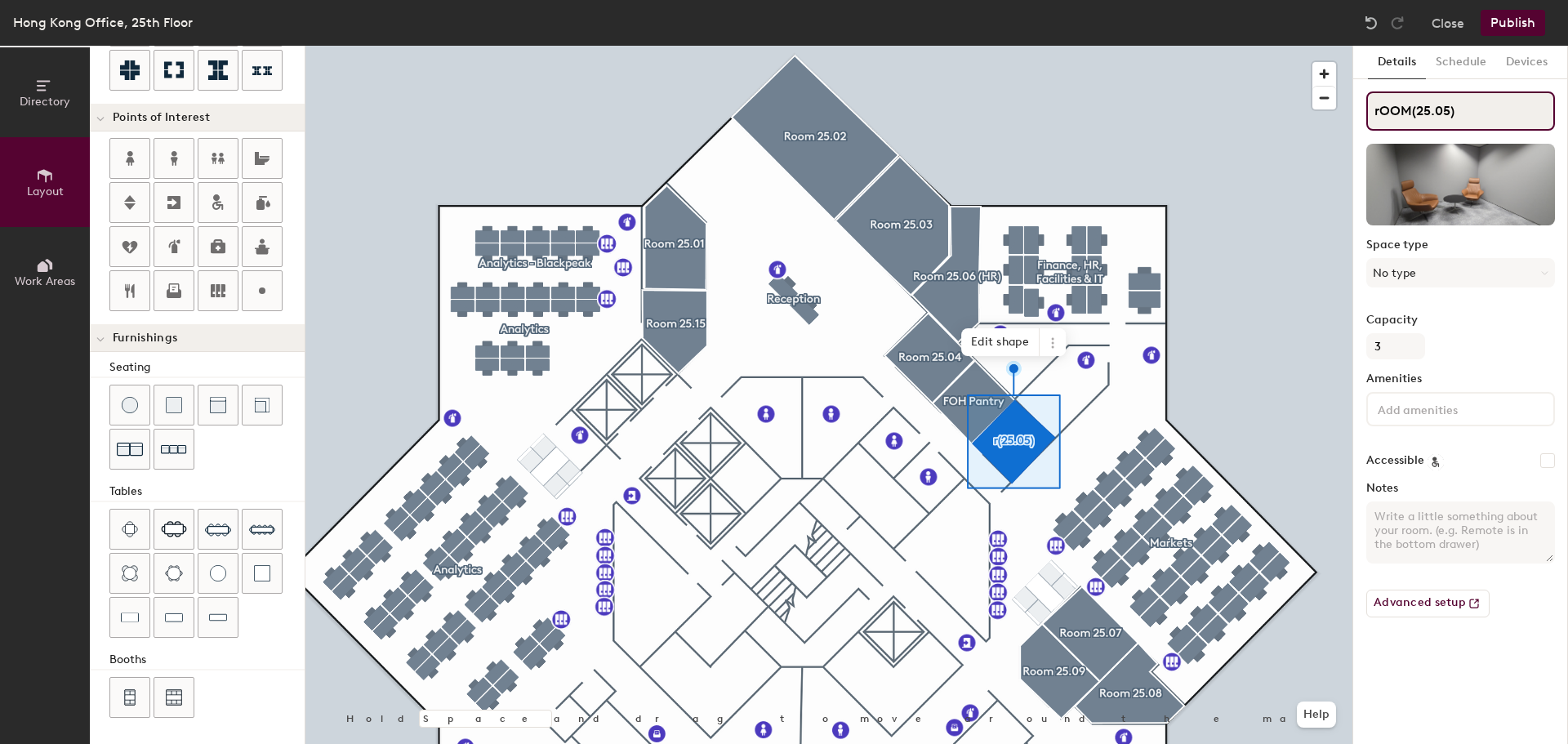
type input "rOO(25.05)"
type input "20"
type input "r(25.05)"
type input "20"
type input "(25.05)"
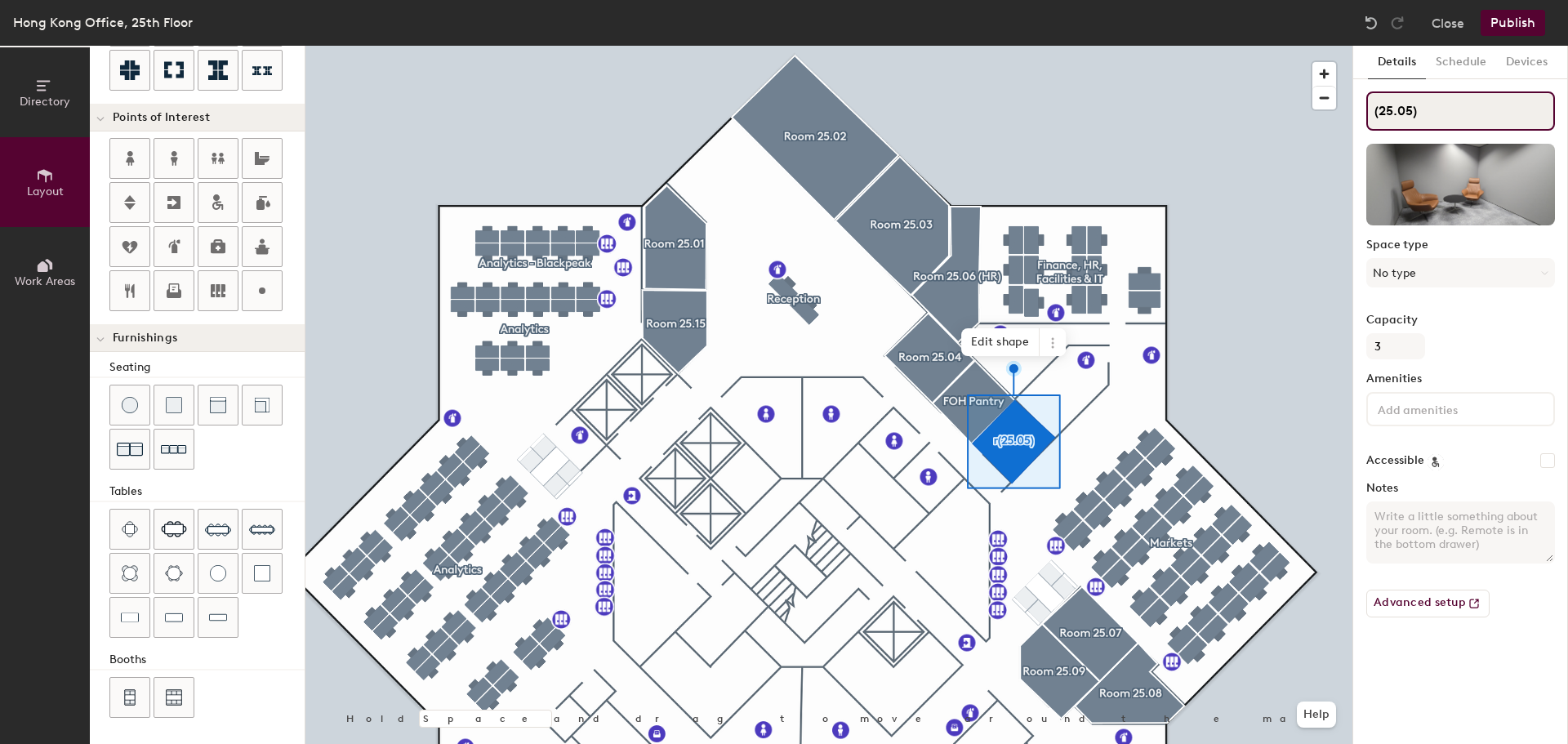
type input "20"
type input "R(25.05)"
type input "20"
type input "Ro(25.05)"
type input "20"
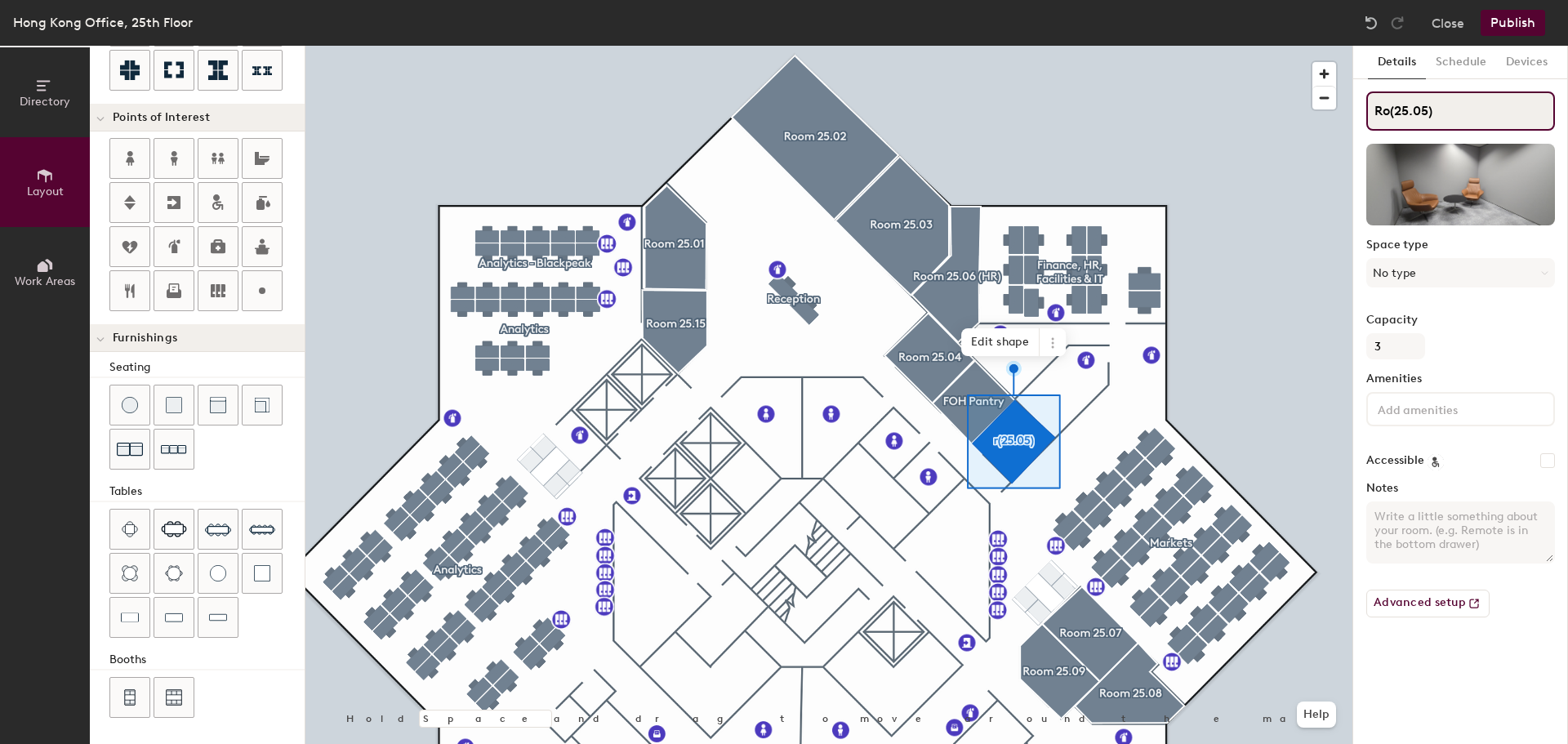
type input "Roo(25.05)"
type input "20"
type input "Room(25.05)"
type input "20"
type input "Room (25.05)"
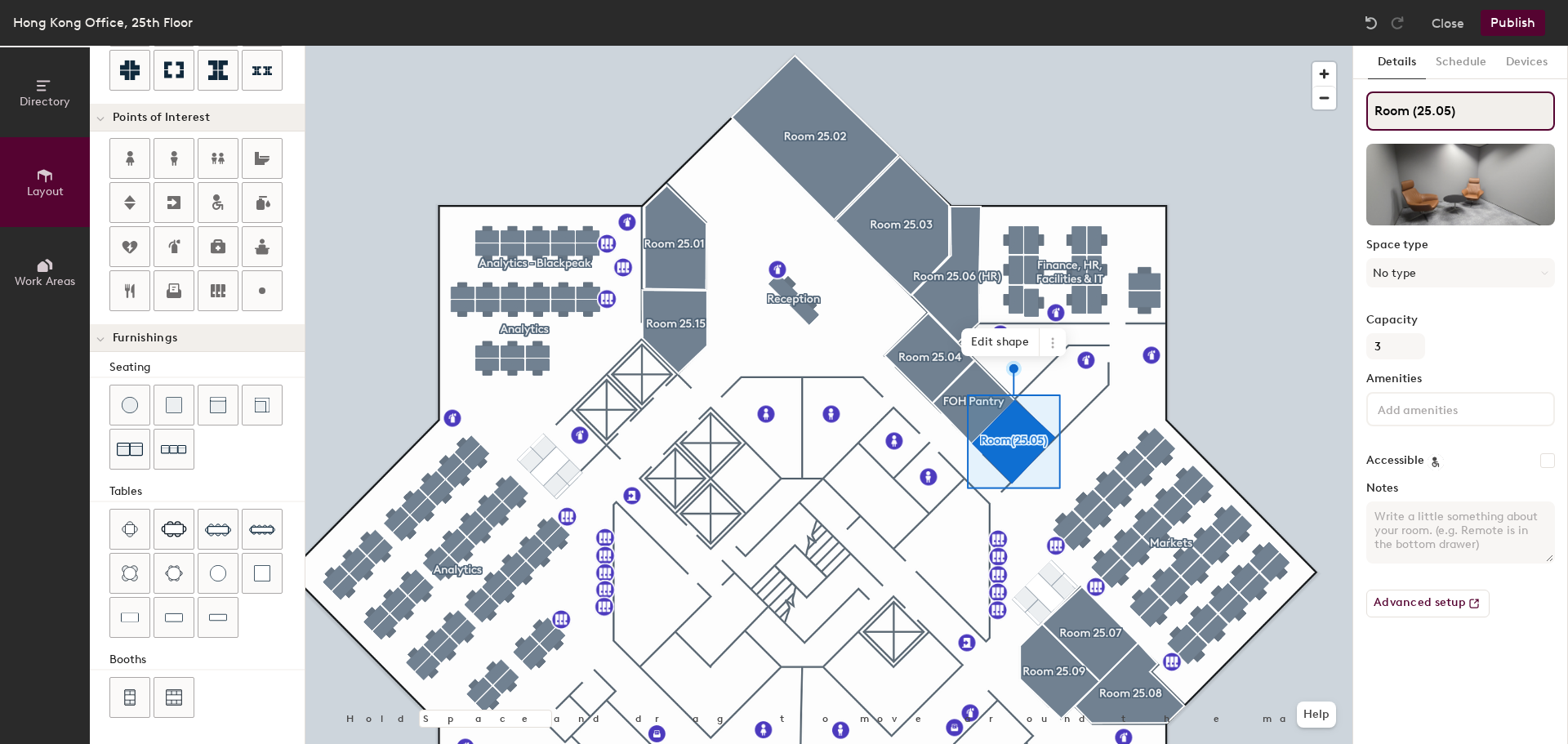
type input "20"
type input "Room 25.05)"
type input "20"
type input "Room 25.05"
type input "20"
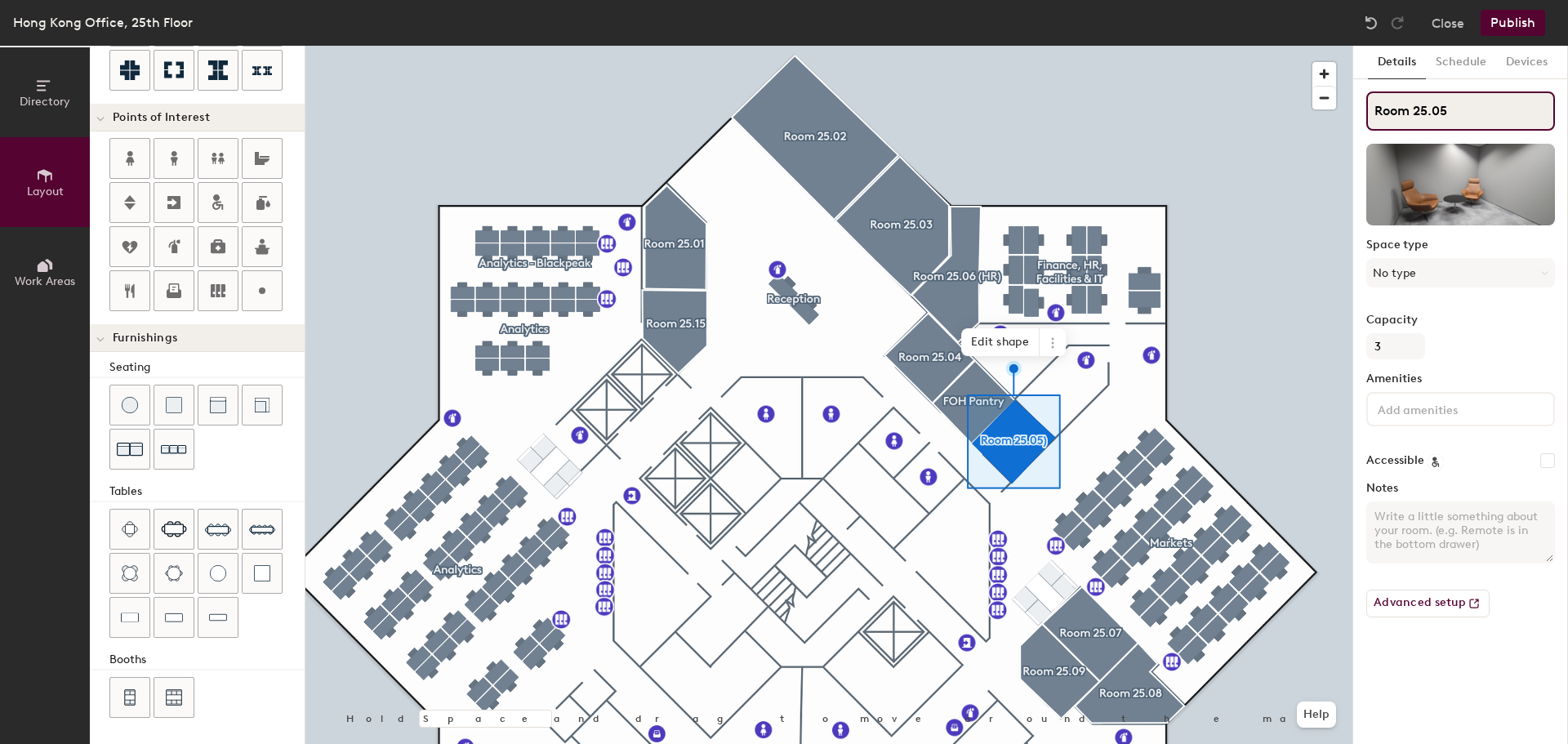
type input "Room 25.05"
type input "20"
type input "Room 25.05 *"
type input "20"
type input "Room 25.05"
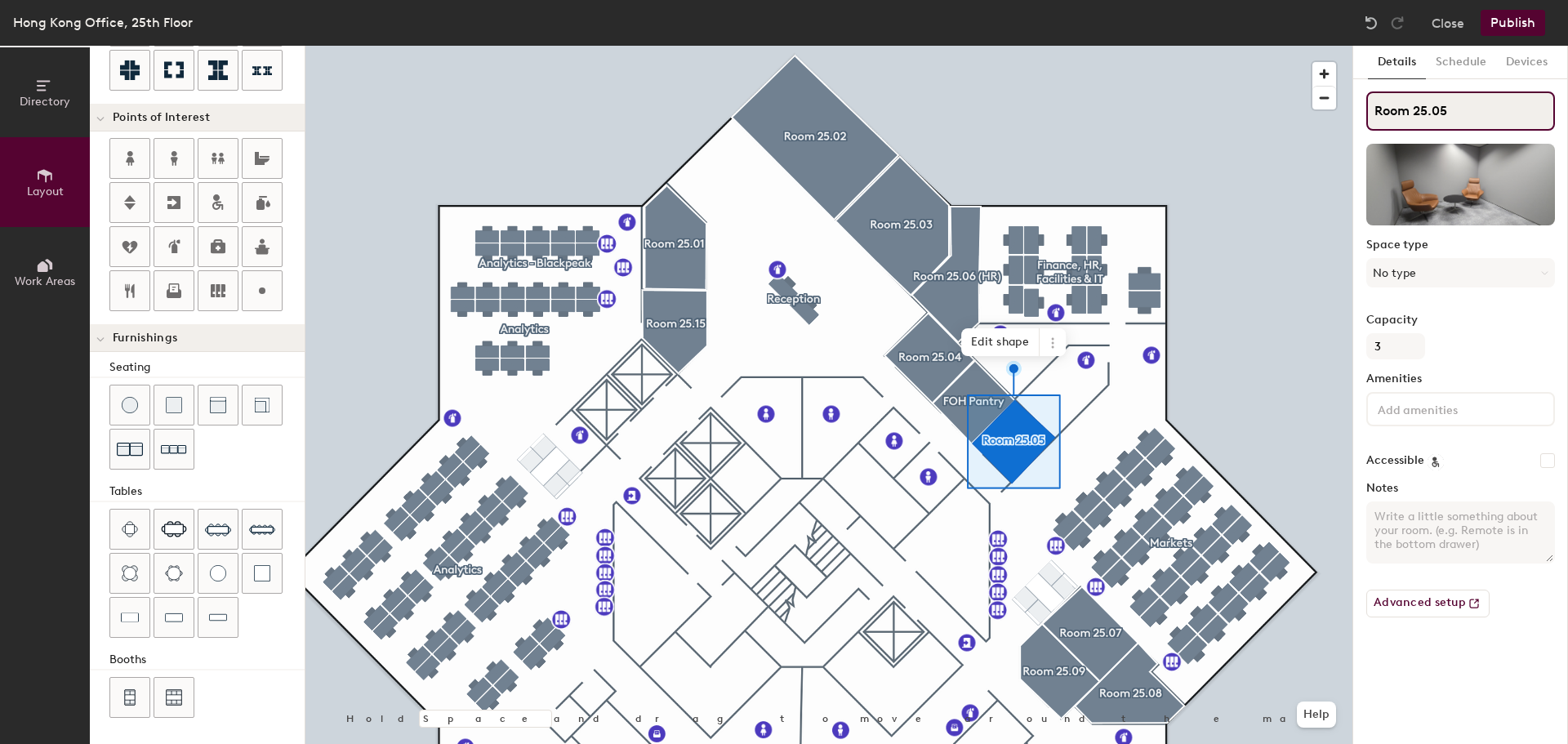
type input "20"
type input "Room 25.05 ("
type input "20"
type input "Room 25.05 (w"
type input "20"
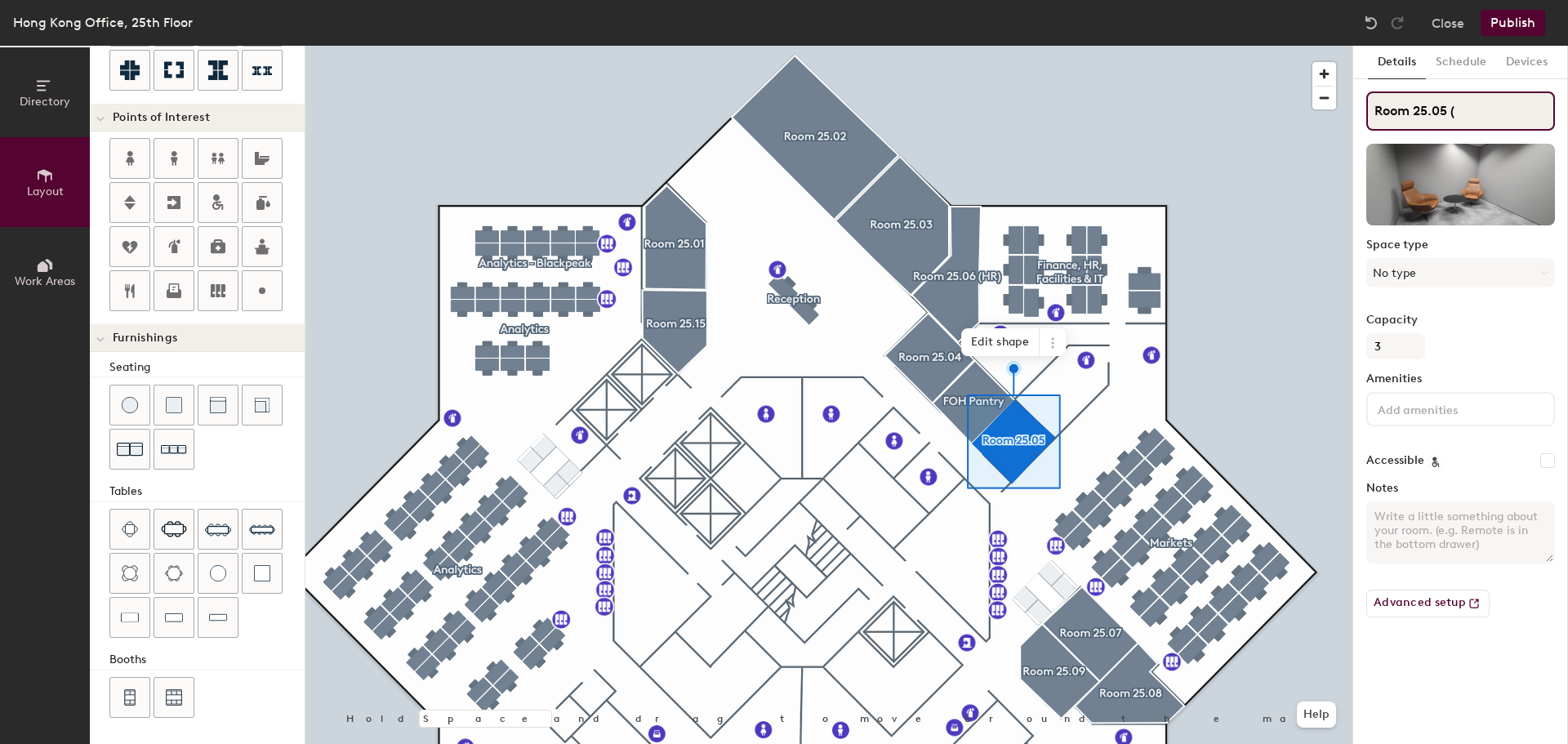
type input "Room 25.05 (W"
type input "20"
type input "Room 25.05 (Wel"
type input "20"
type input "Room 25.05 (Well"
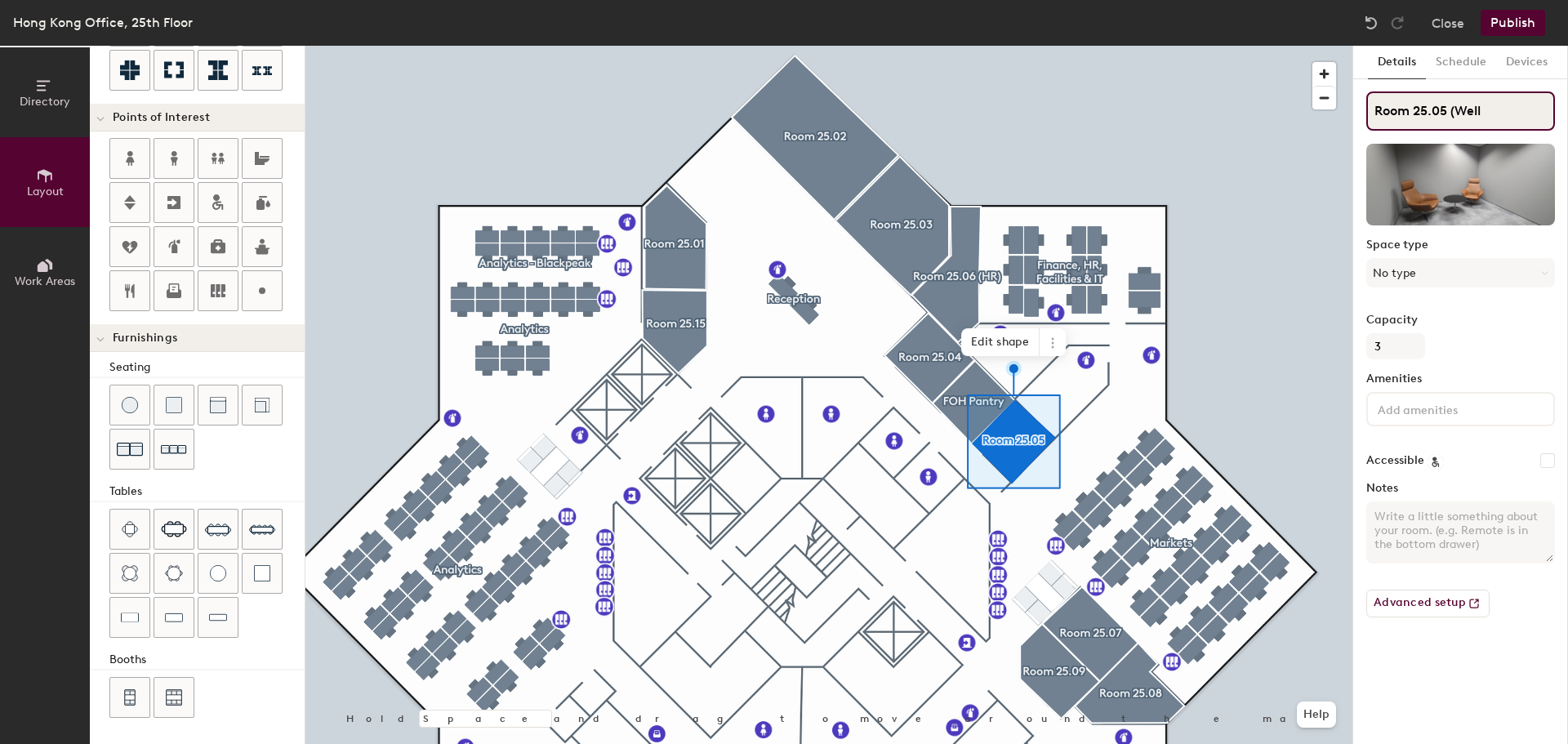
type input "20"
type input "Room 25.05 (Welln"
type input "20"
type input "Room 25.05 (Wellne"
type input "20"
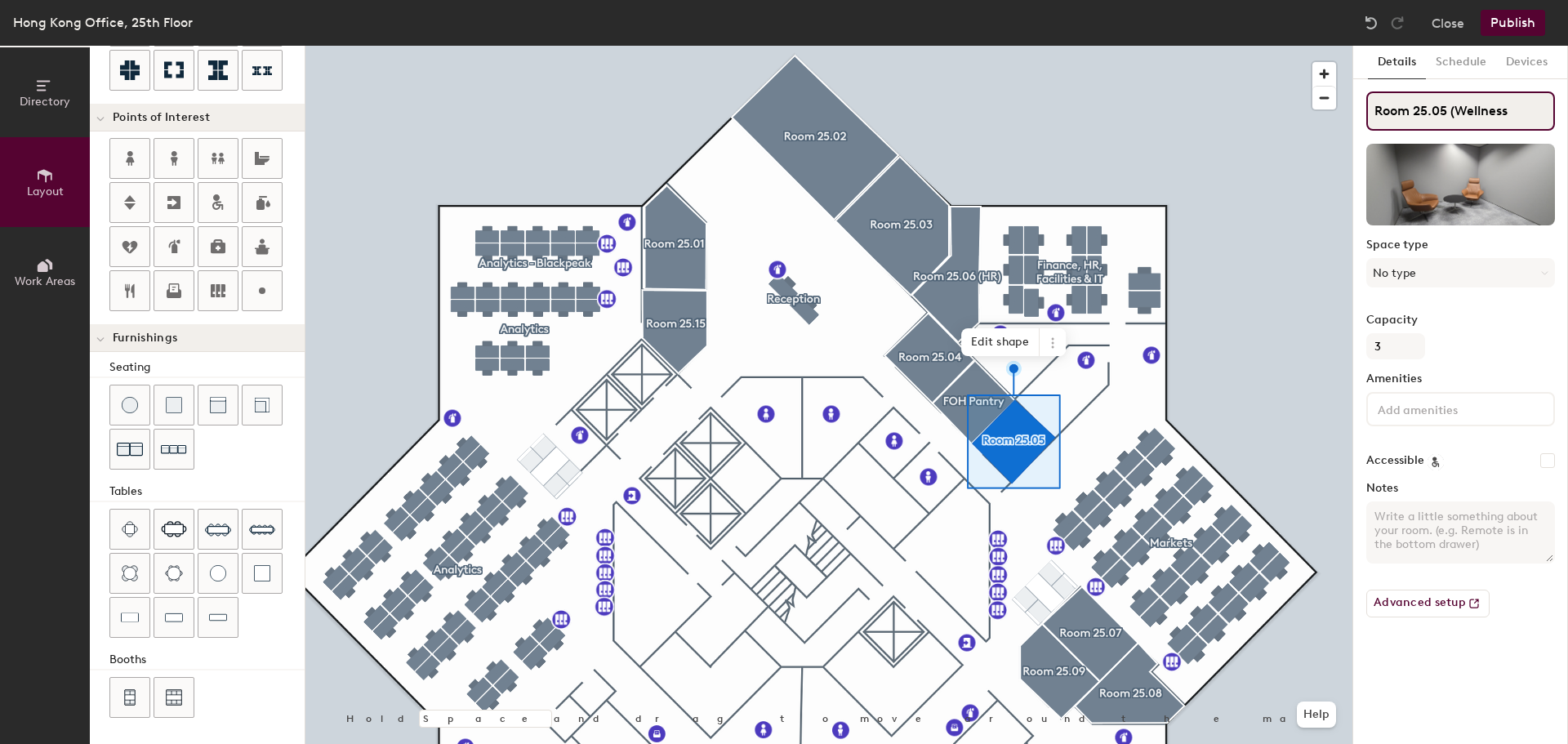
type input "Room 25.05 (Wellness"
type input "20"
type input "Room 25.05 (Wellness R"
type input "20"
type input "Room 25.05 (Wellness Room"
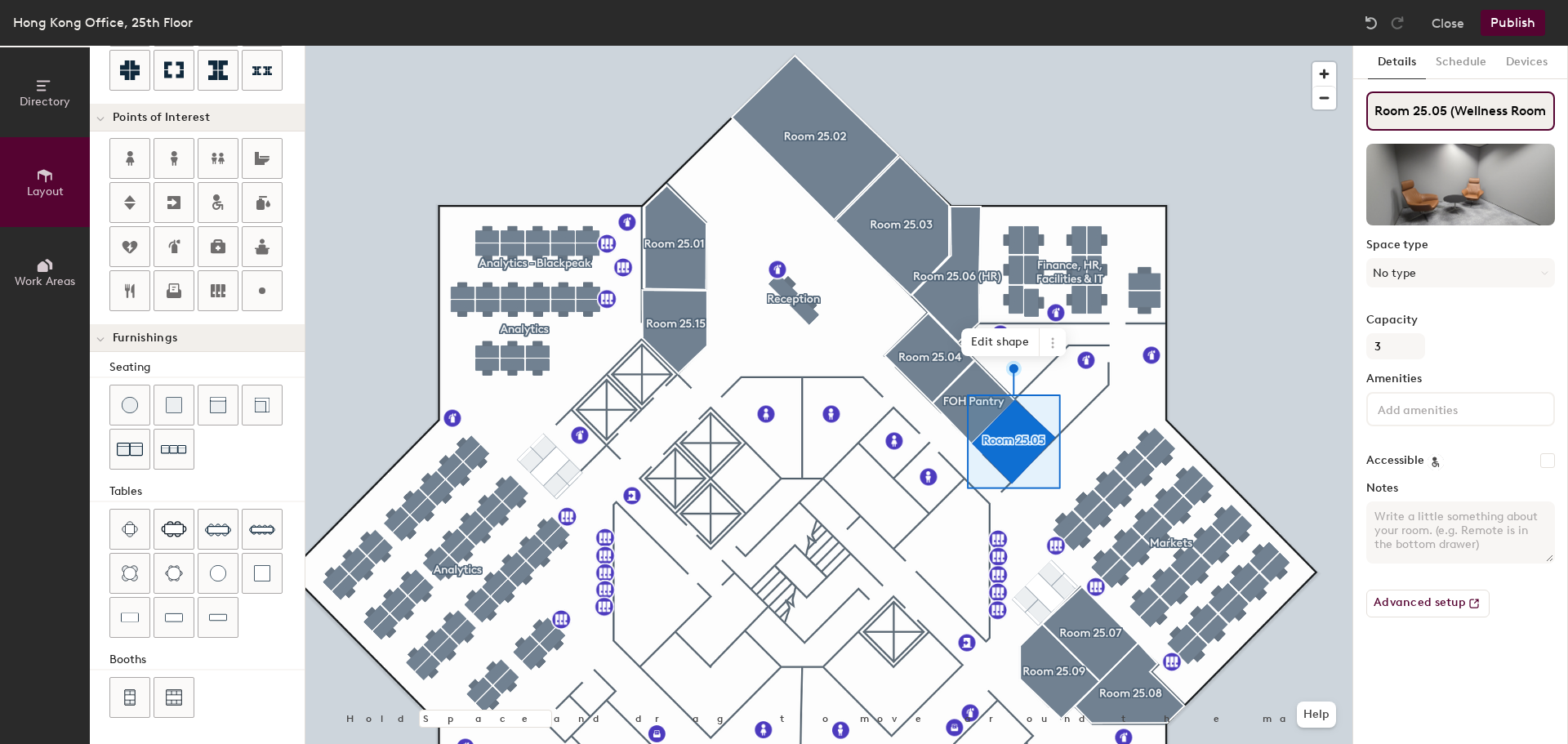
type input "20"
type input "Room 25.05 (Wellness Room)"
type input "20"
type input "Room 25.05 (Wellness Room)"
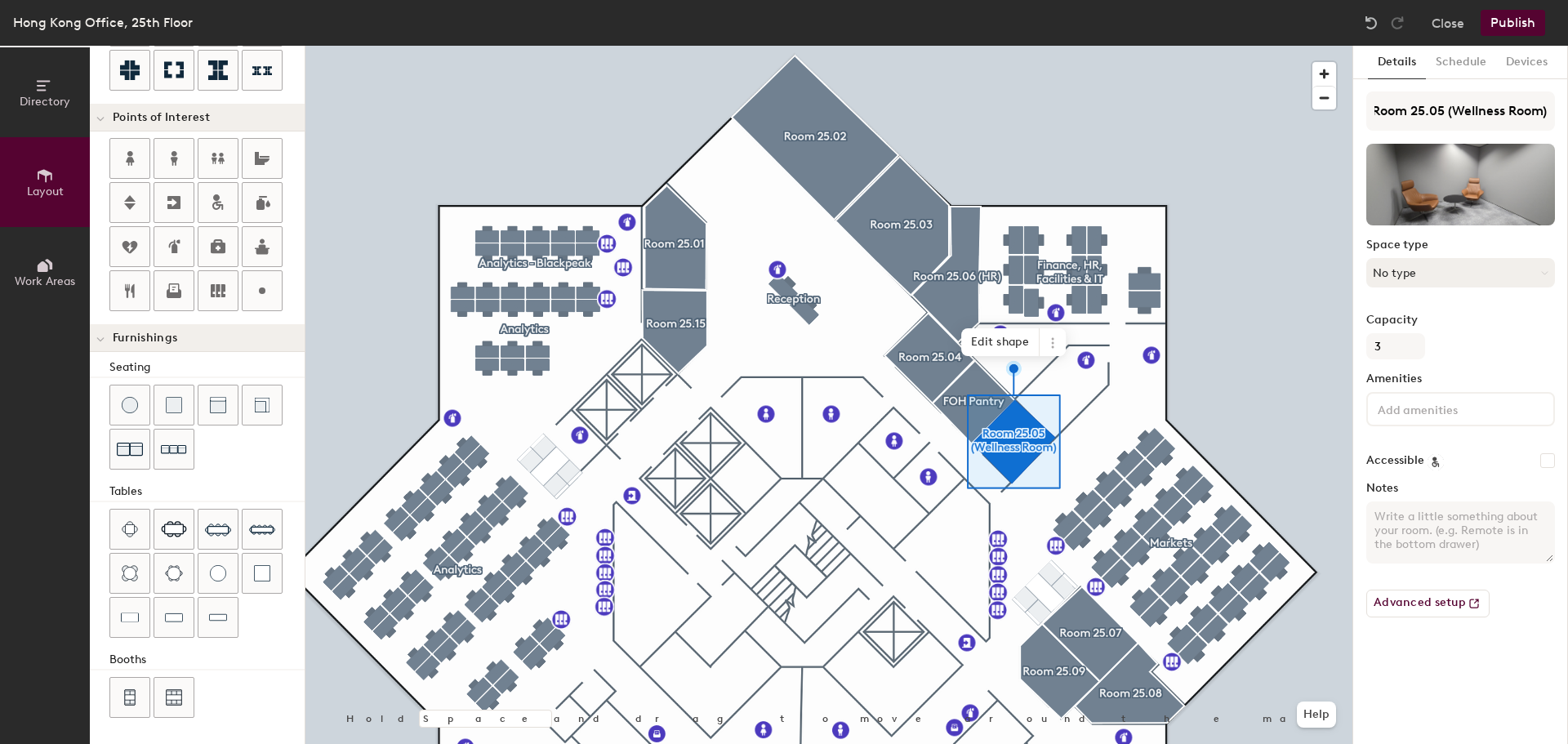
scroll to position [0, 0]
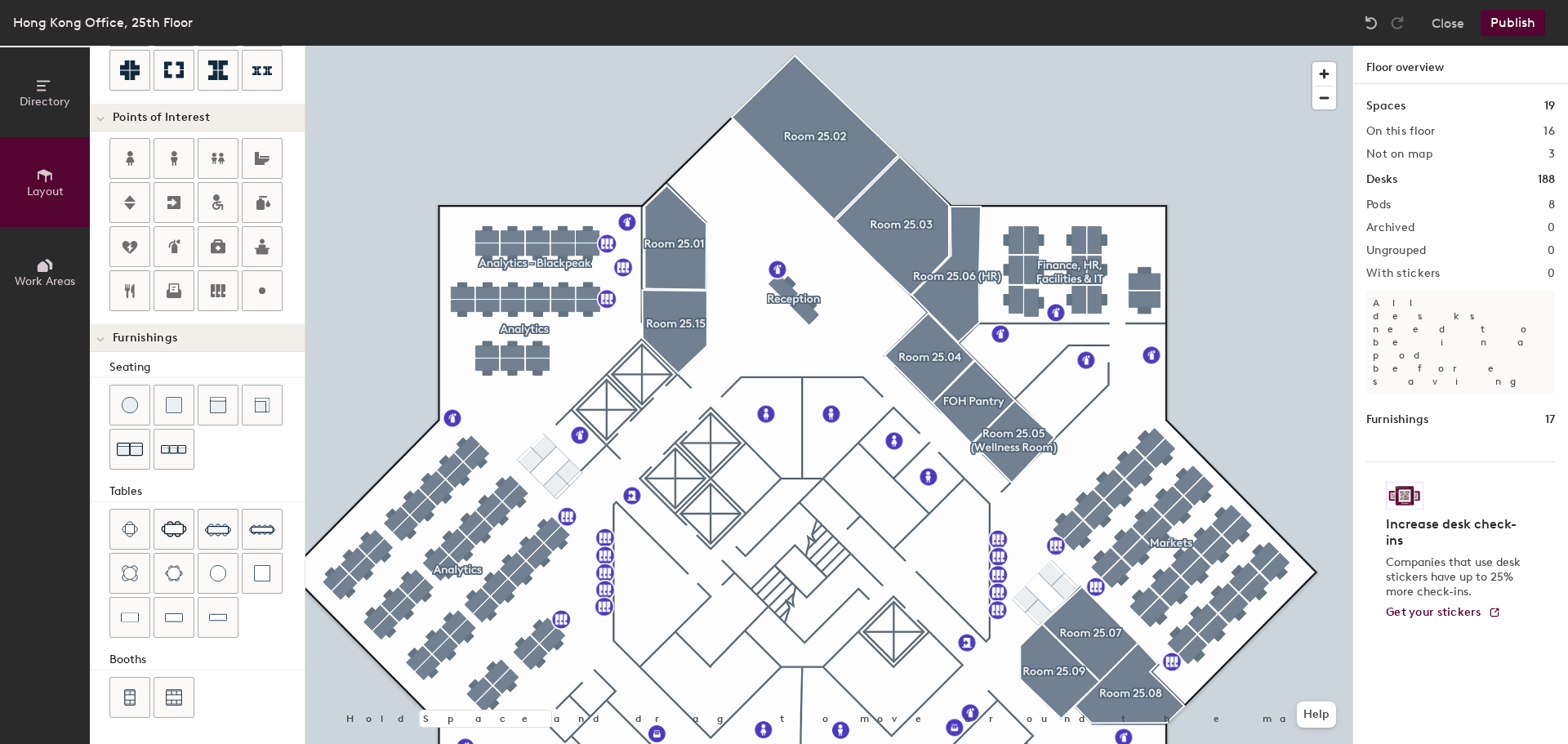
type input "20"
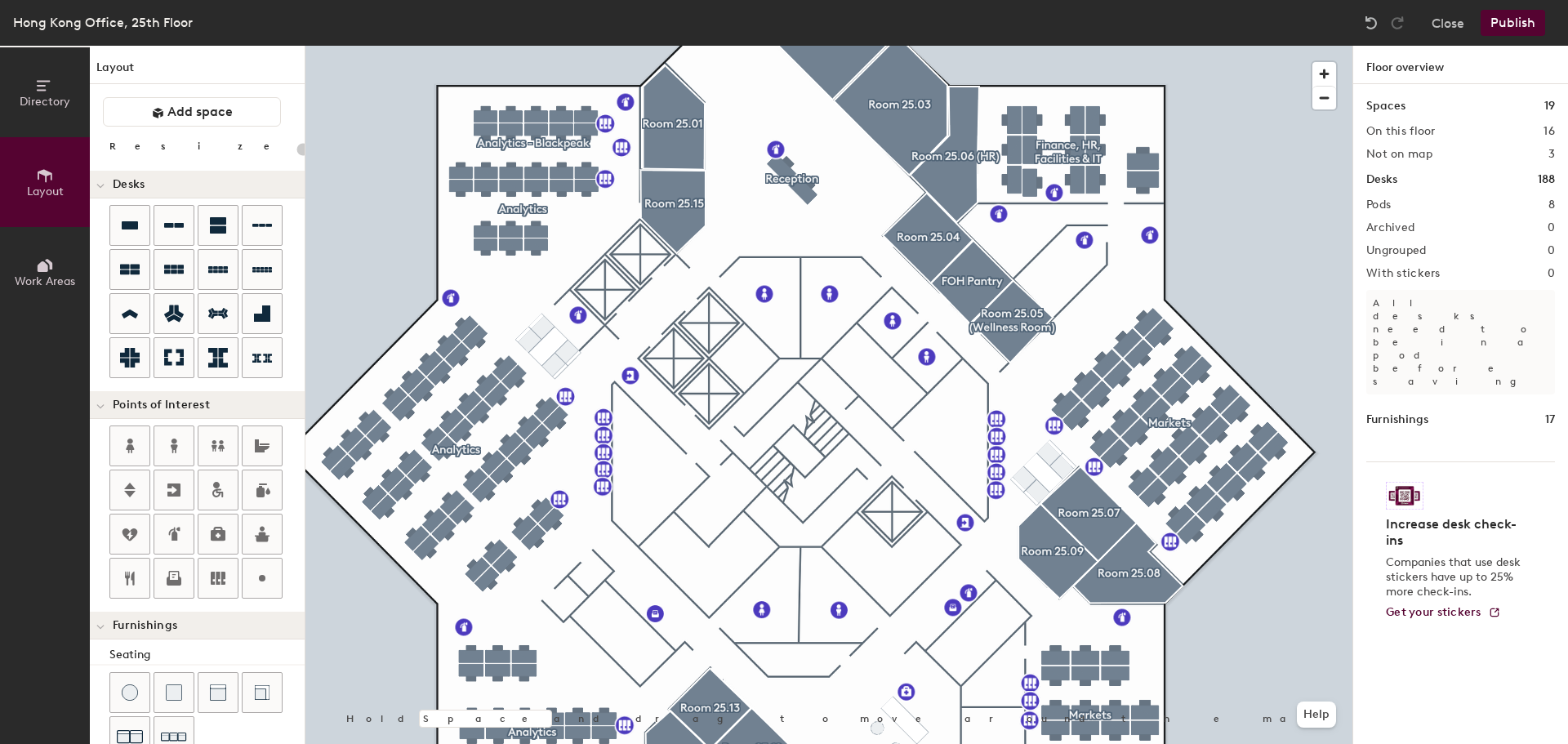
scroll to position [287, 0]
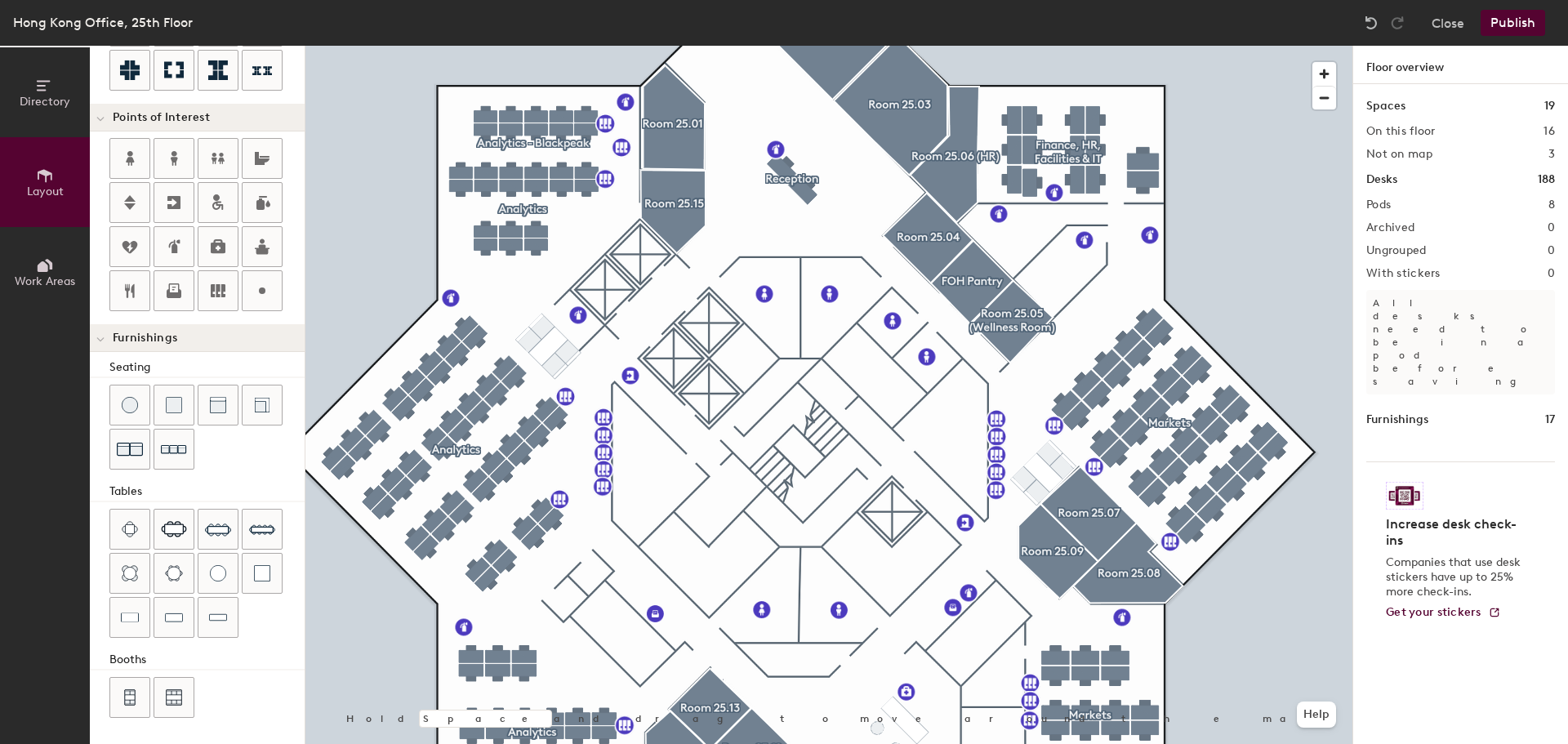
click at [1017, 46] on div at bounding box center [829, 46] width 1046 height 0
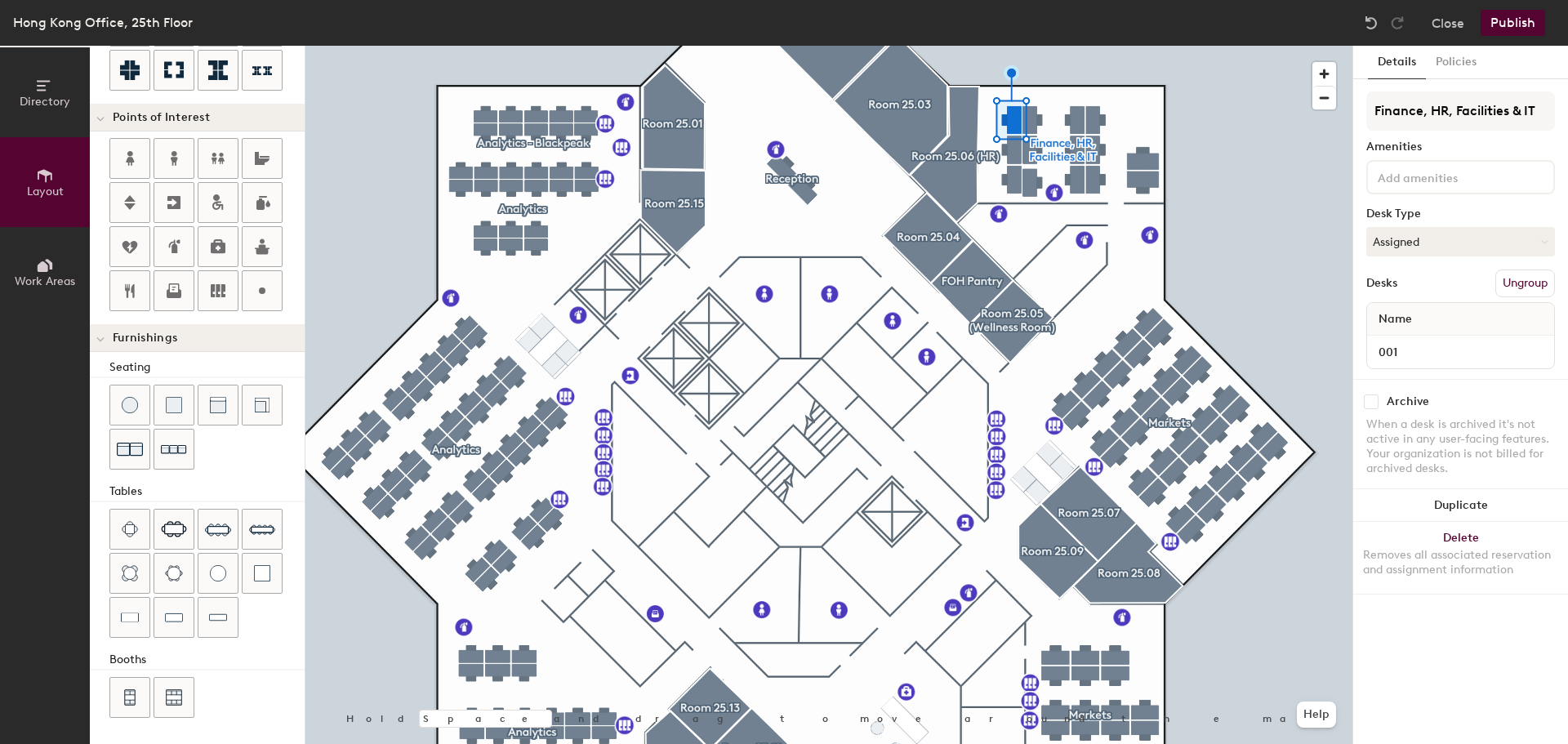
type input "100"
click at [38, 274] on icon at bounding box center [44, 266] width 18 height 18
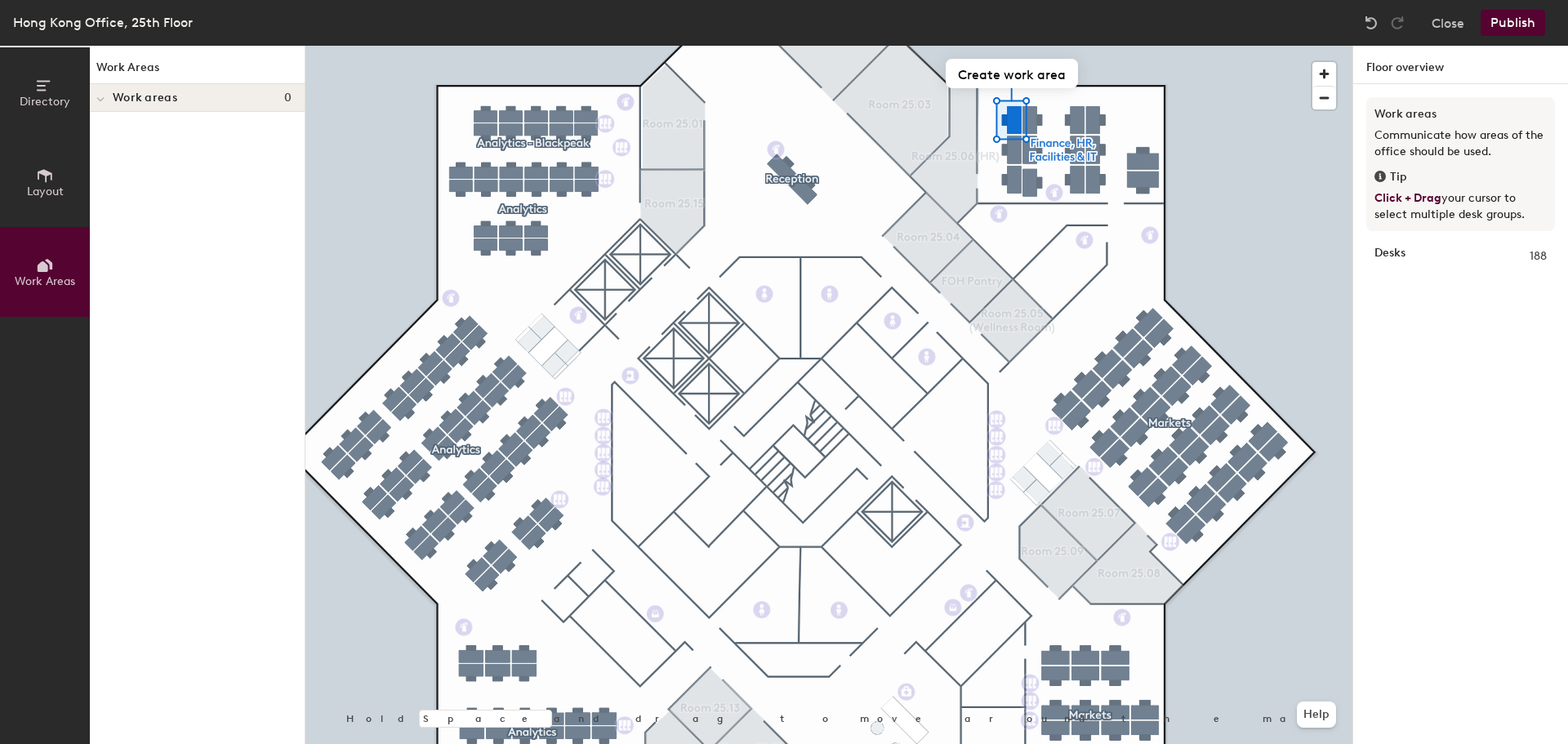
click at [144, 98] on span "Work areas" at bounding box center [145, 98] width 64 height 13
click at [103, 95] on icon at bounding box center [103, 98] width 7 height 8
click at [45, 185] on span "Layout" at bounding box center [45, 192] width 37 height 14
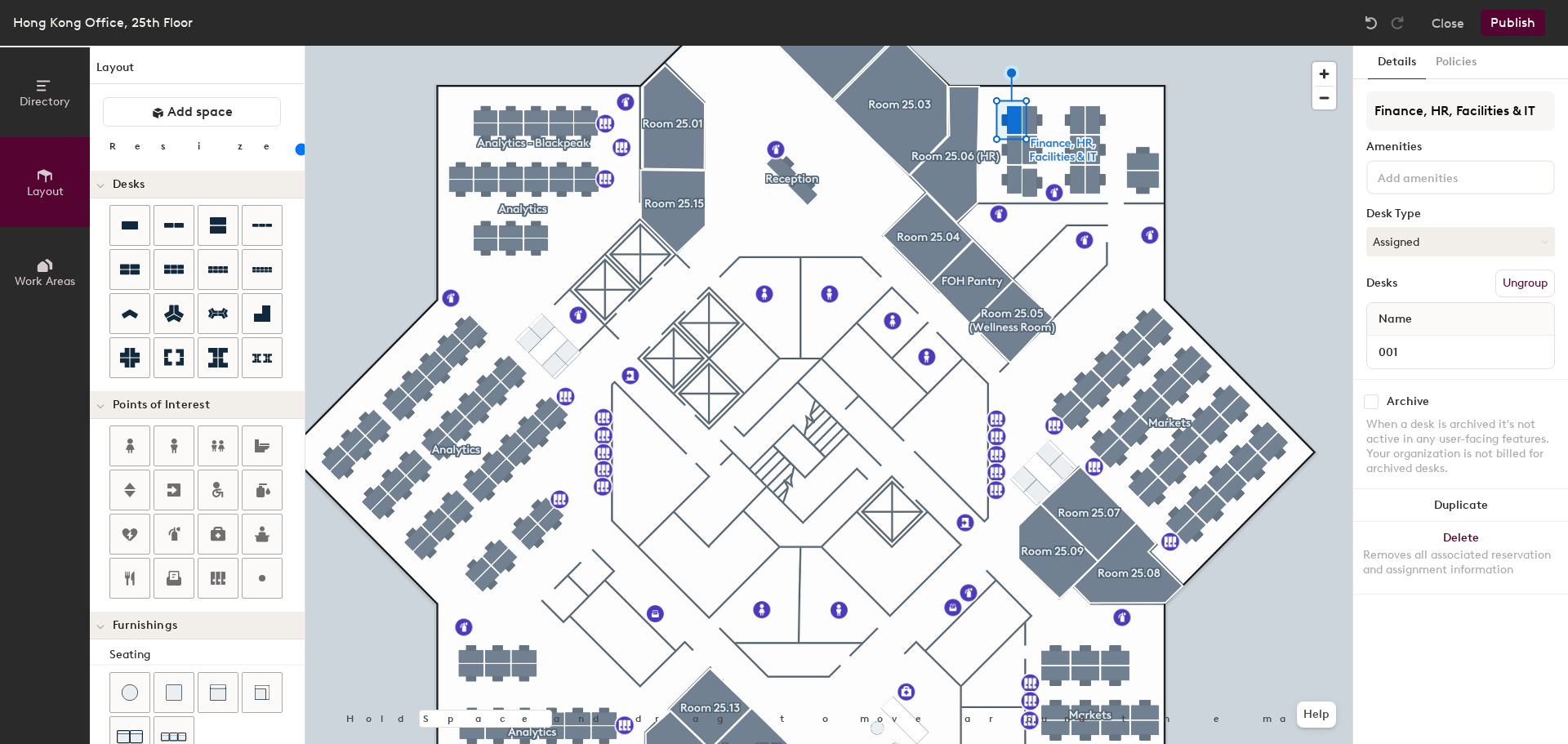
click at [42, 257] on icon at bounding box center [44, 266] width 18 height 18
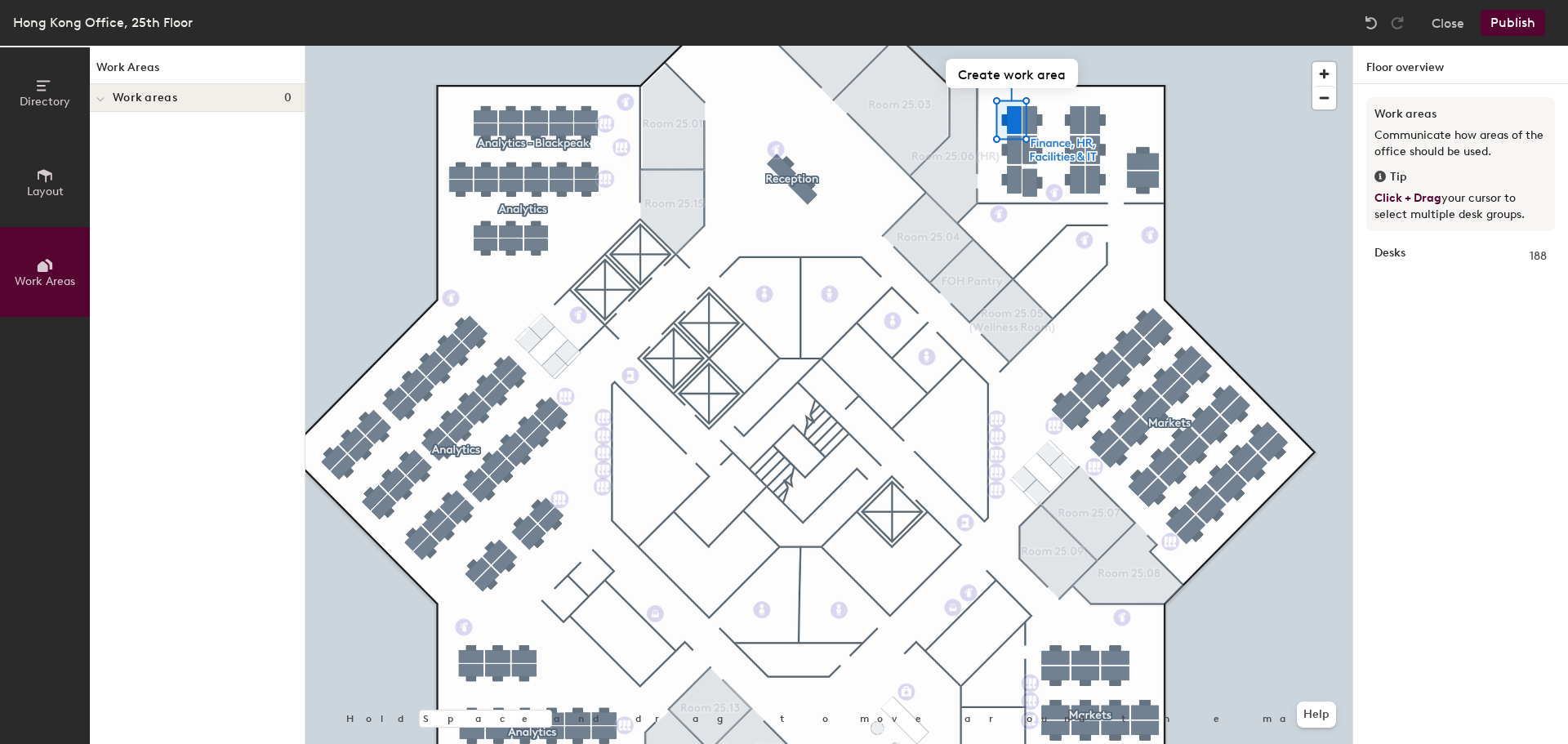
click at [103, 98] on icon at bounding box center [100, 100] width 8 height 7
click at [104, 94] on icon at bounding box center [103, 98] width 7 height 8
click at [47, 178] on icon at bounding box center [44, 175] width 18 height 18
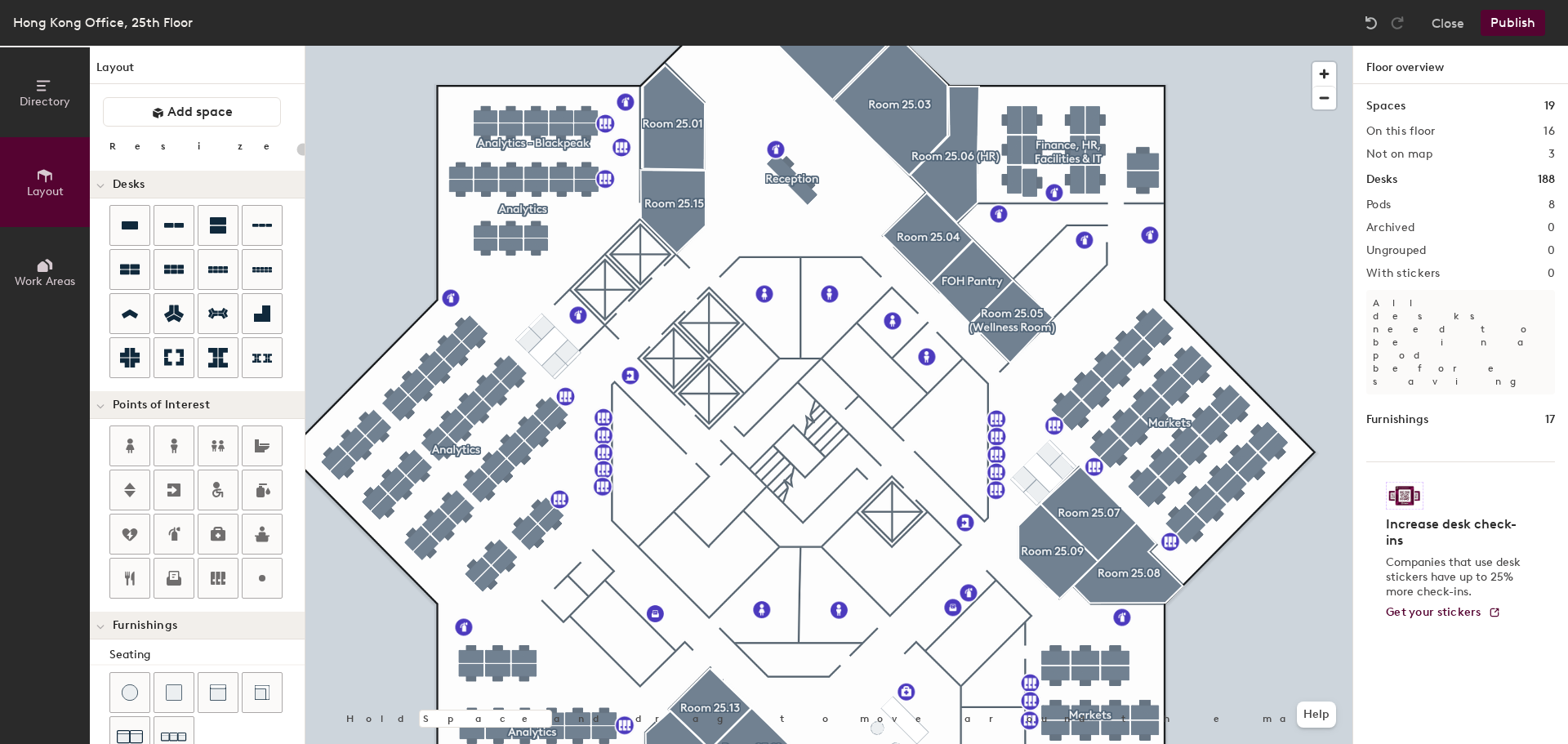
click at [44, 85] on icon at bounding box center [43, 85] width 13 height 10
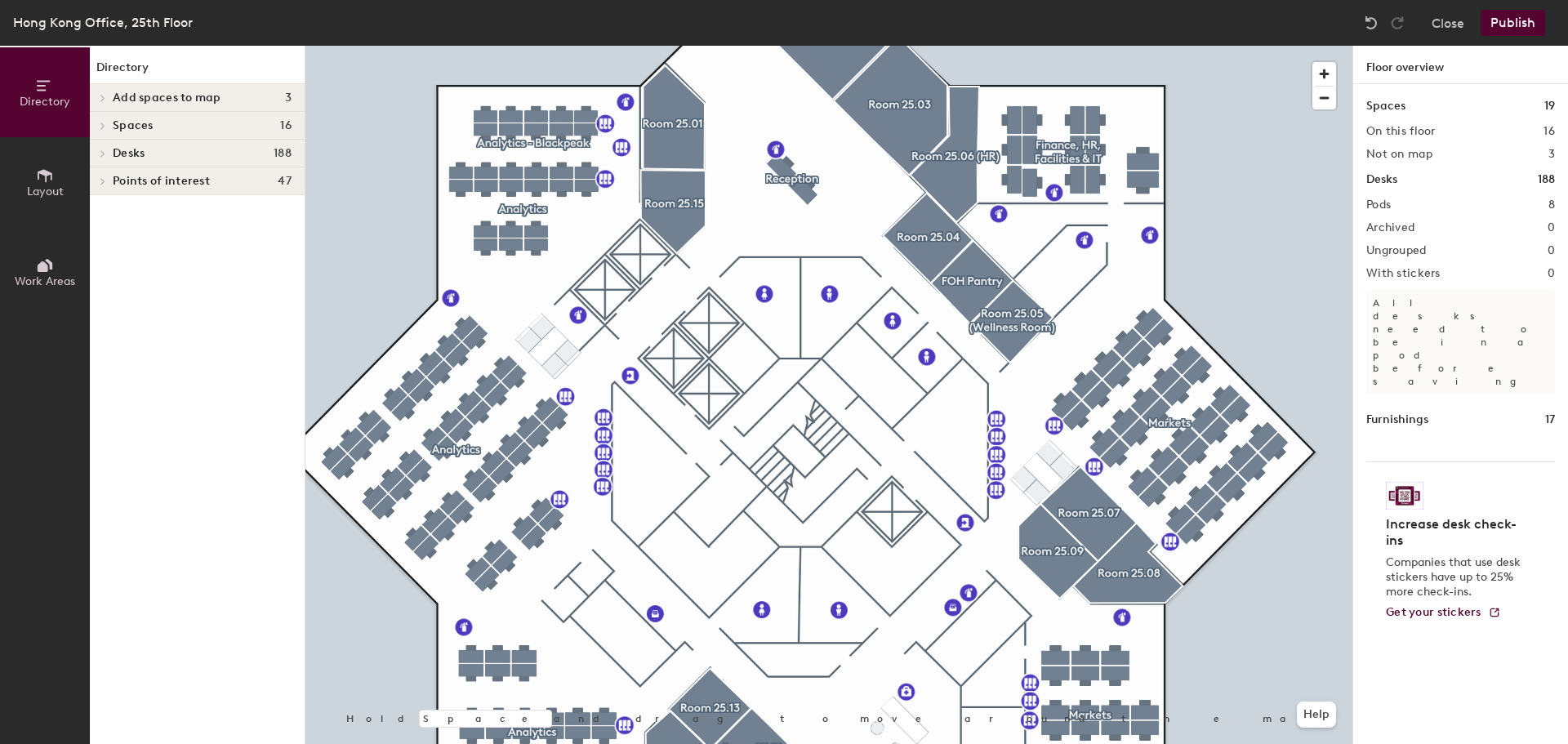
click at [99, 98] on icon at bounding box center [103, 98] width 7 height 8
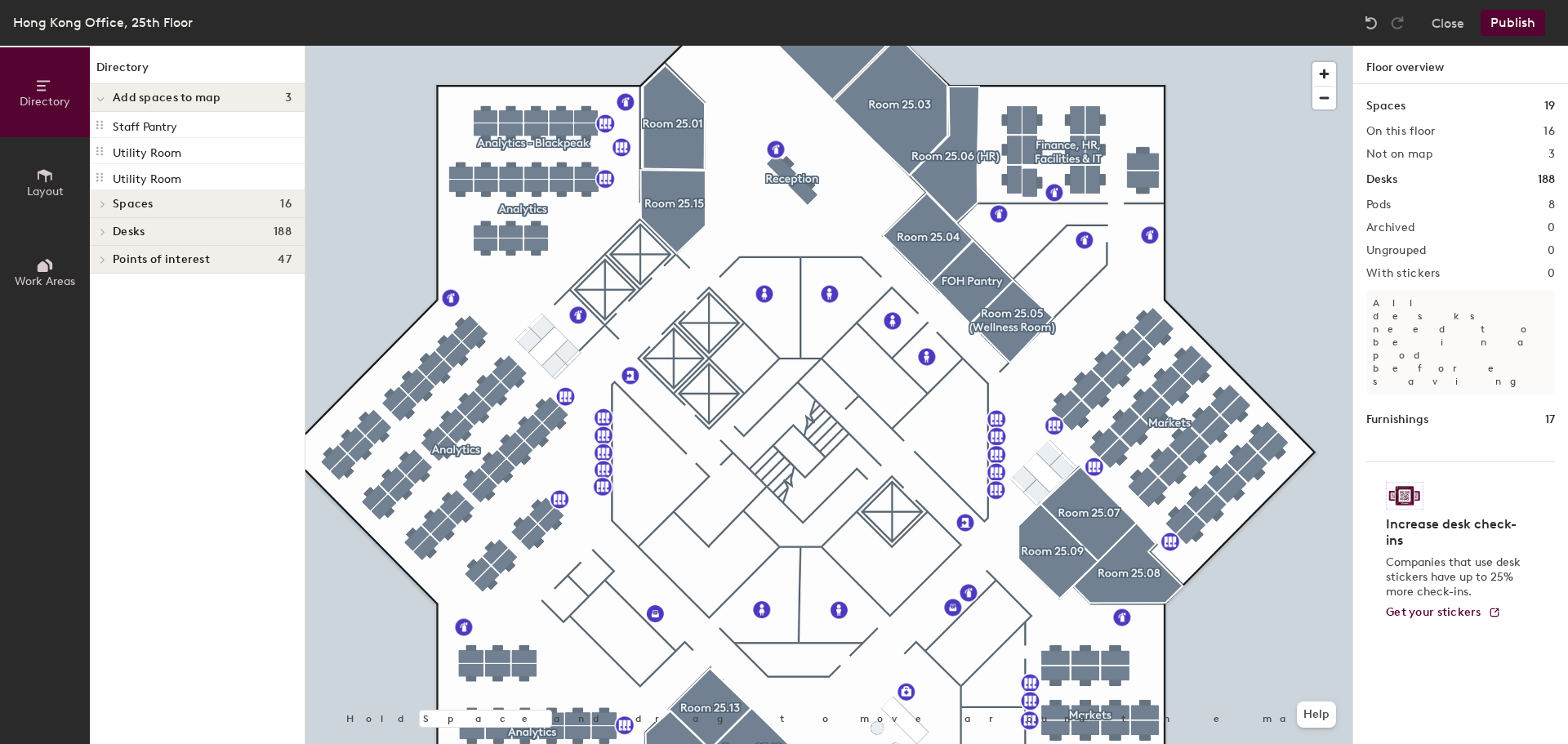
click at [107, 200] on div at bounding box center [100, 204] width 21 height 27
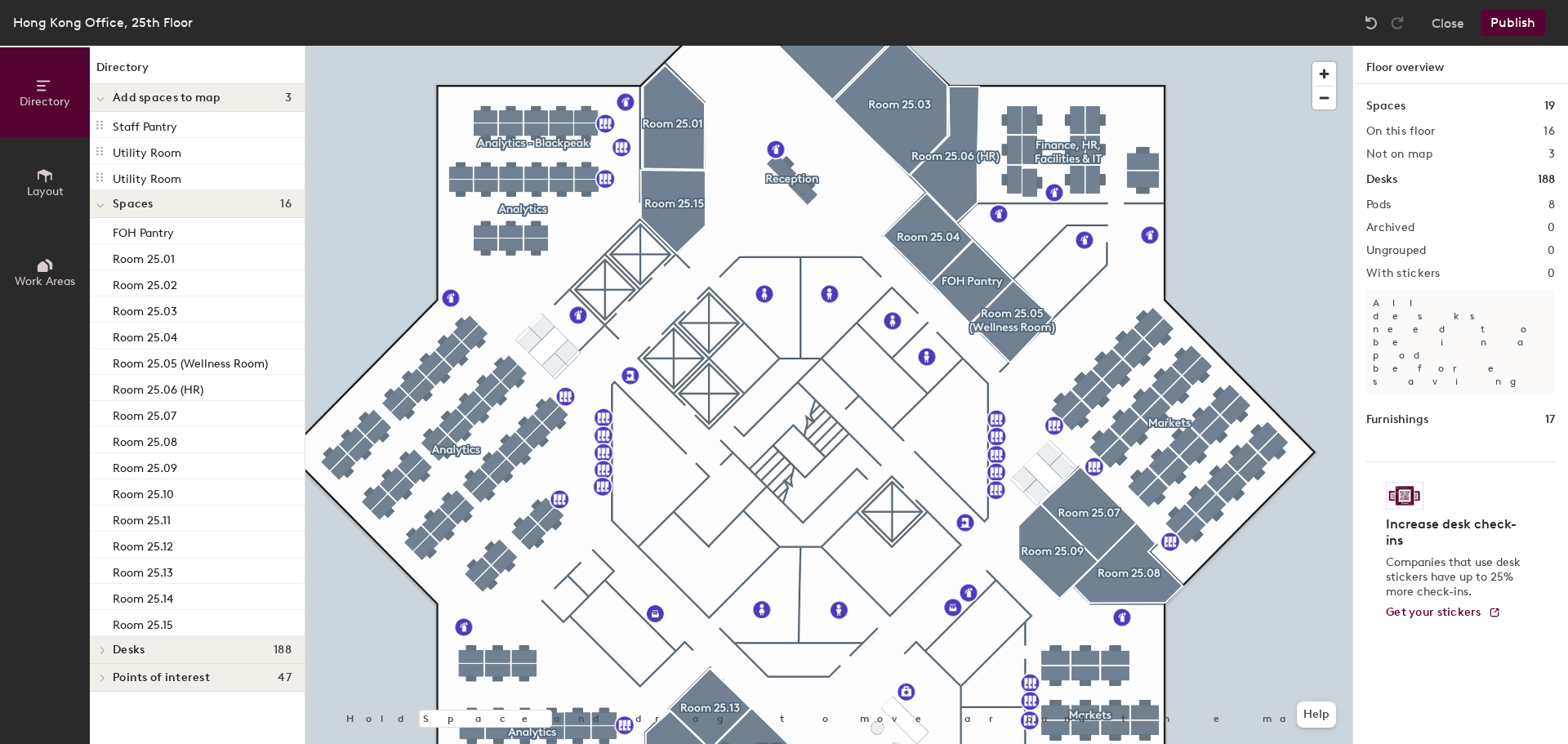
click at [99, 652] on icon at bounding box center [103, 650] width 7 height 8
click at [99, 652] on icon at bounding box center [100, 653] width 8 height 7
click at [107, 671] on div at bounding box center [100, 678] width 21 height 27
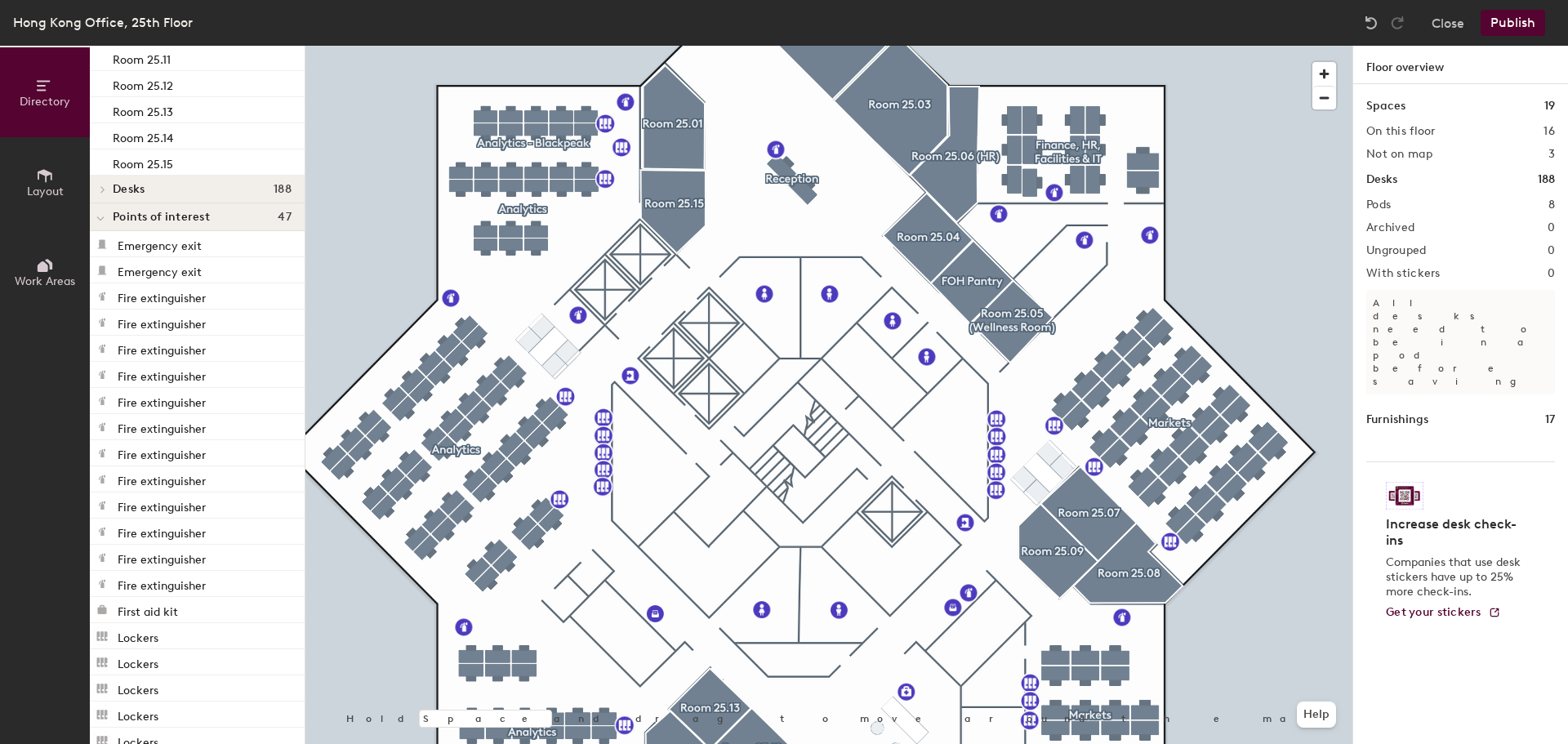
scroll to position [475, 0]
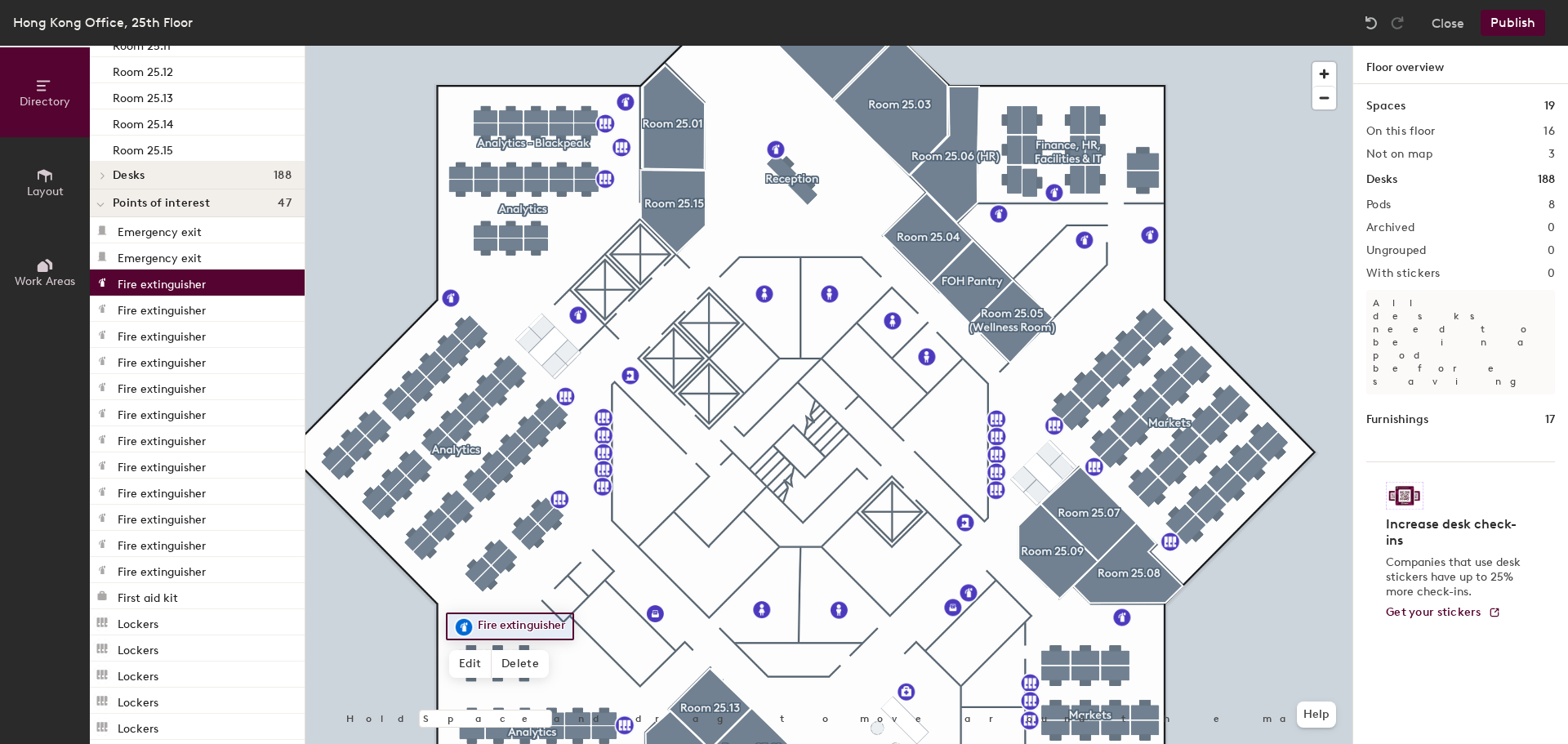
click at [203, 286] on p "Fire extinguisher" at bounding box center [161, 282] width 88 height 19
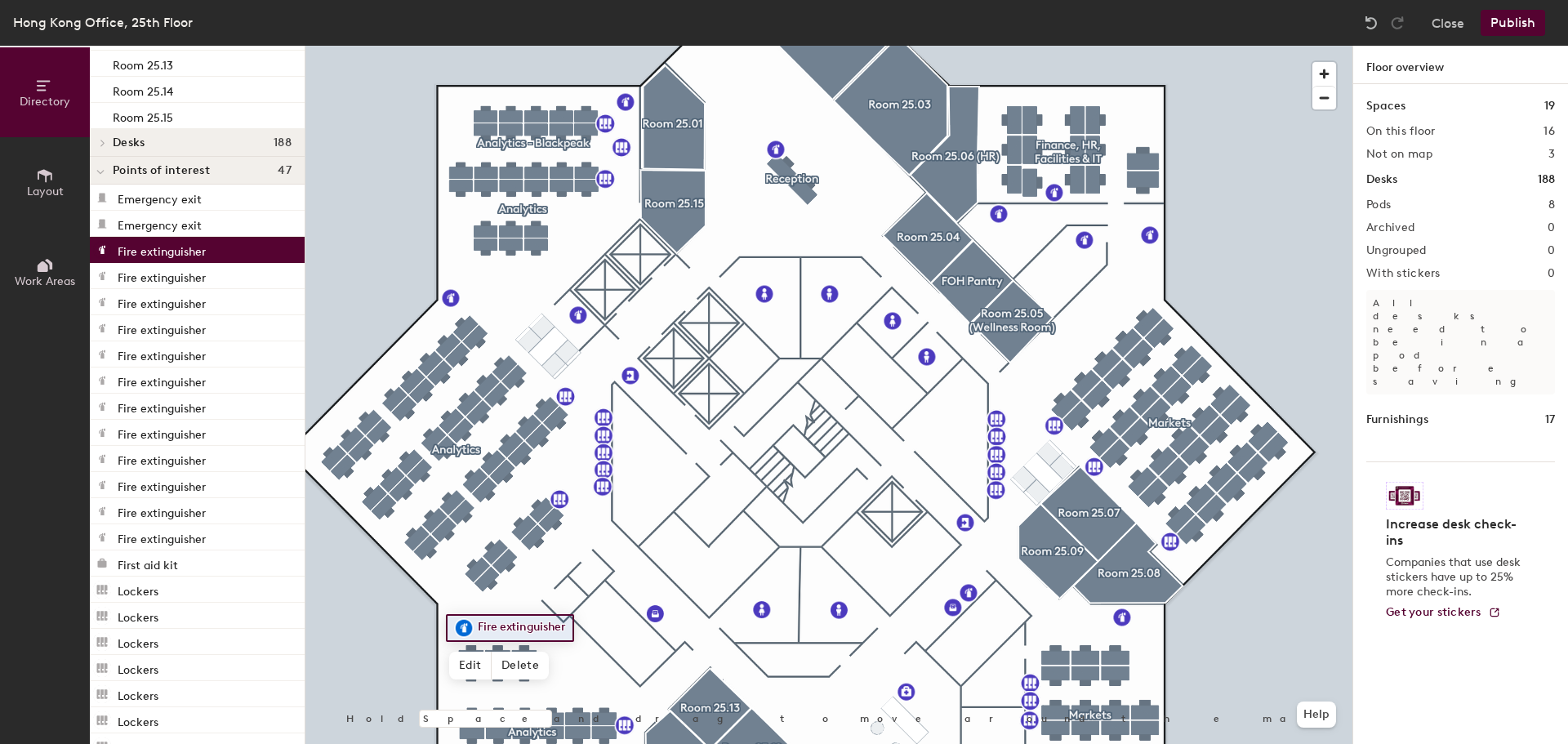
click at [203, 286] on div "Fire extinguisher" at bounding box center [197, 276] width 215 height 26
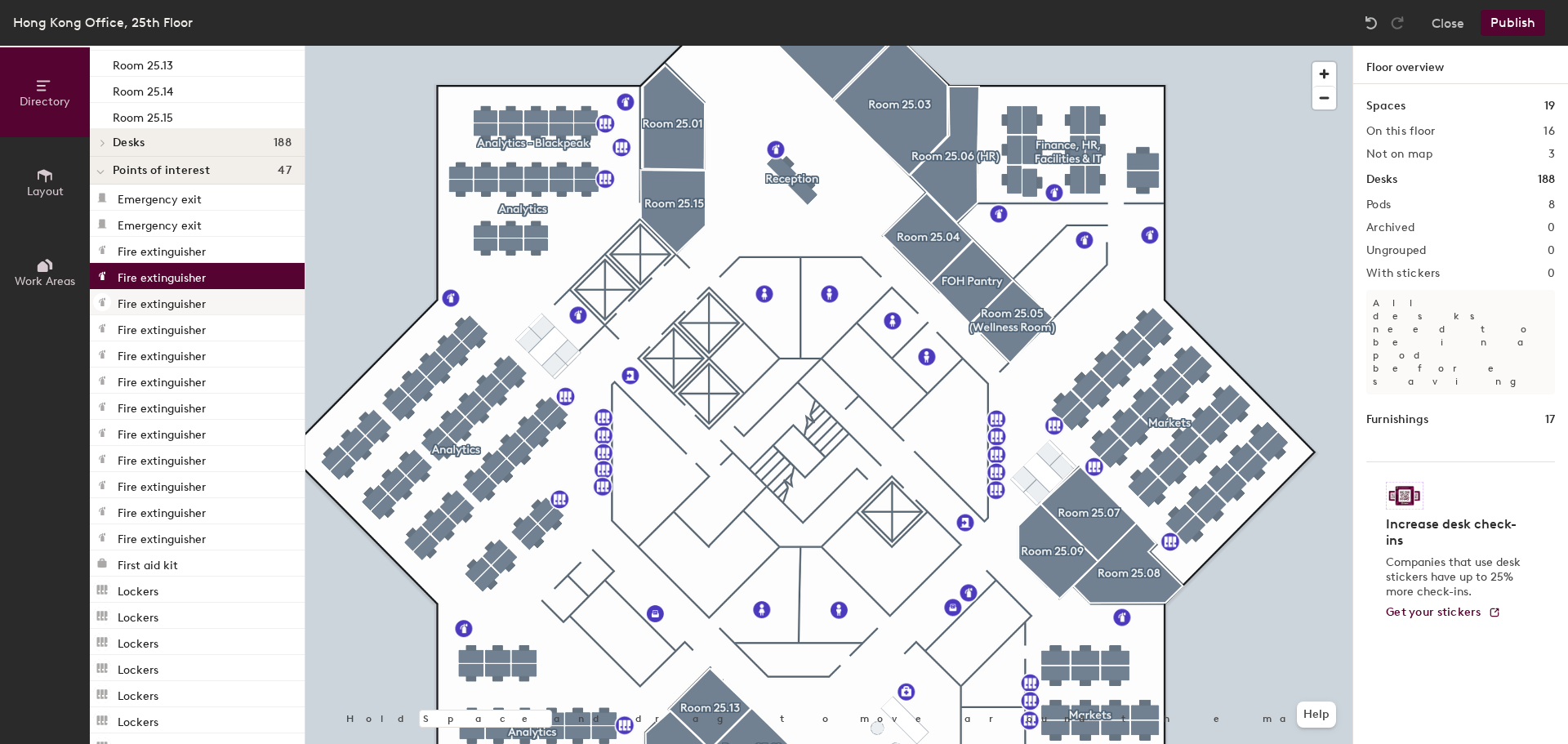
click at [203, 308] on p "Fire extinguisher" at bounding box center [161, 302] width 88 height 19
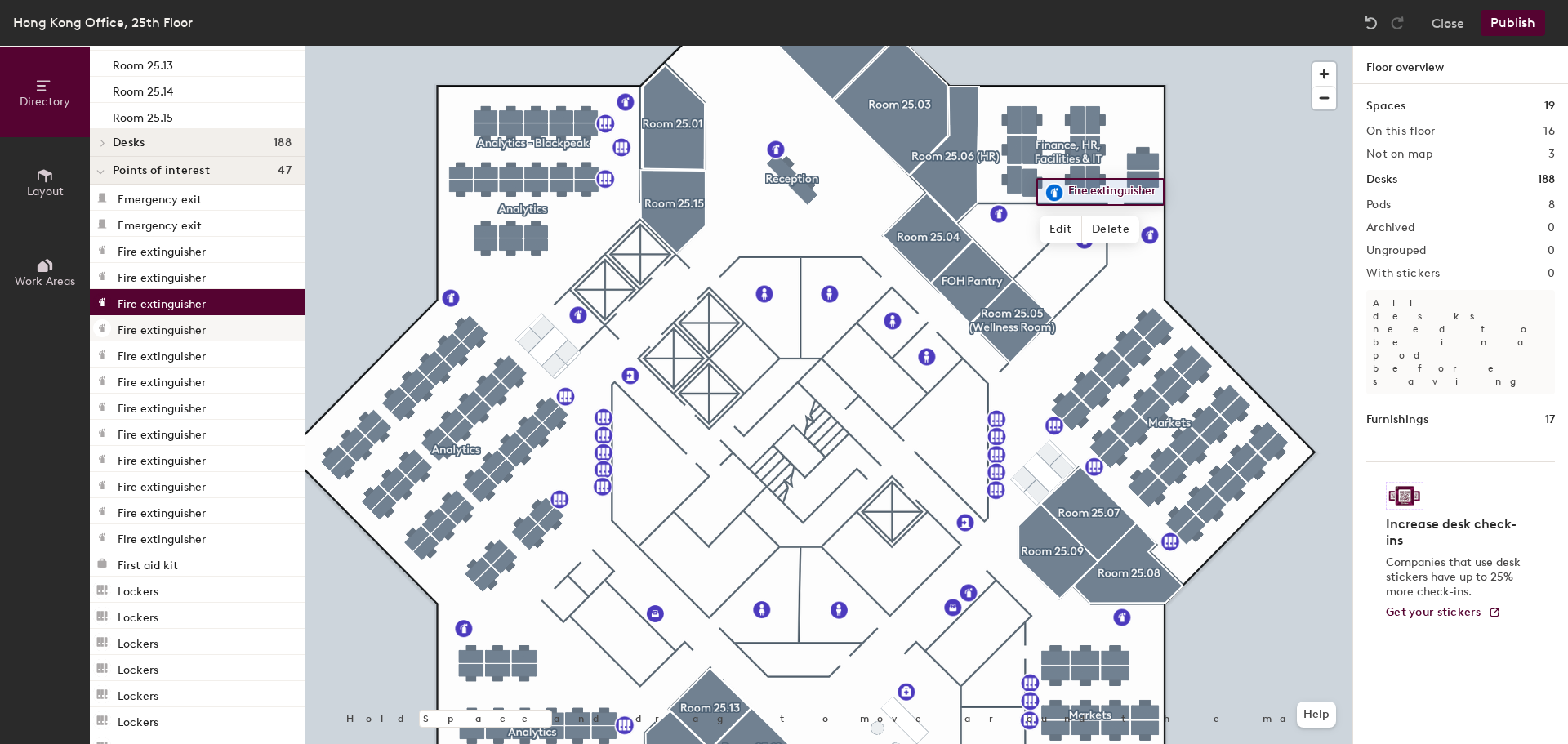
click at [193, 331] on p "Fire extinguisher" at bounding box center [161, 328] width 88 height 19
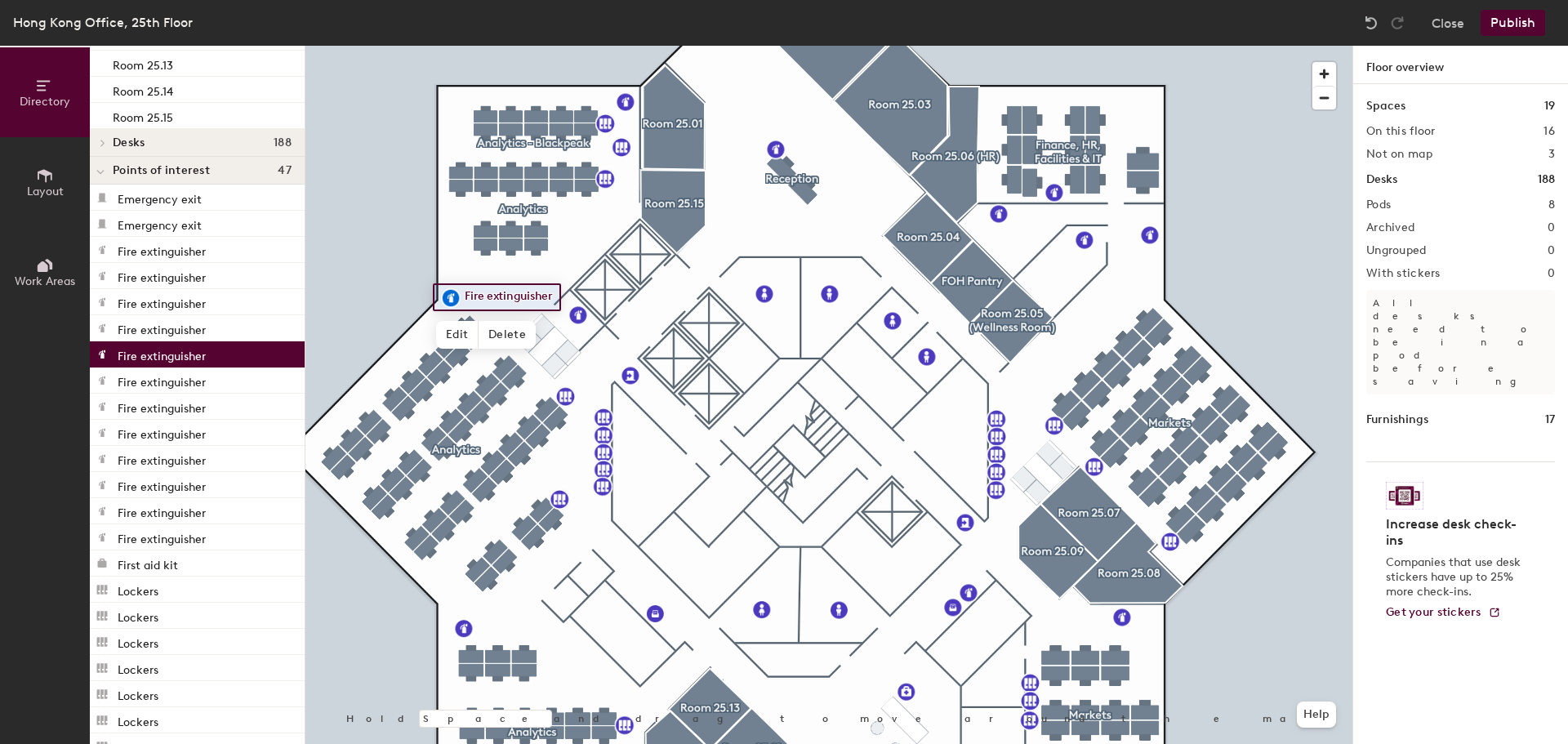
click at [189, 363] on div "Fire extinguisher" at bounding box center [197, 355] width 215 height 26
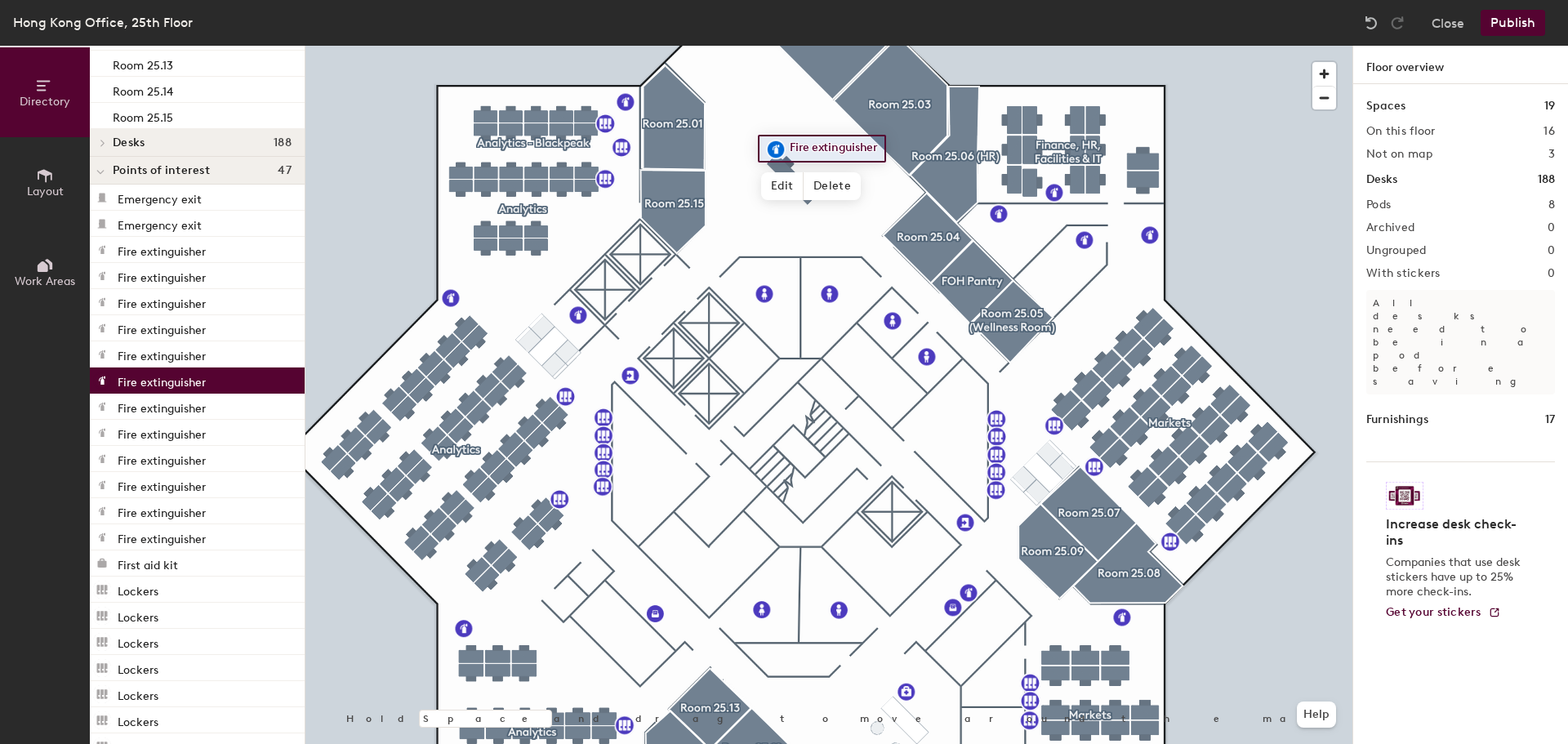
click at [185, 384] on p "Fire extinguisher" at bounding box center [161, 381] width 88 height 19
click at [195, 255] on p "Fire extinguisher" at bounding box center [161, 250] width 88 height 19
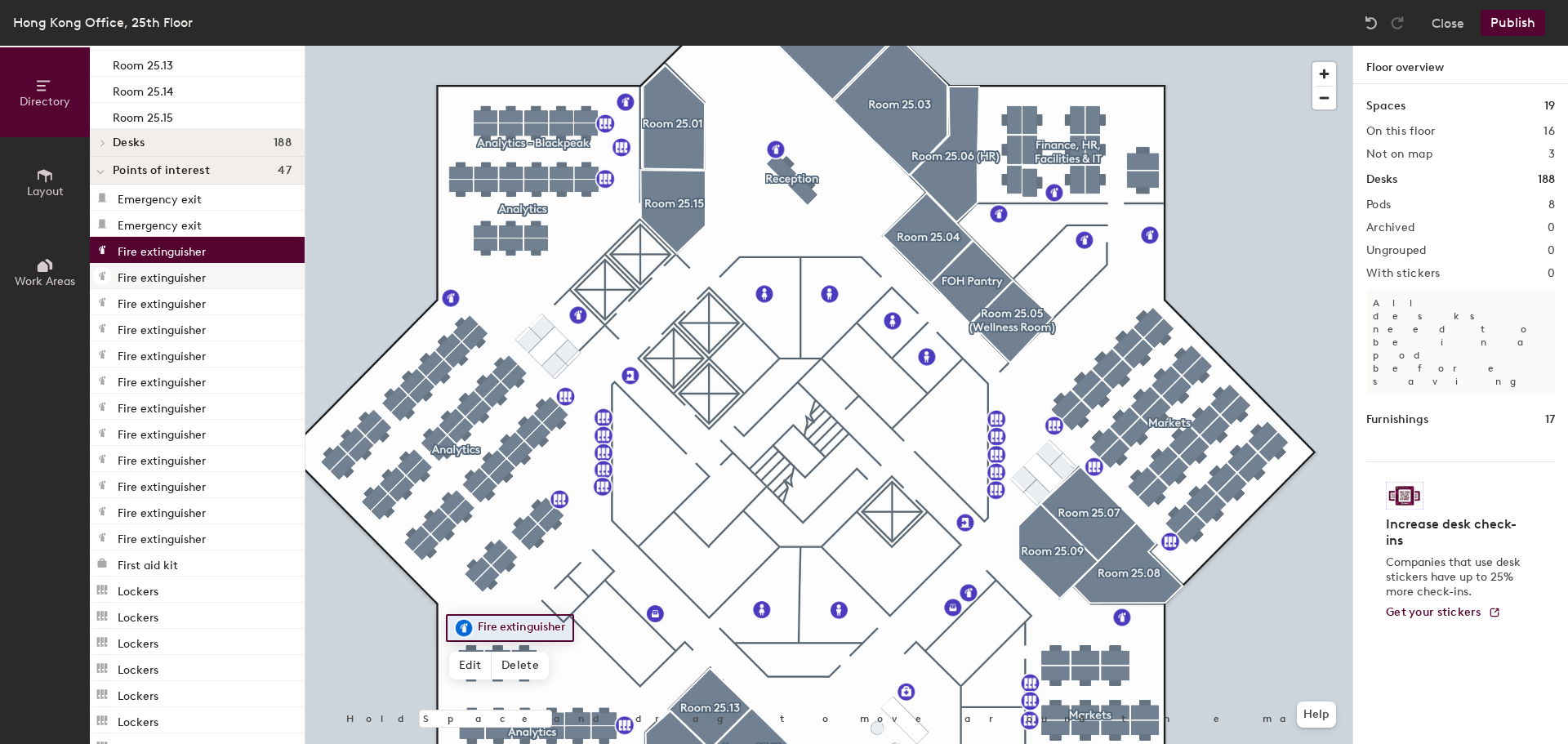
click at [196, 279] on p "Fire extinguisher" at bounding box center [161, 276] width 88 height 19
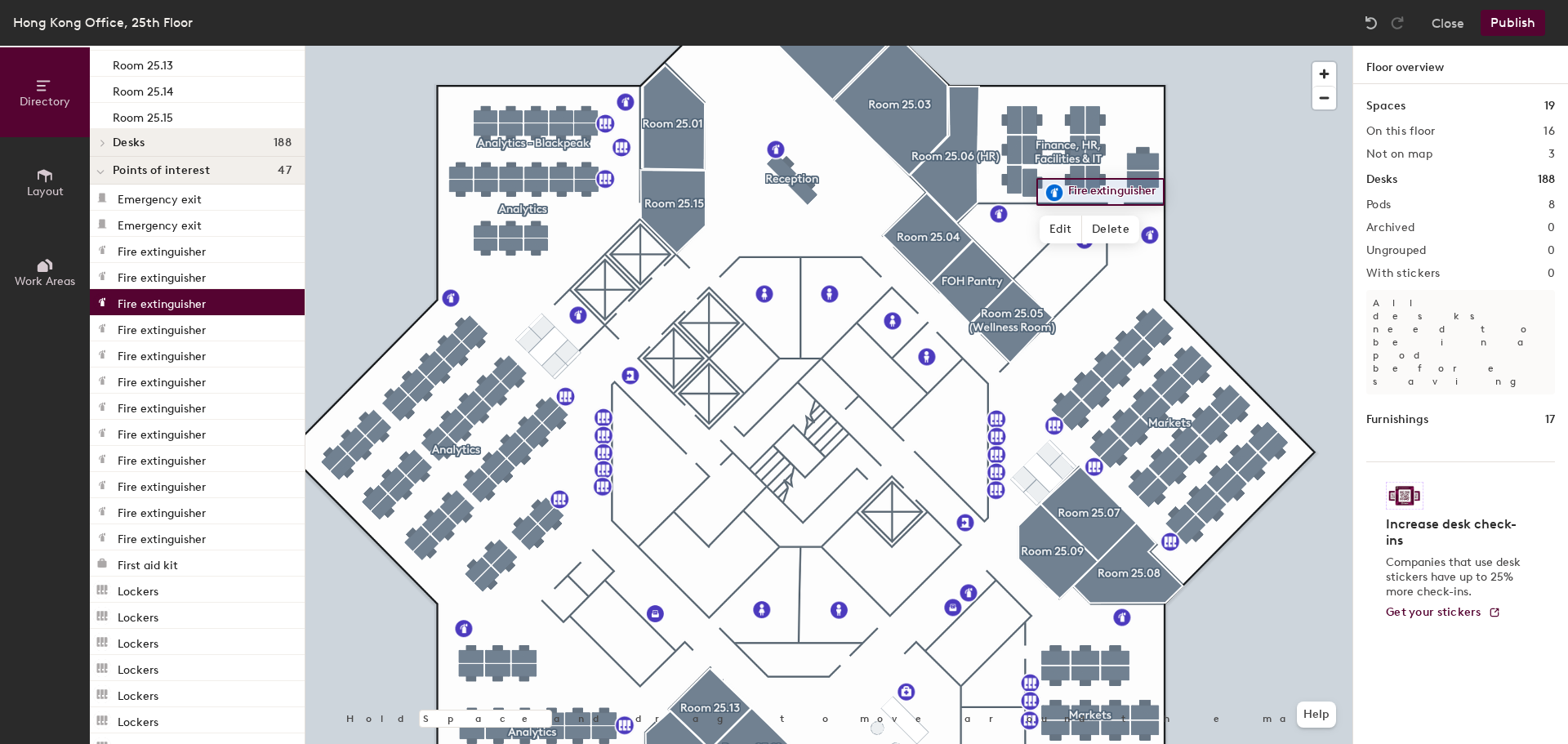
click at [186, 301] on p "Fire extinguisher" at bounding box center [161, 302] width 88 height 19
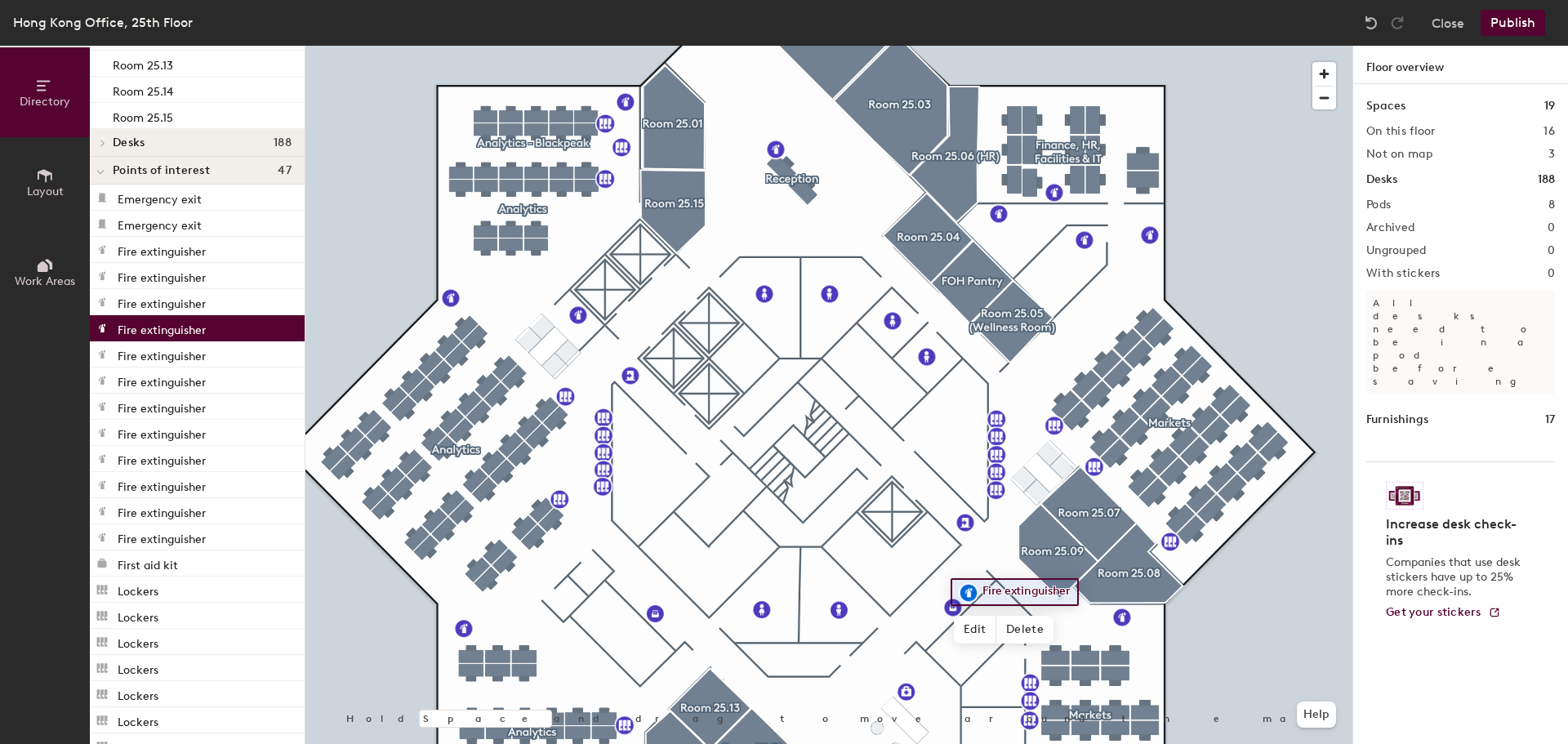
click at [183, 321] on p "Fire extinguisher" at bounding box center [161, 328] width 88 height 19
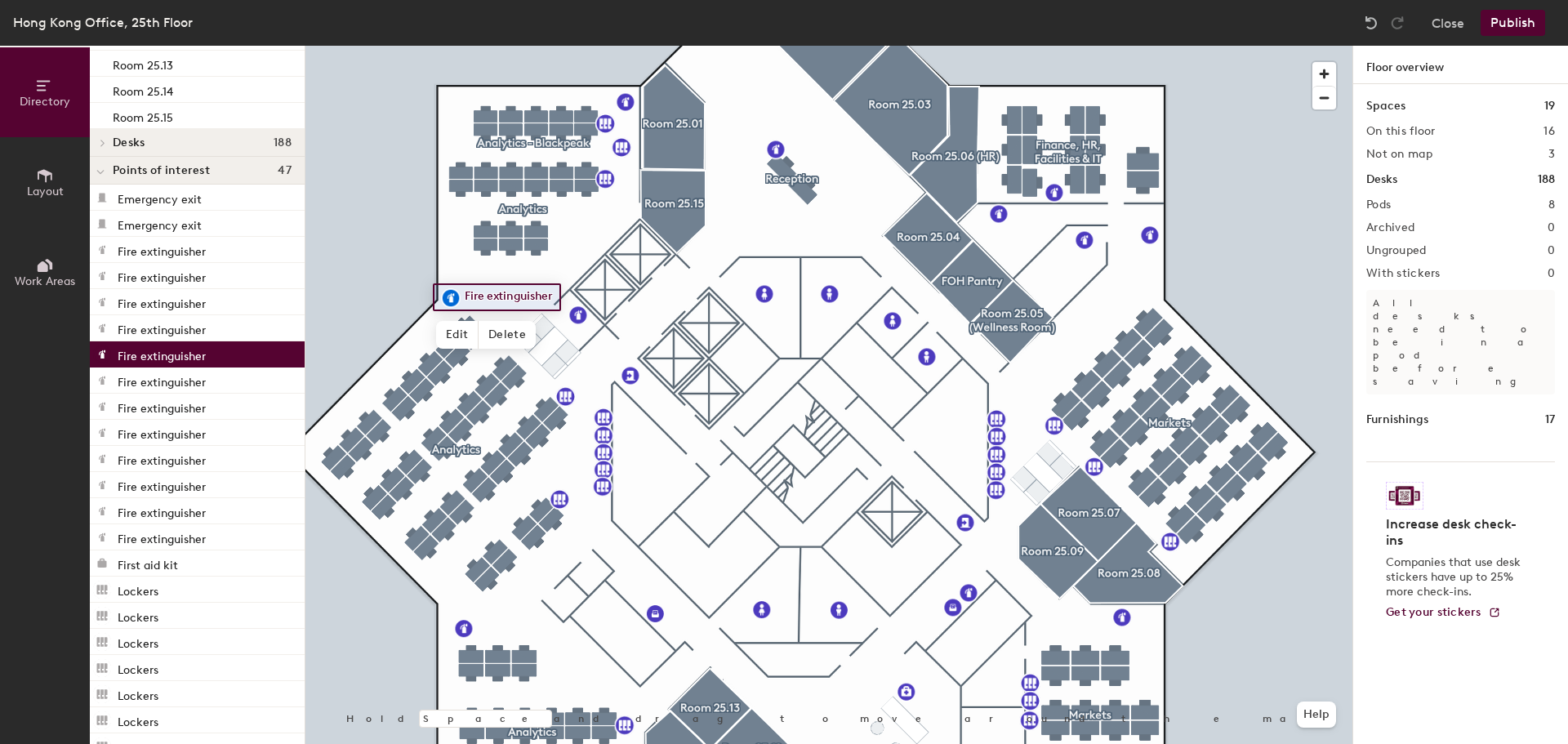
click at [175, 355] on p "Fire extinguisher" at bounding box center [161, 355] width 88 height 19
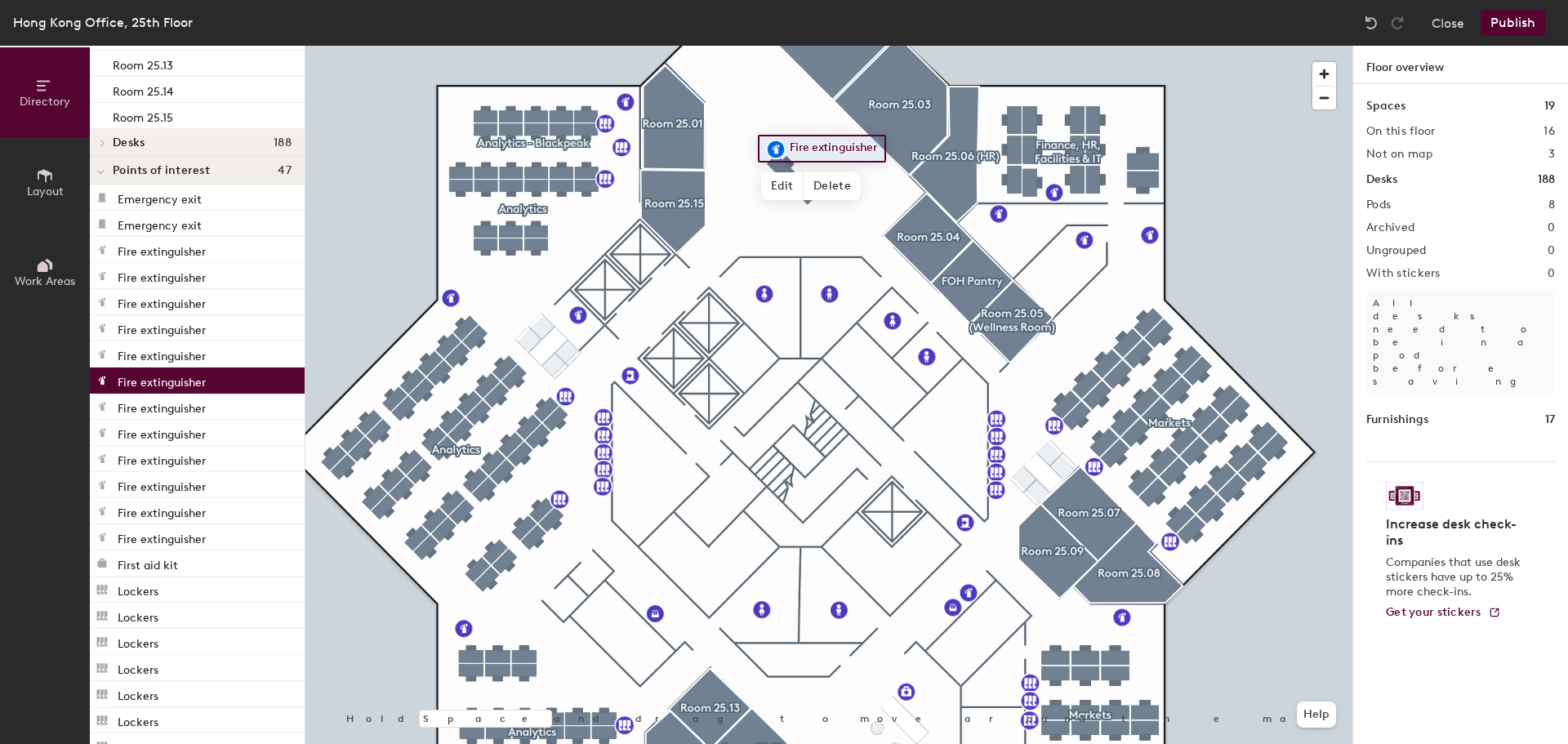
click at [171, 376] on p "Fire extinguisher" at bounding box center [161, 381] width 88 height 19
click at [164, 410] on p "Fire extinguisher" at bounding box center [161, 407] width 88 height 19
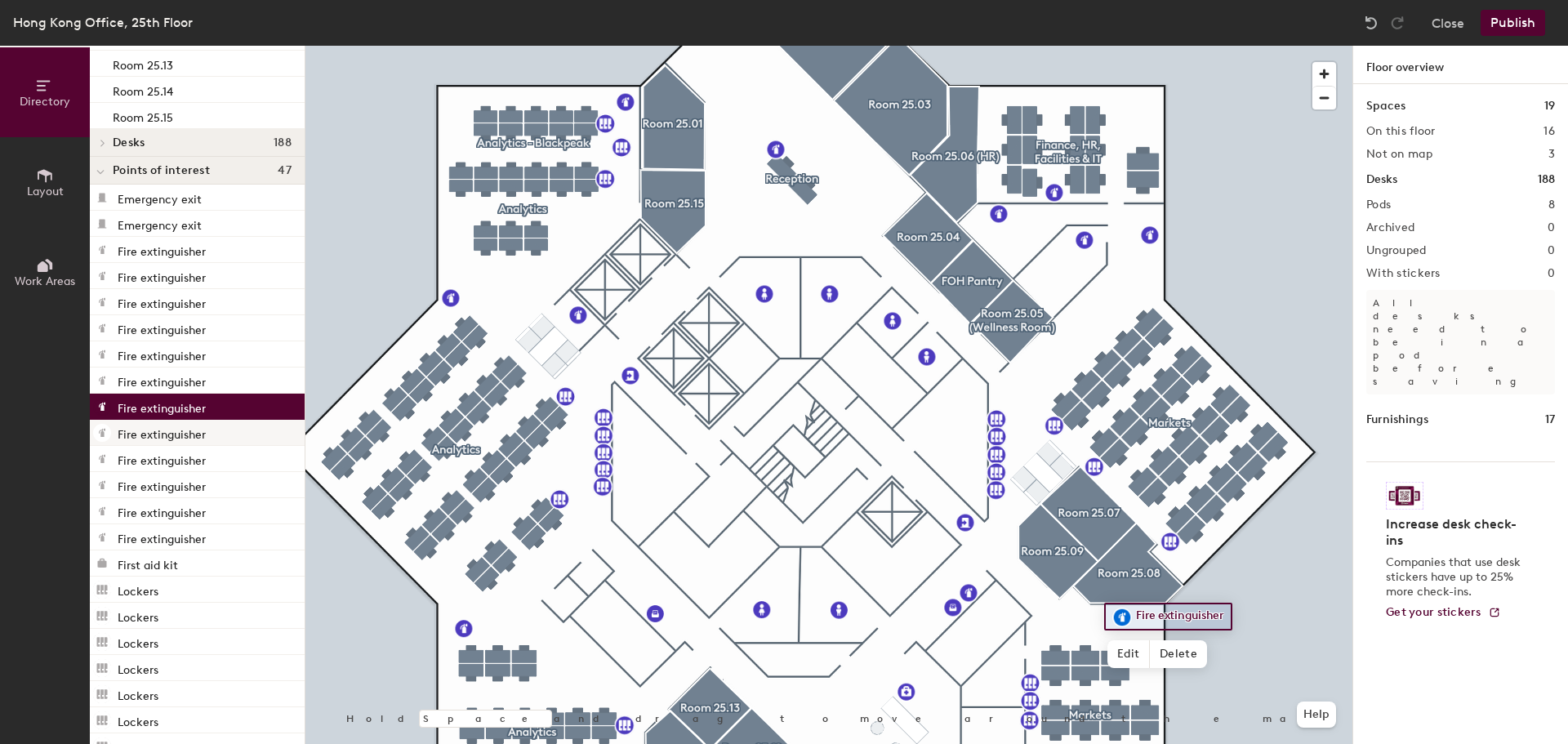
click at [162, 423] on p "Fire extinguisher" at bounding box center [161, 433] width 88 height 19
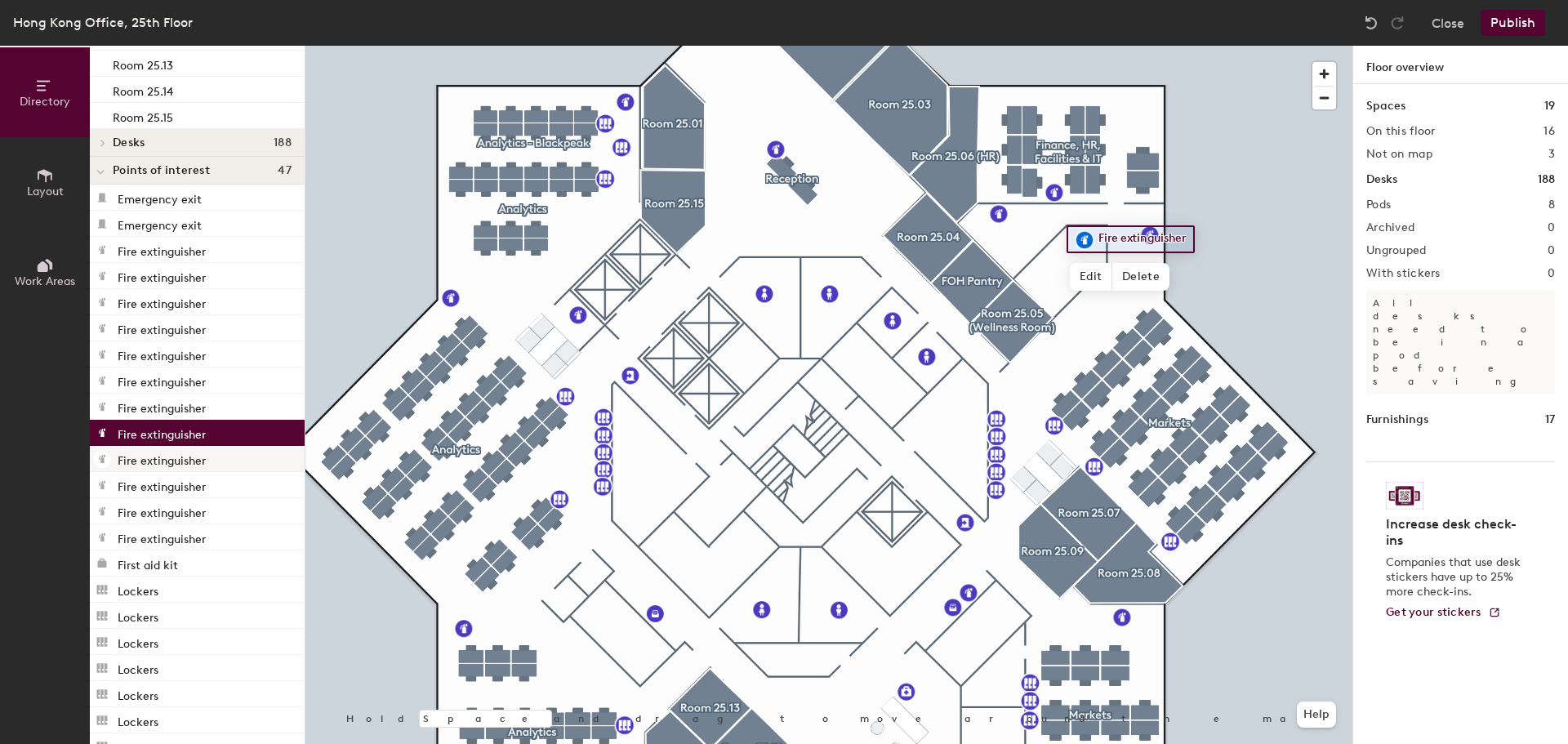
click at [160, 465] on p "Fire extinguisher" at bounding box center [161, 459] width 88 height 19
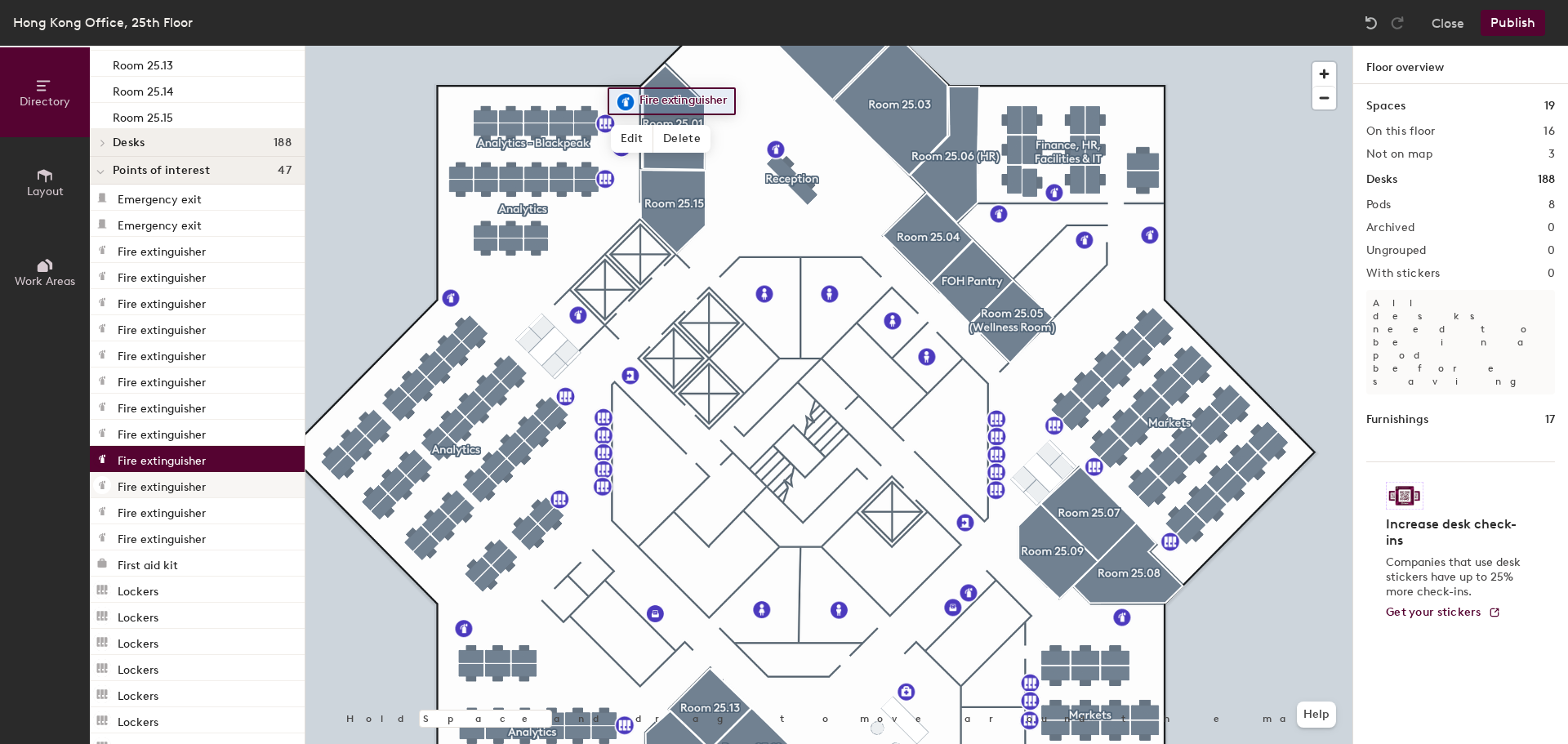
click at [153, 489] on p "Fire extinguisher" at bounding box center [161, 485] width 88 height 19
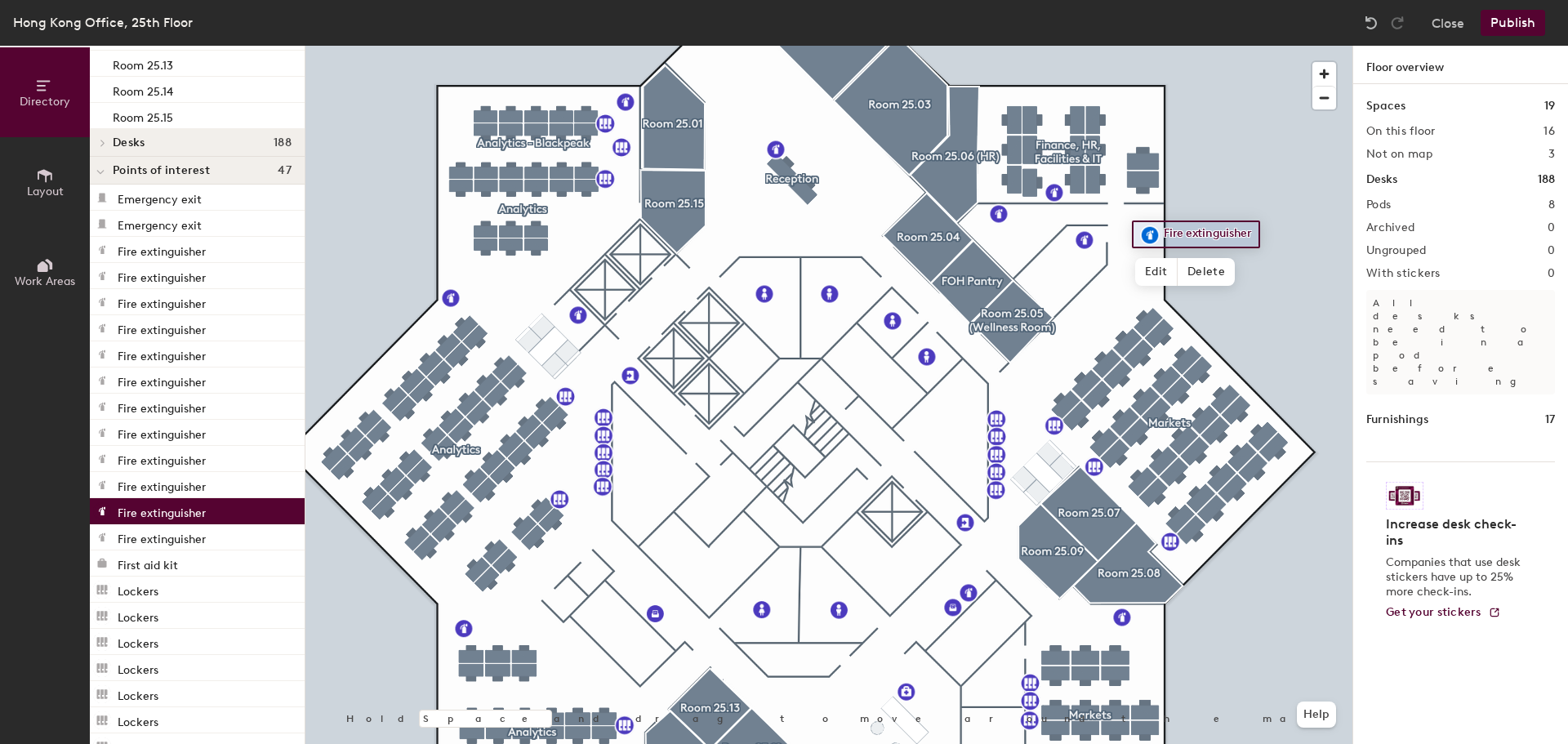
click at [151, 510] on p "Fire extinguisher" at bounding box center [161, 511] width 88 height 19
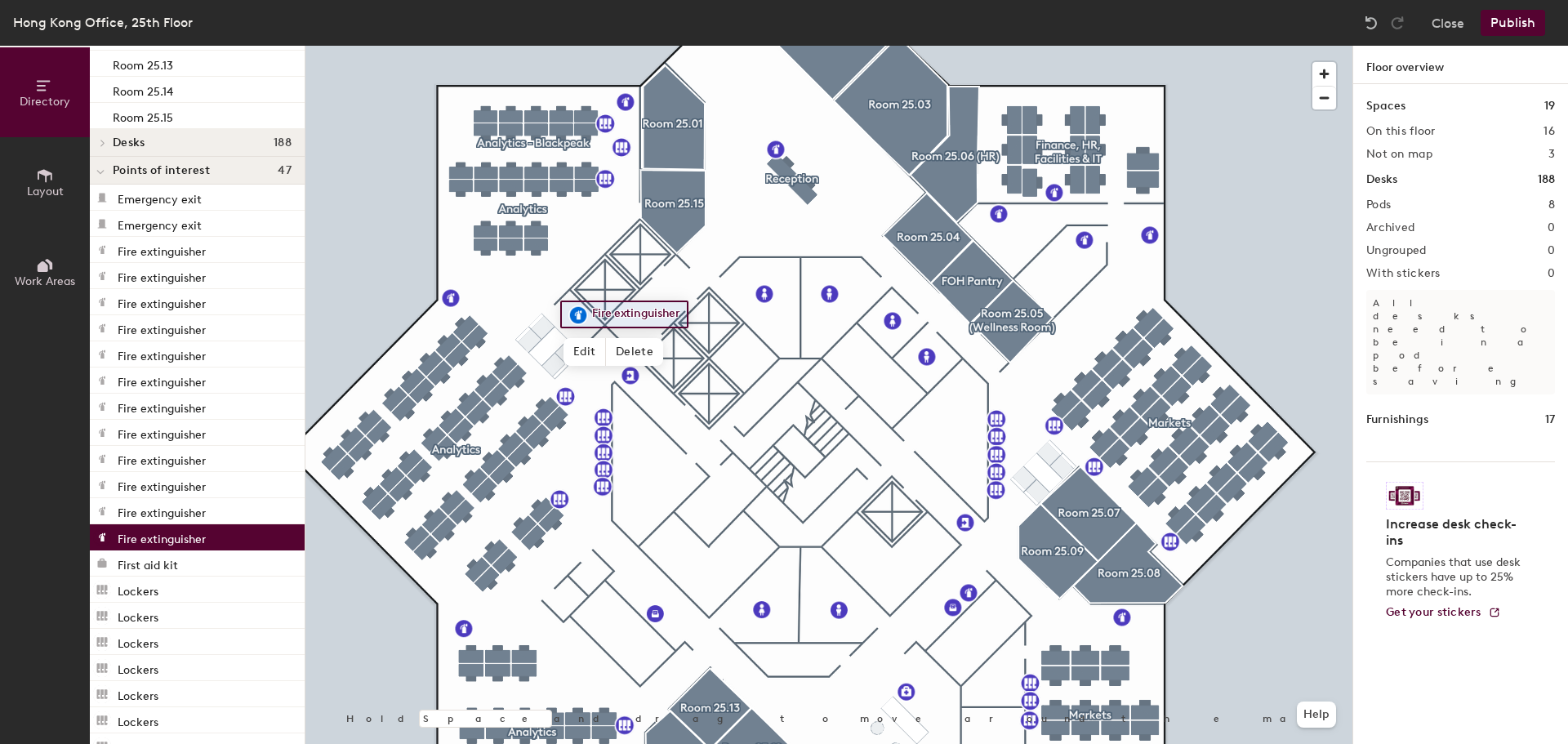
click at [149, 540] on p "Fire extinguisher" at bounding box center [161, 538] width 88 height 19
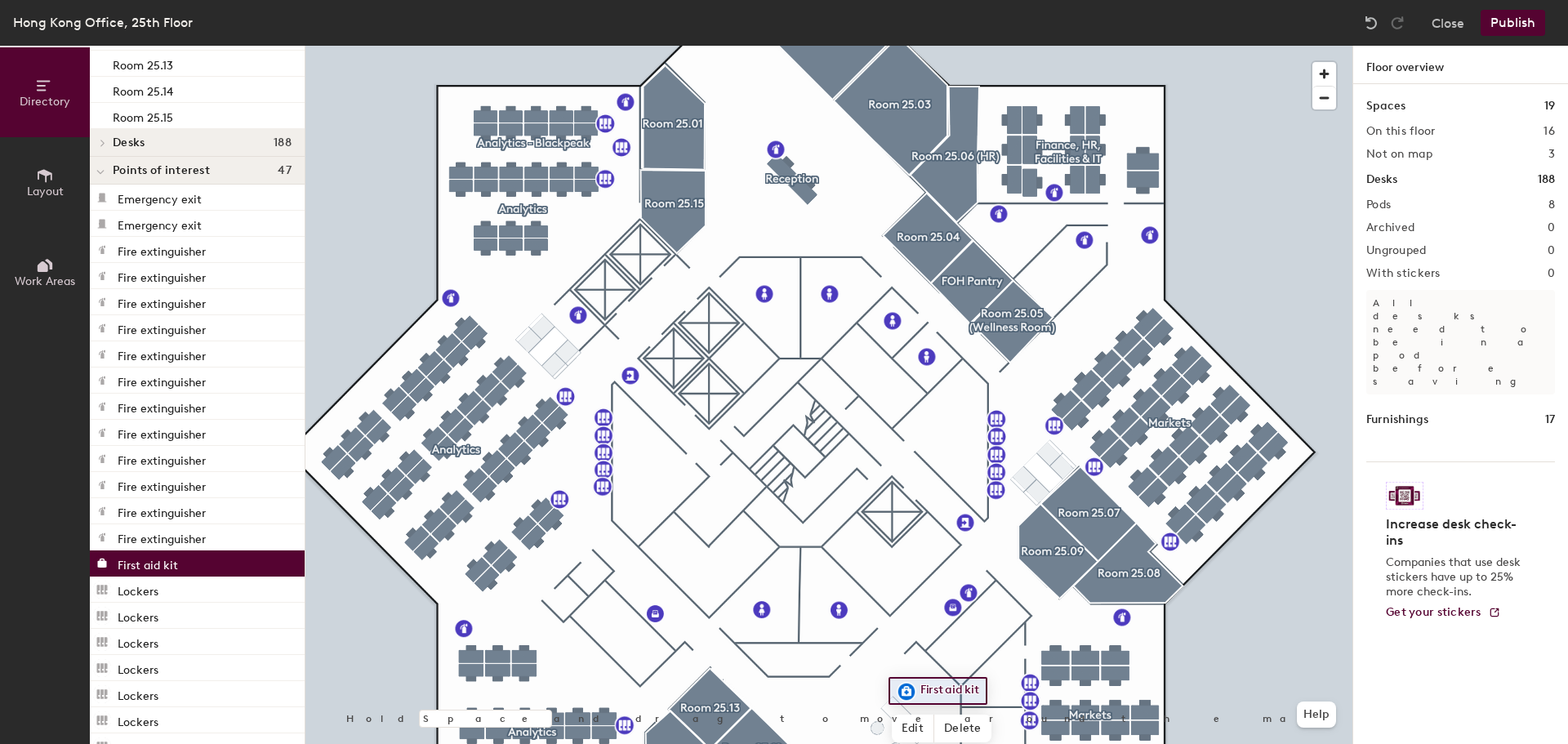
click at [152, 568] on p "First aid kit" at bounding box center [147, 564] width 60 height 19
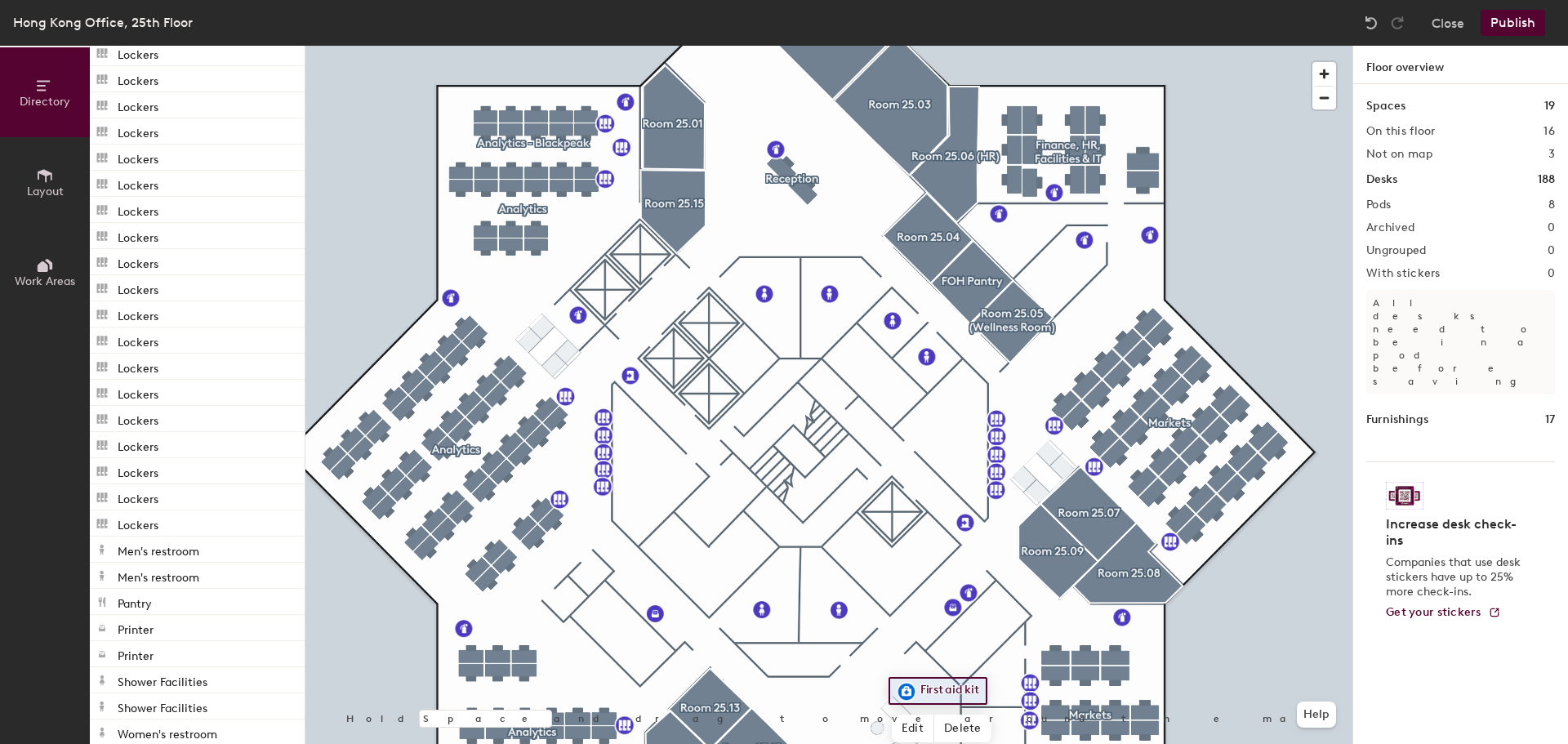
scroll to position [1165, 0]
click at [180, 538] on p "Men's restroom" at bounding box center [158, 534] width 82 height 19
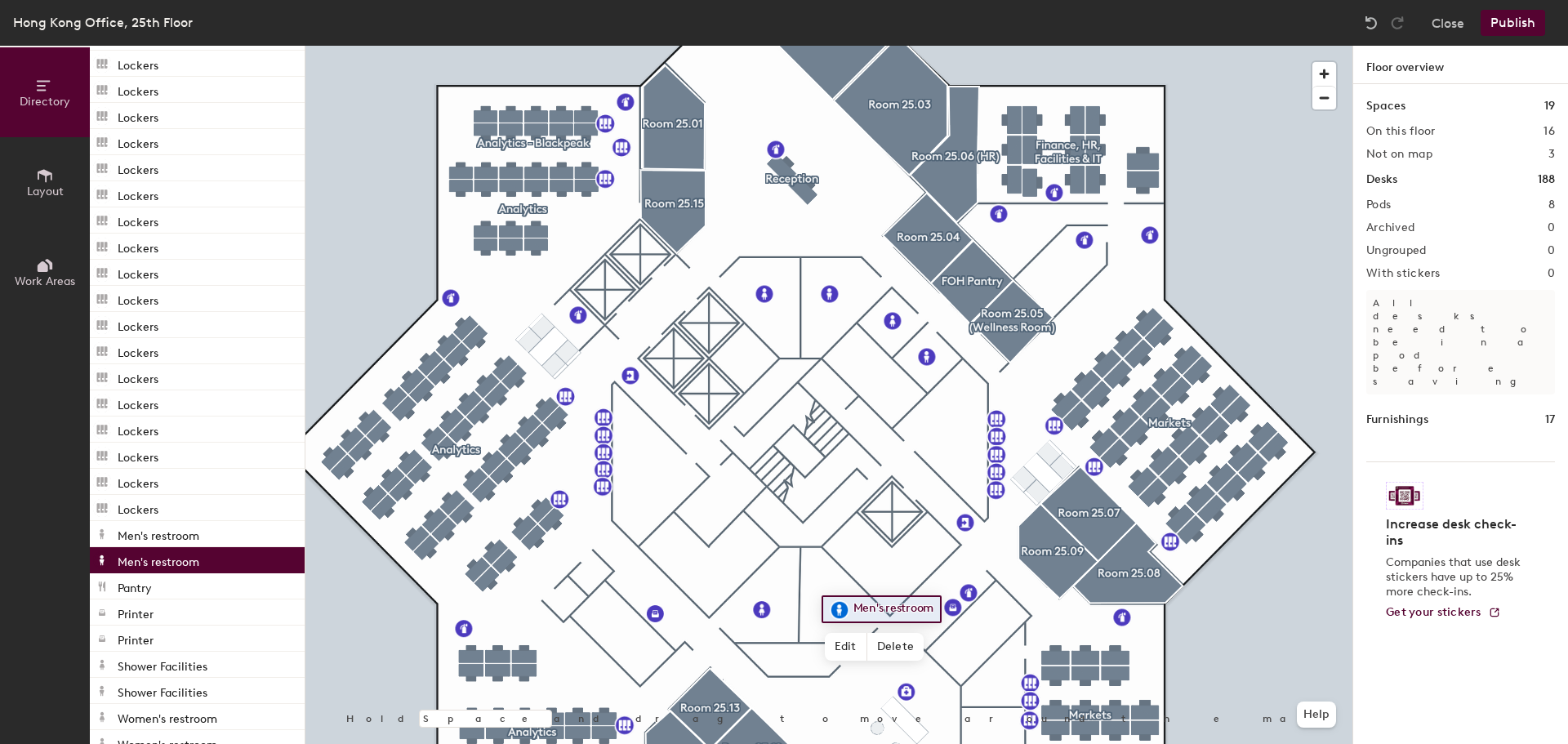
click at [178, 556] on p "Men's restroom" at bounding box center [158, 560] width 82 height 19
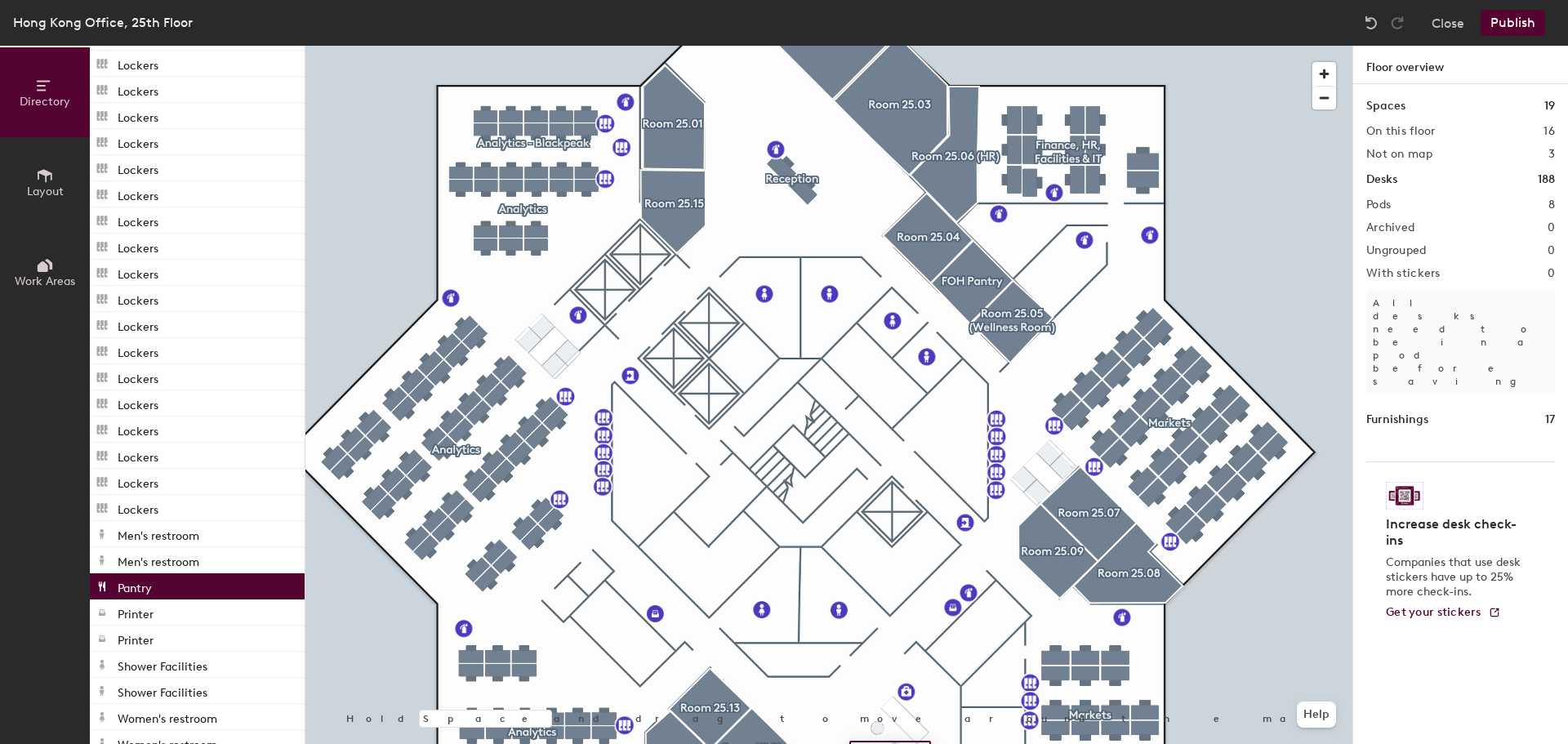
click at [169, 588] on div "Pantry" at bounding box center [197, 586] width 215 height 26
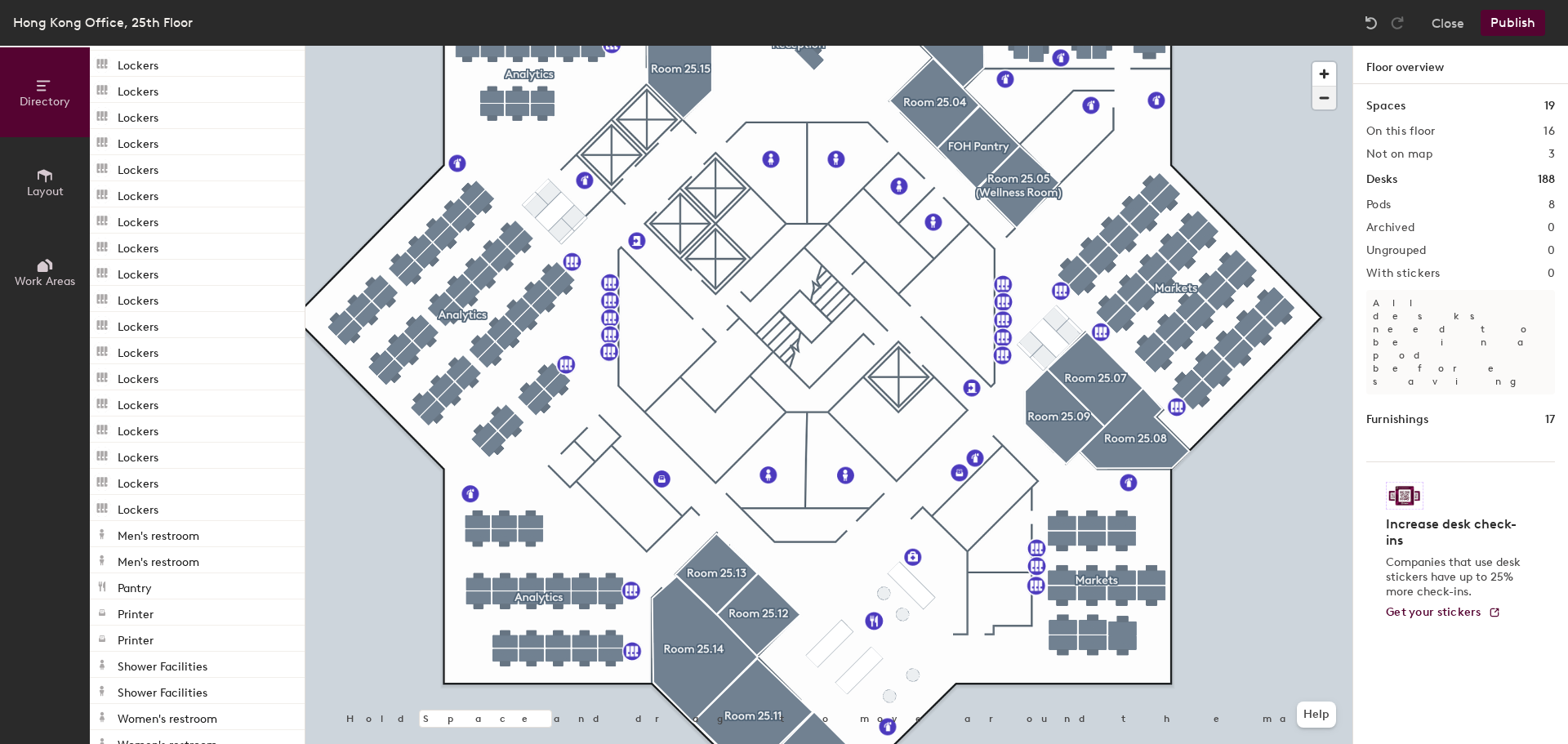
click at [1329, 86] on span "button" at bounding box center [1323, 98] width 24 height 23
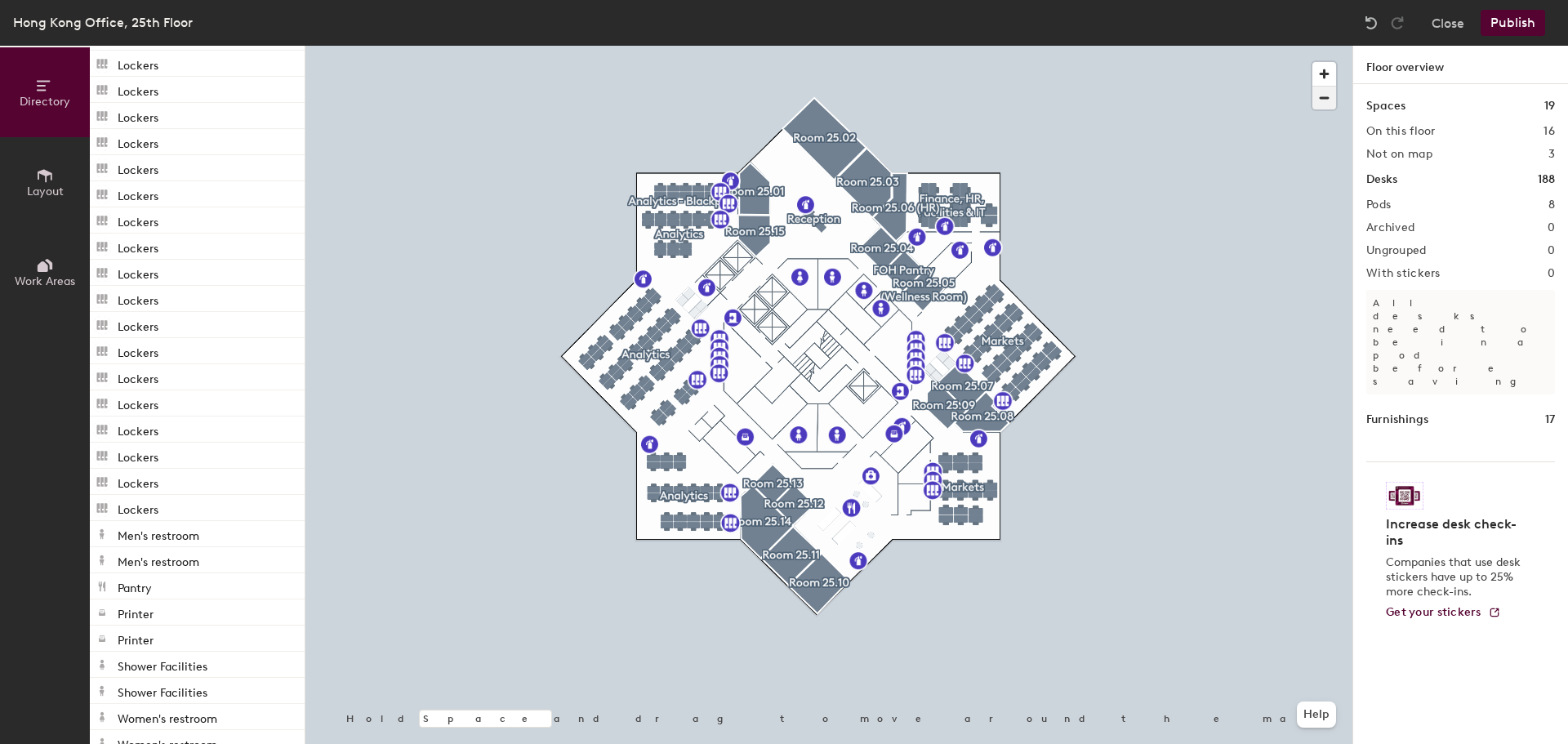
click at [1324, 97] on span "button" at bounding box center [1323, 98] width 24 height 23
click at [1324, 80] on span "button" at bounding box center [1323, 73] width 24 height 24
click at [1325, 99] on span "button" at bounding box center [1323, 98] width 24 height 23
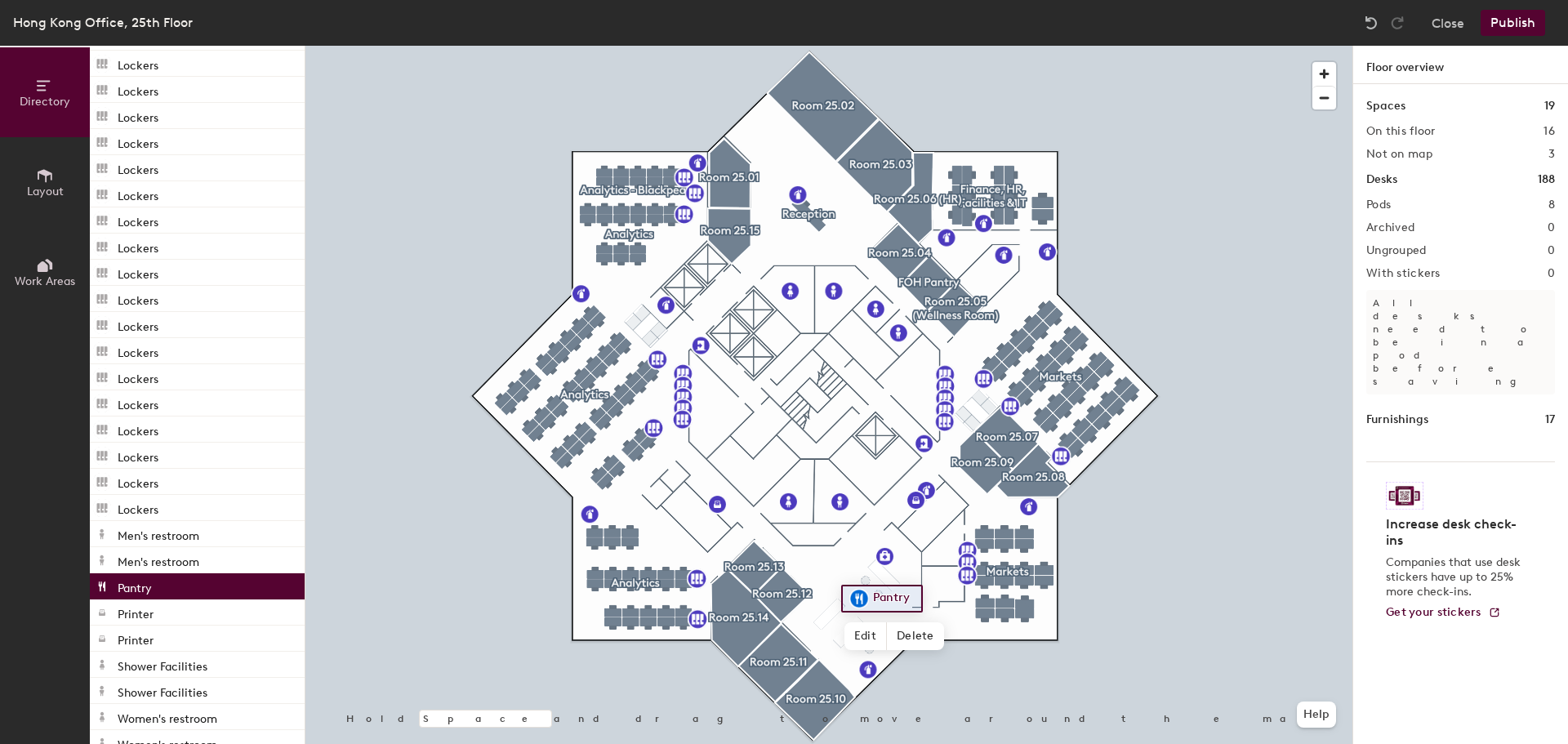
click at [138, 589] on p "Pantry" at bounding box center [134, 586] width 34 height 19
click at [133, 616] on p "Printer" at bounding box center [135, 612] width 36 height 19
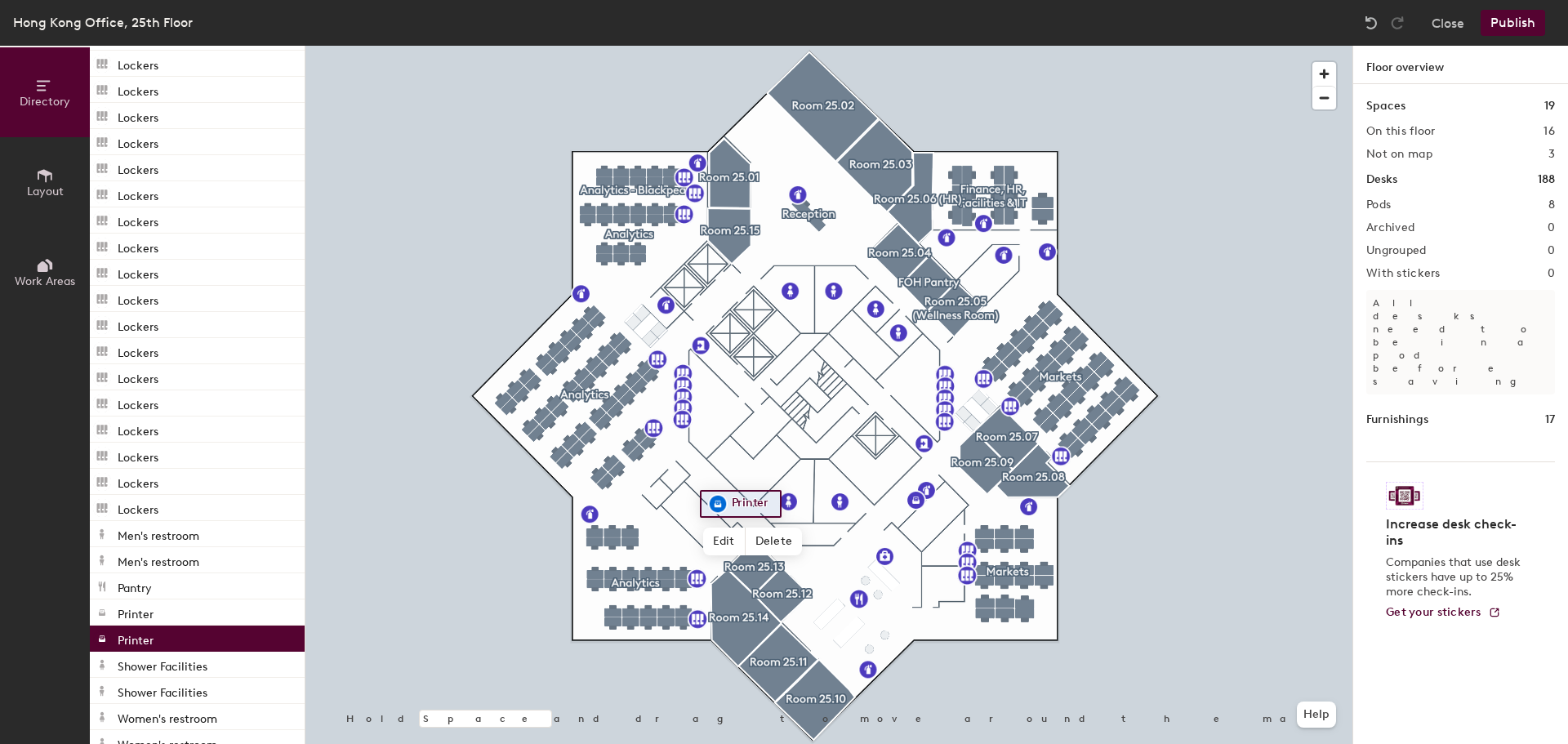
click at [131, 637] on p "Printer" at bounding box center [135, 639] width 36 height 19
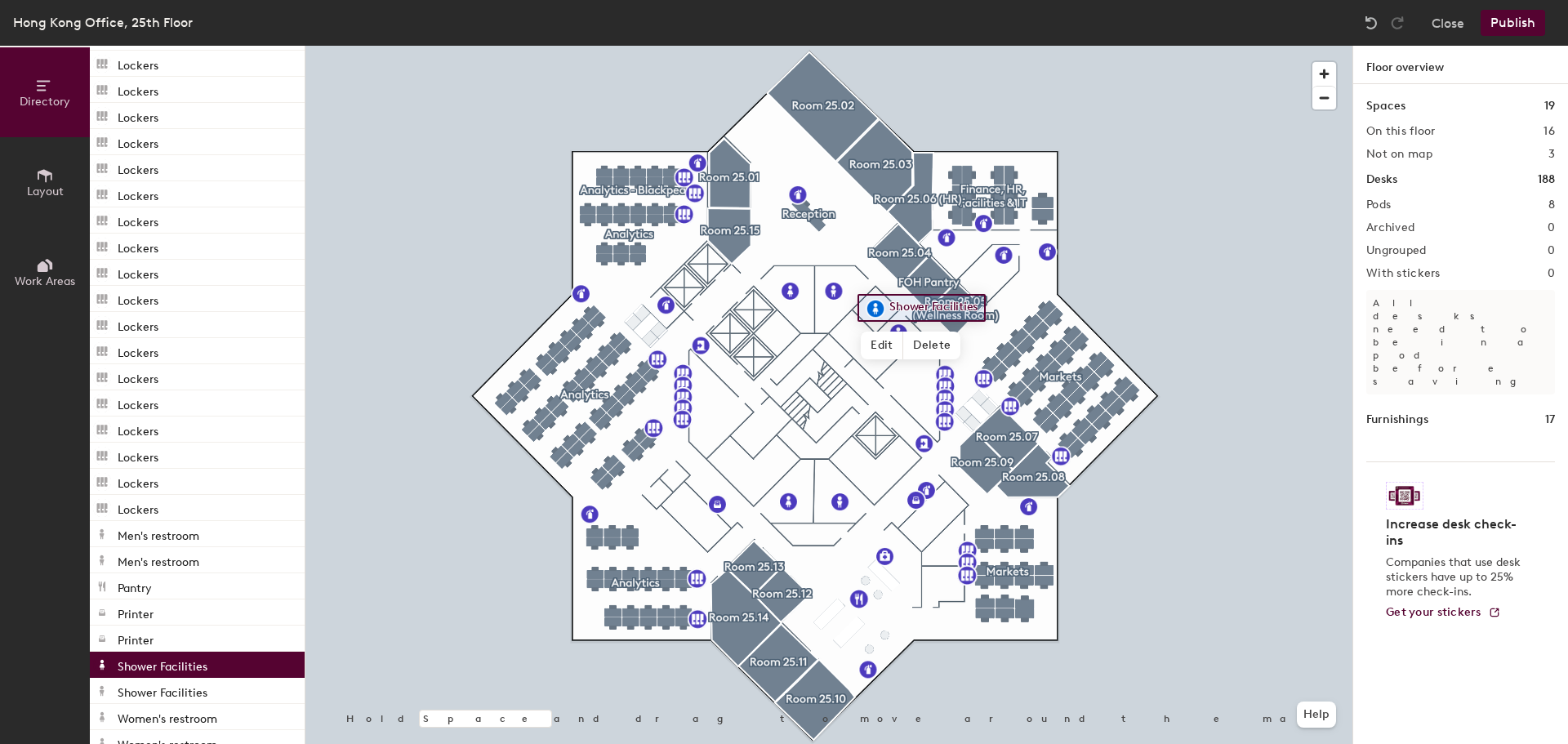
click at [131, 659] on p "Shower Facilities" at bounding box center [162, 665] width 90 height 19
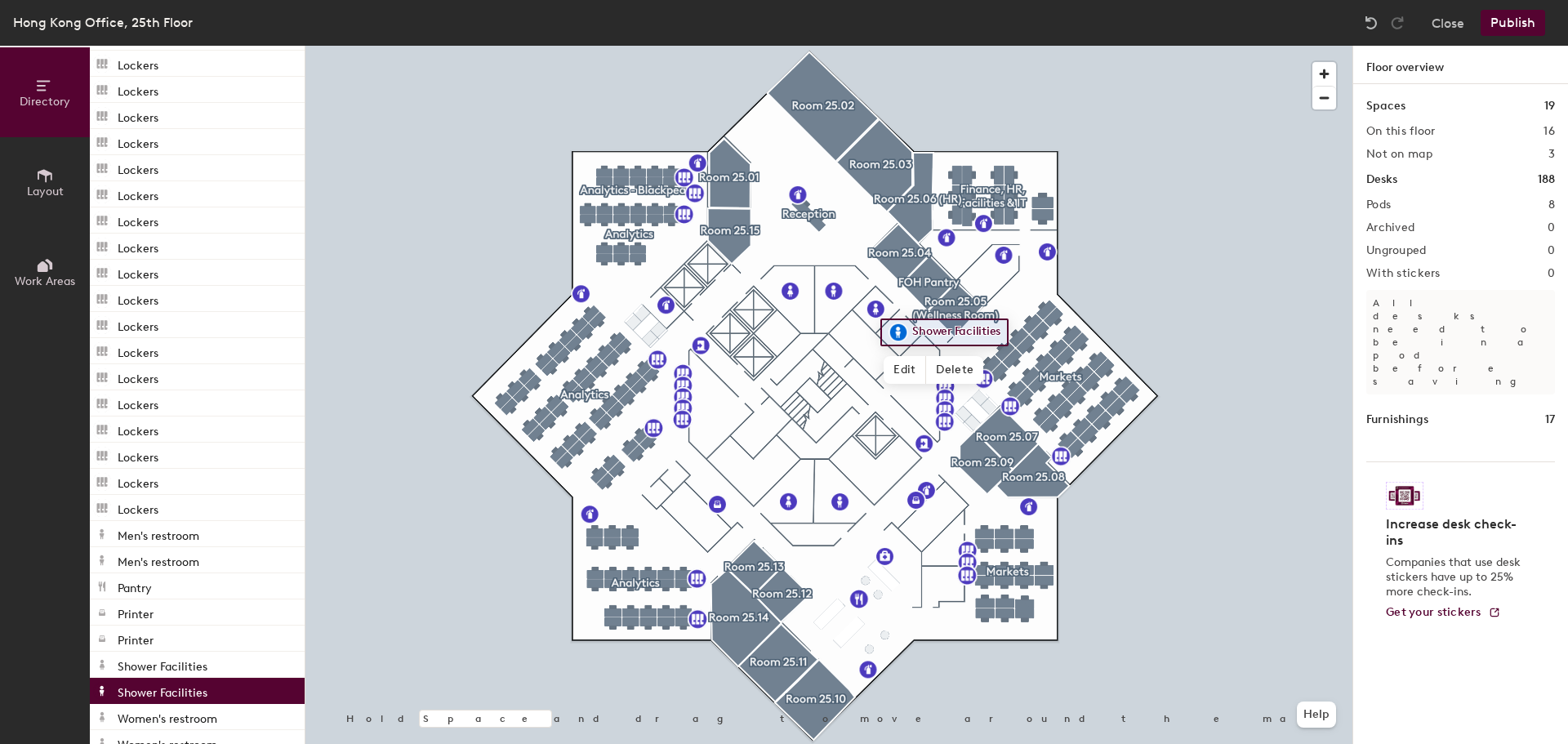
click at [136, 687] on p "Shower Facilities" at bounding box center [162, 691] width 90 height 19
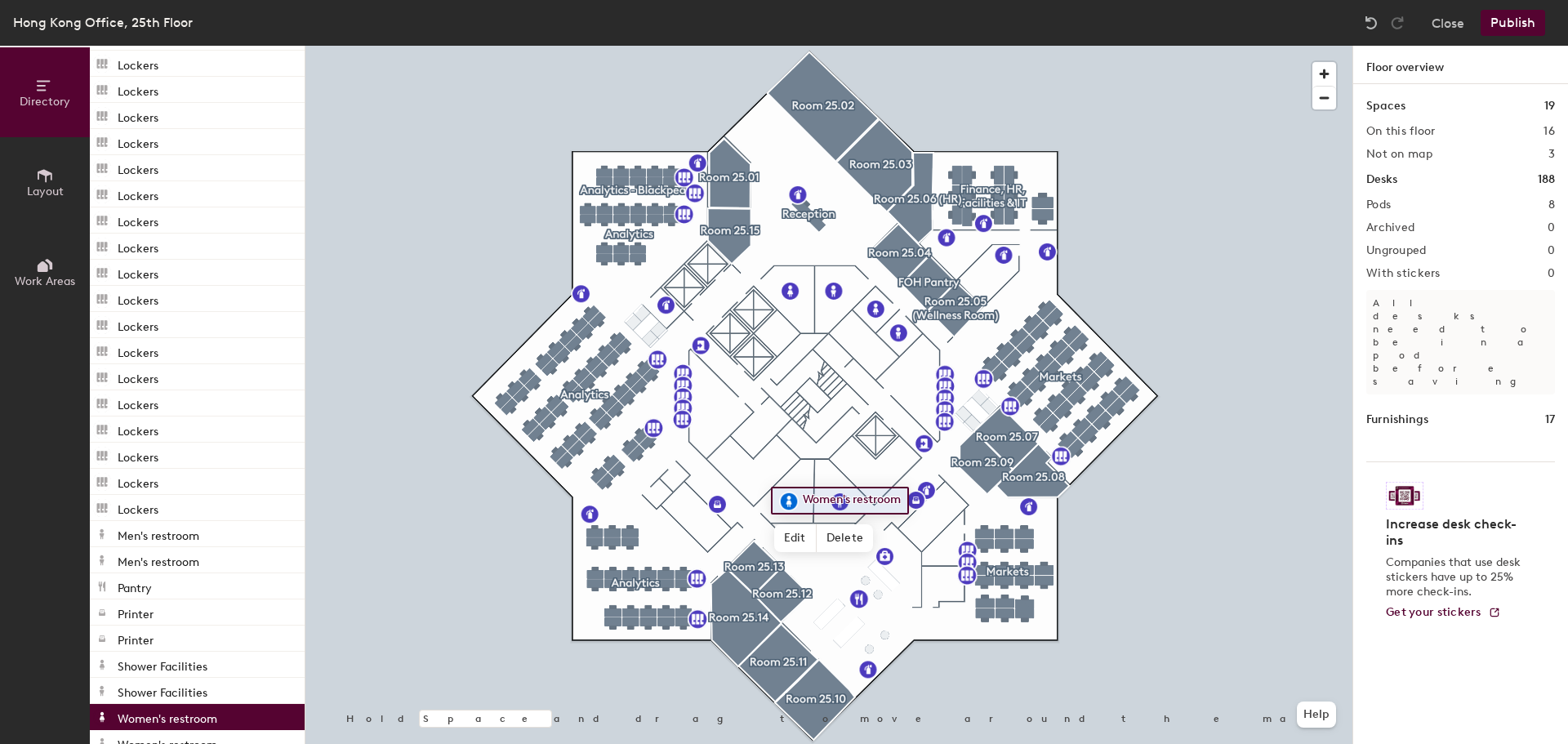
click at [207, 717] on p "Women's restroom" at bounding box center [167, 717] width 99 height 19
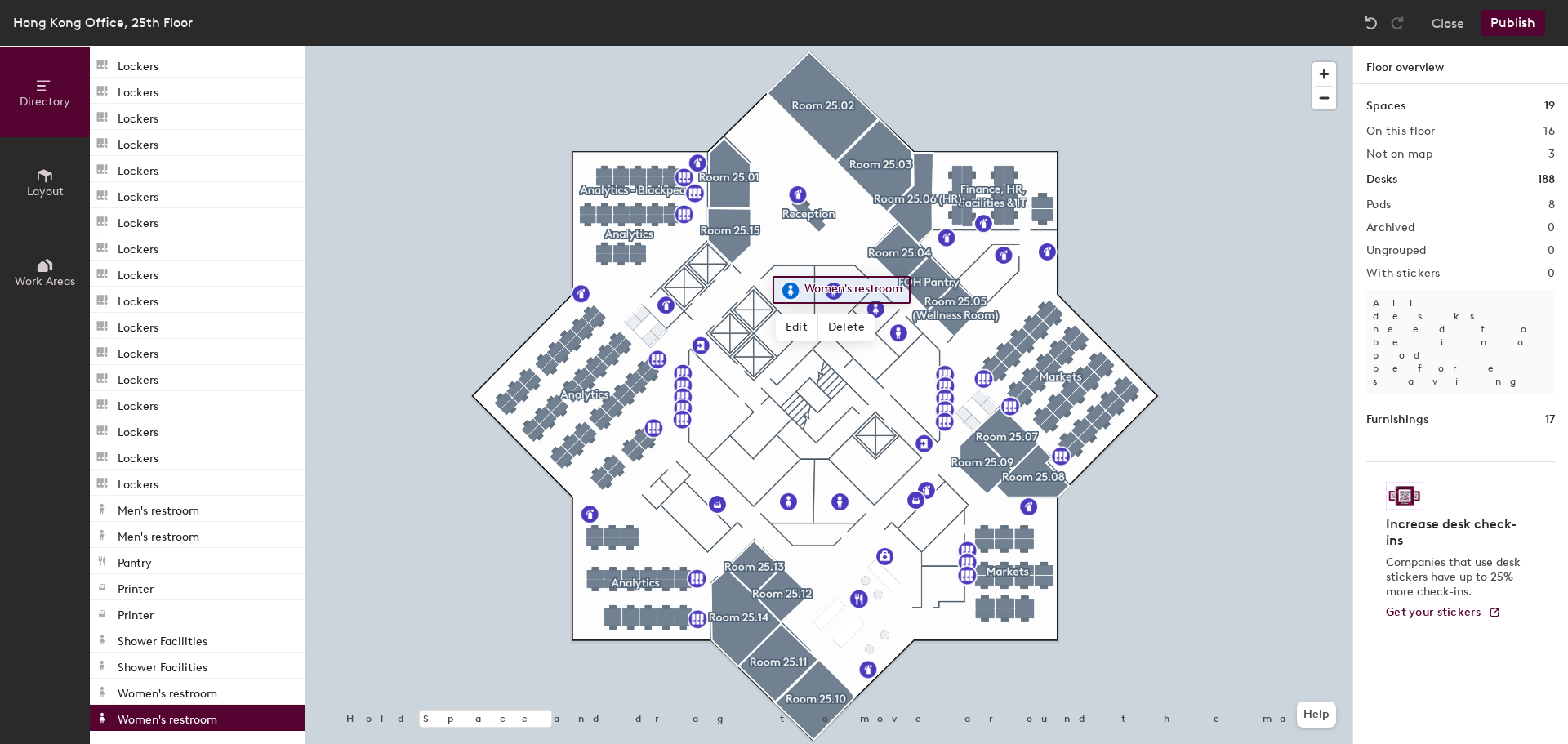
click at [217, 714] on div "Women's restroom" at bounding box center [197, 718] width 215 height 26
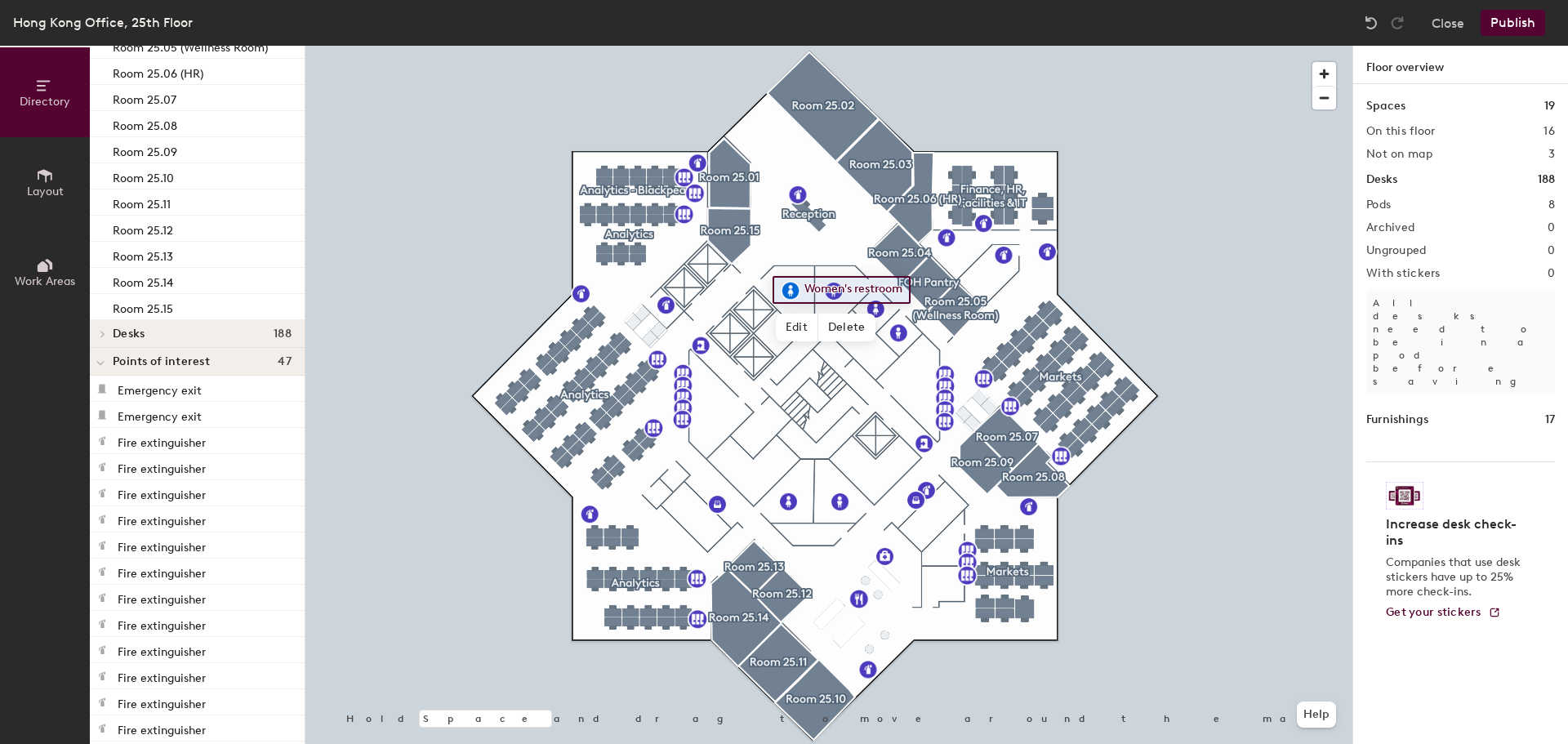
scroll to position [0, 0]
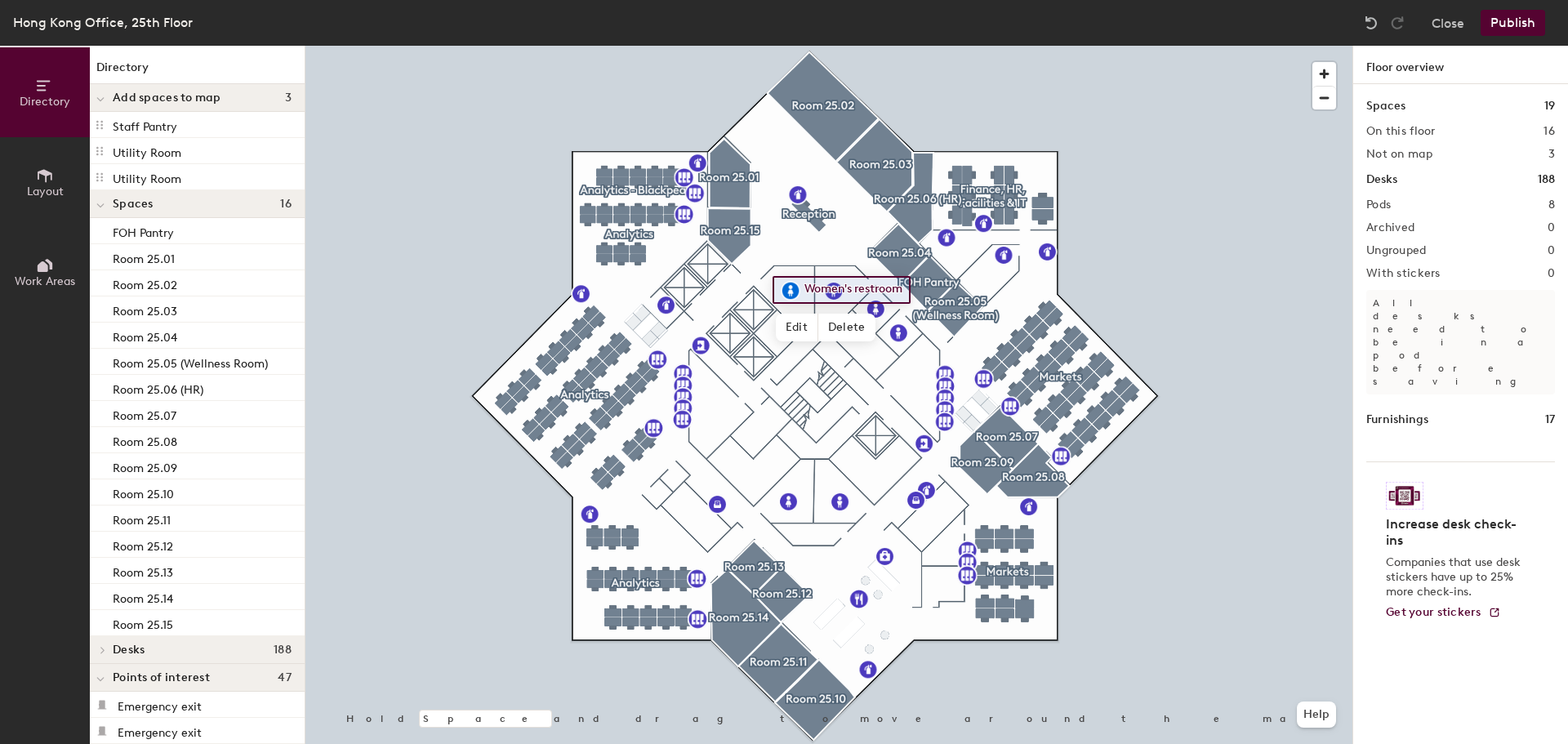
click at [37, 281] on span "Work Areas" at bounding box center [44, 281] width 60 height 14
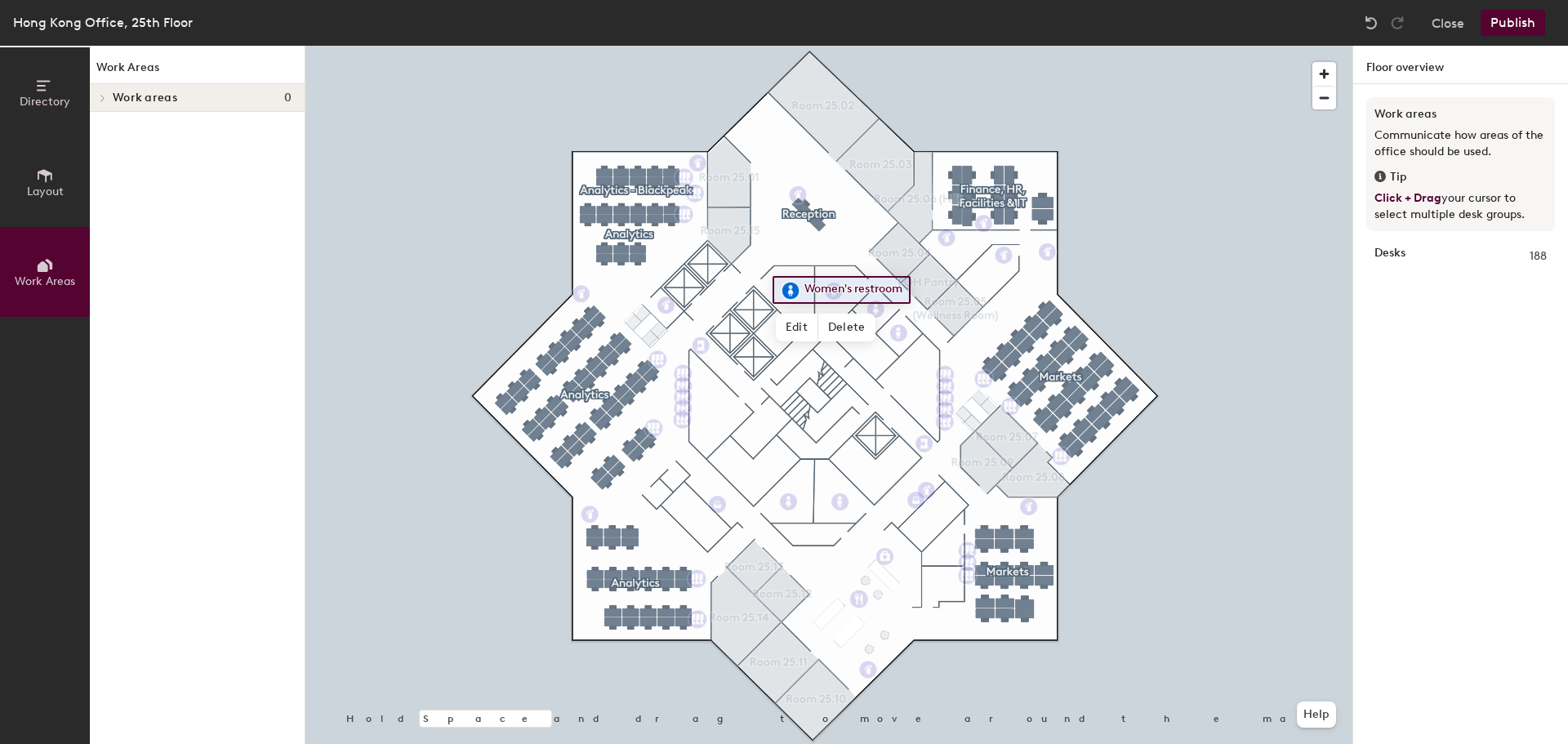
click at [99, 100] on icon at bounding box center [103, 98] width 7 height 8
click at [106, 98] on div at bounding box center [100, 98] width 21 height 27
click at [50, 102] on span "Directory" at bounding box center [45, 102] width 50 height 14
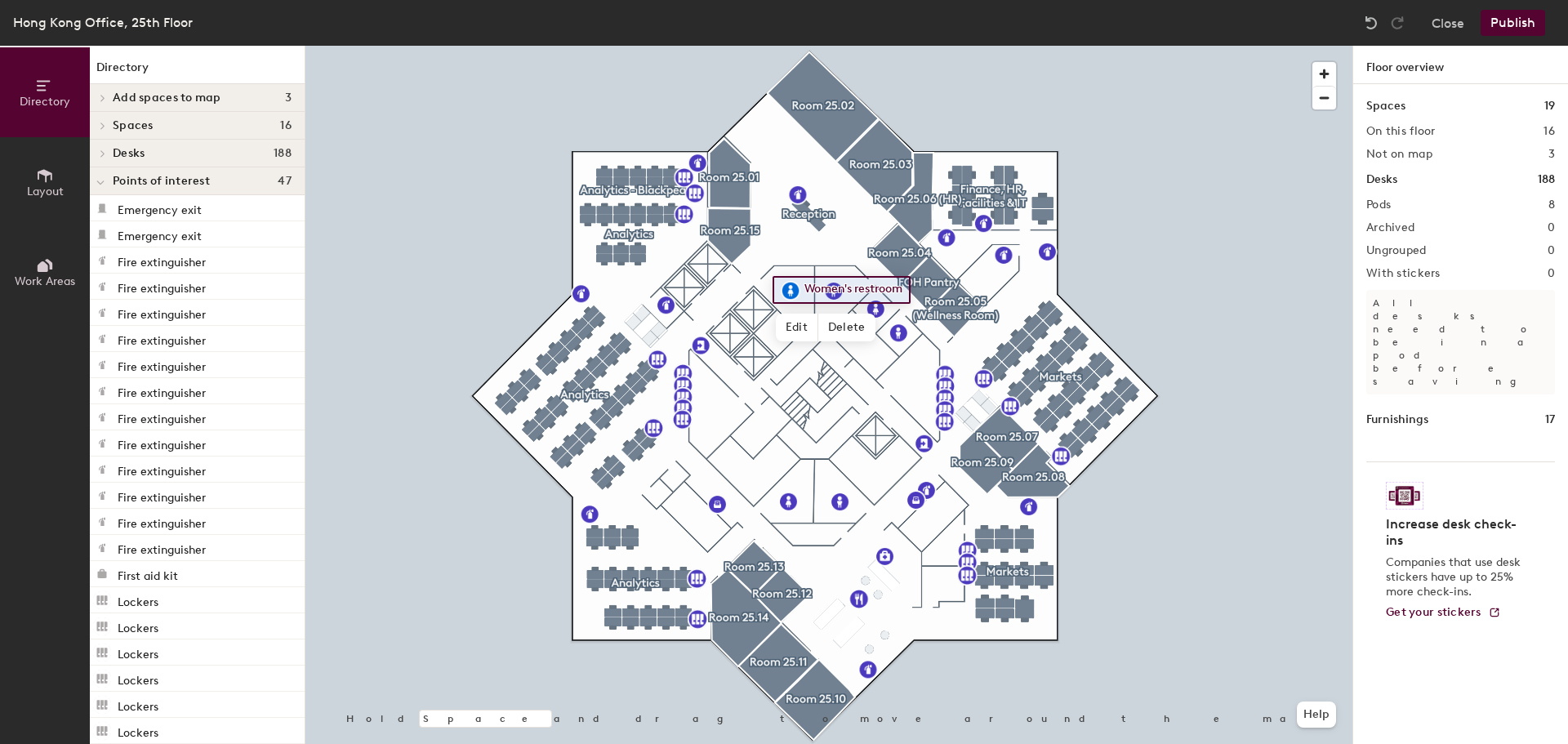
click at [105, 123] on icon at bounding box center [103, 125] width 7 height 8
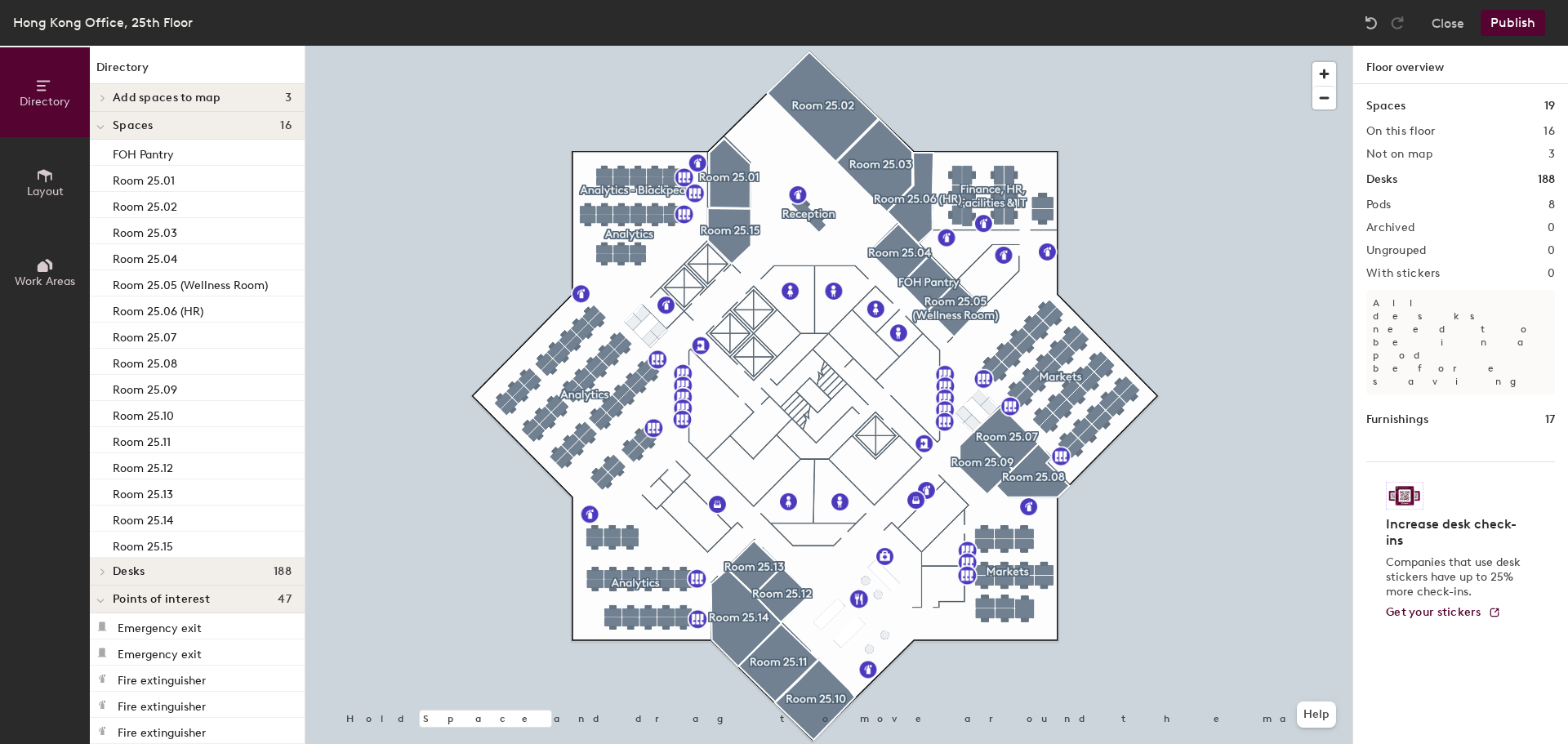
click at [1504, 19] on button "Publish" at bounding box center [1512, 23] width 64 height 26
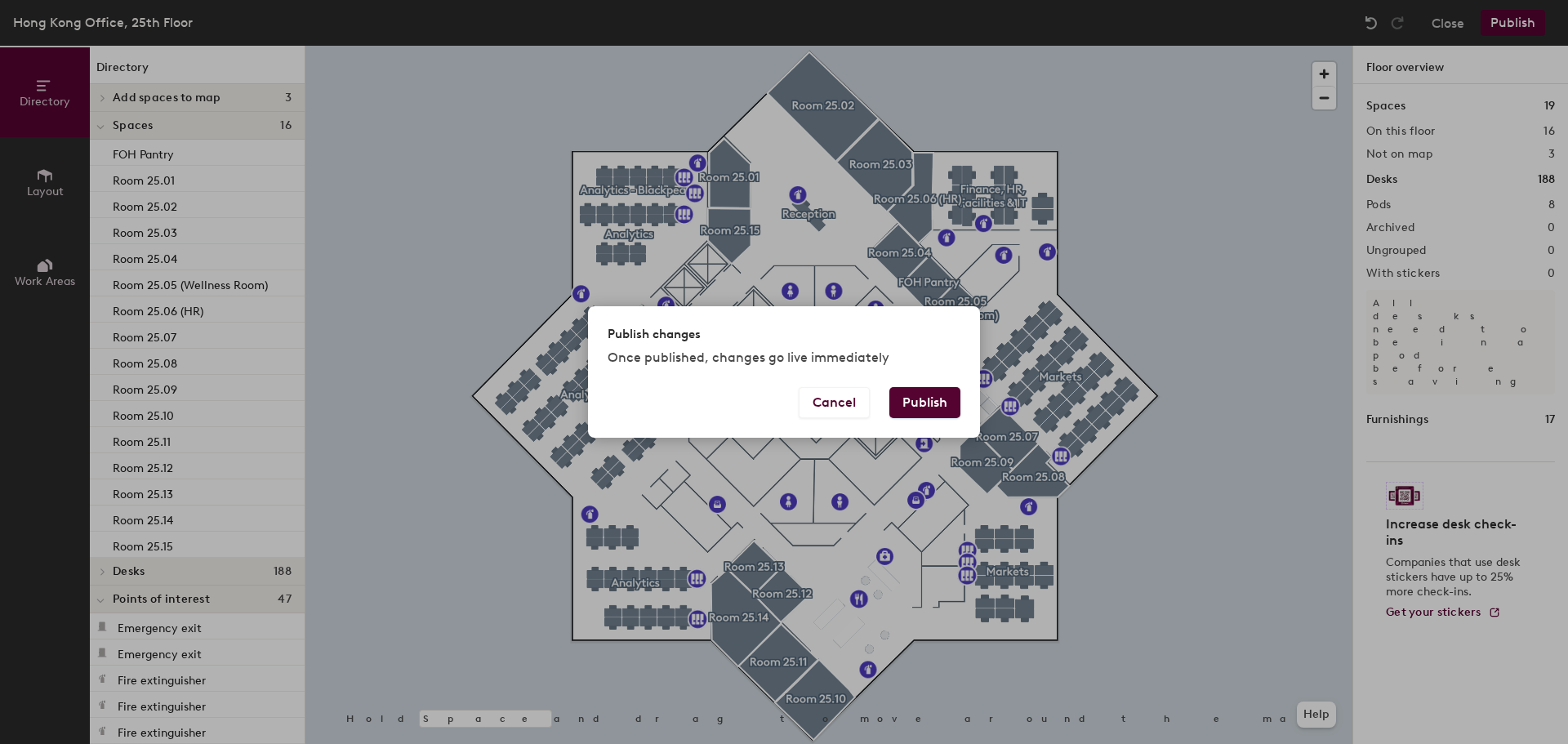
click at [941, 393] on button "Publish" at bounding box center [925, 403] width 71 height 31
